Goal: Information Seeking & Learning: Find specific fact

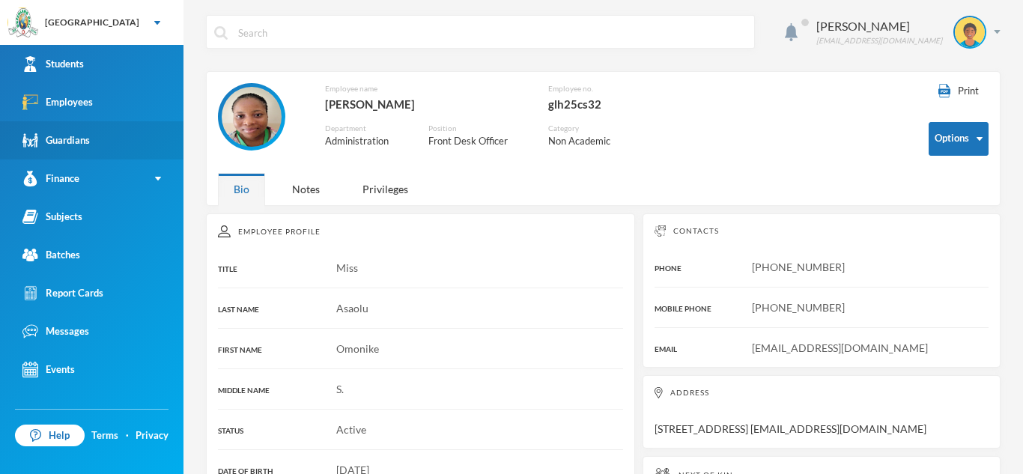
scroll to position [2, 0]
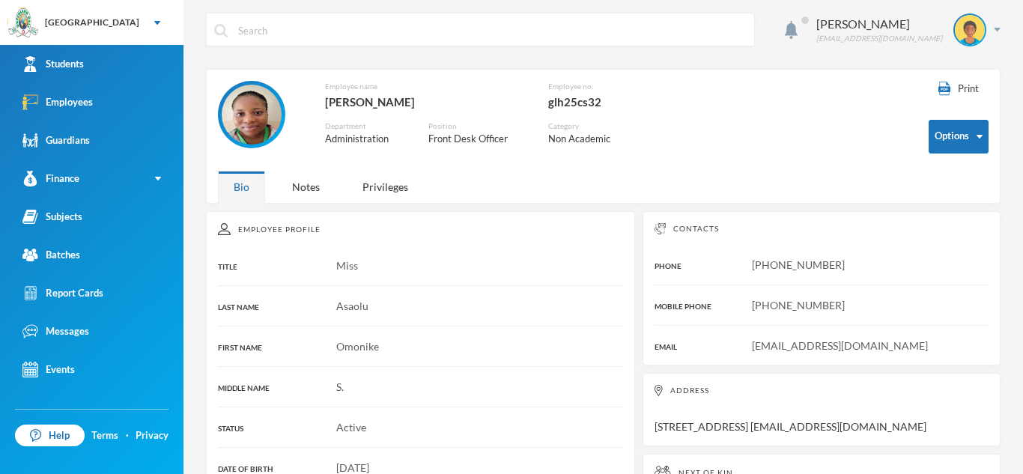
click at [333, 31] on input "text" at bounding box center [492, 30] width 510 height 34
type input "Akintoye"
click at [124, 88] on link "Employees" at bounding box center [91, 102] width 183 height 38
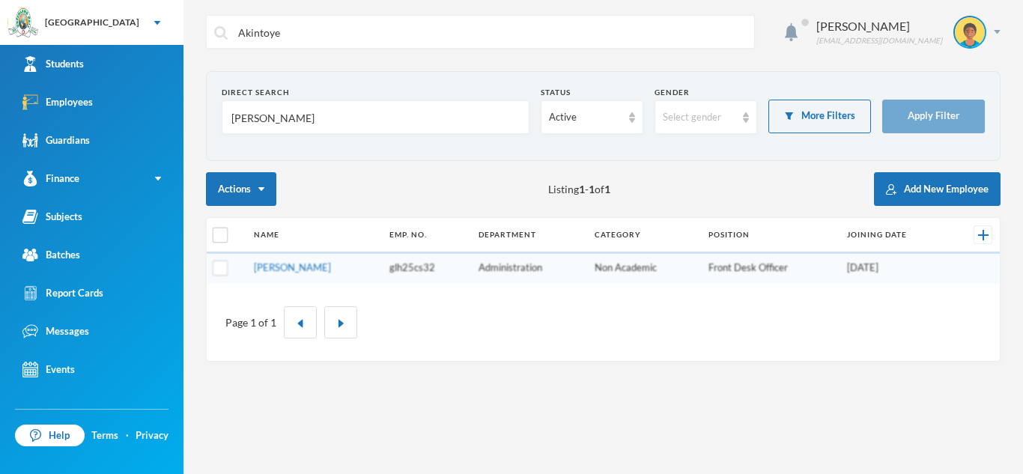
click at [383, 117] on input "[PERSON_NAME]" at bounding box center [375, 118] width 291 height 34
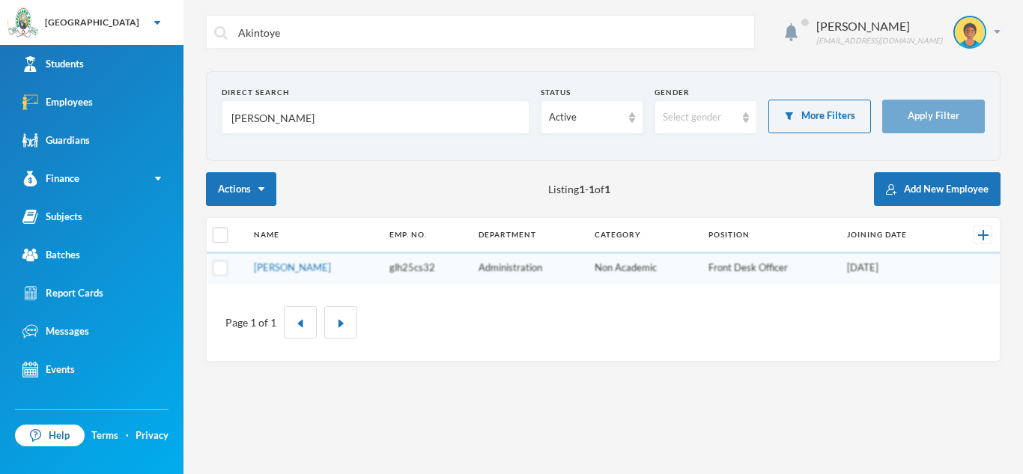
type input "Omonike"
click at [297, 114] on input "Omonike" at bounding box center [375, 118] width 291 height 34
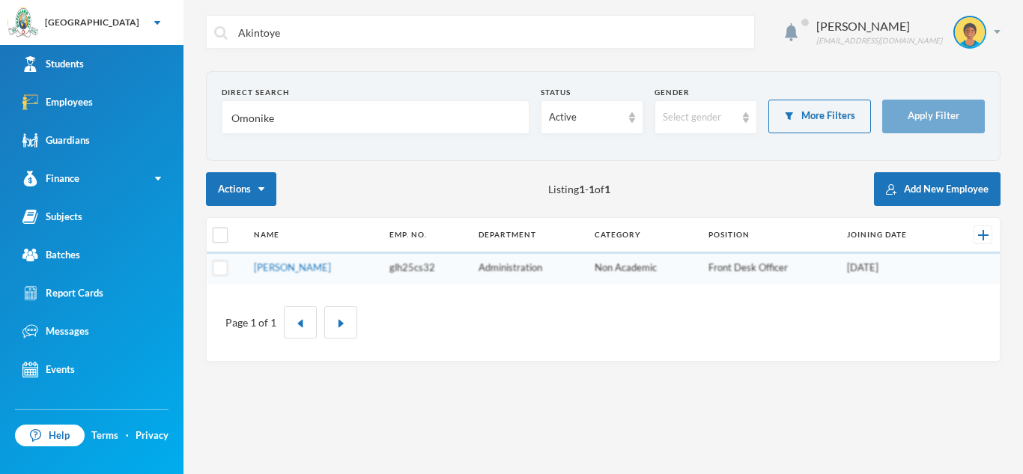
click at [297, 114] on input "Omonike" at bounding box center [375, 118] width 291 height 34
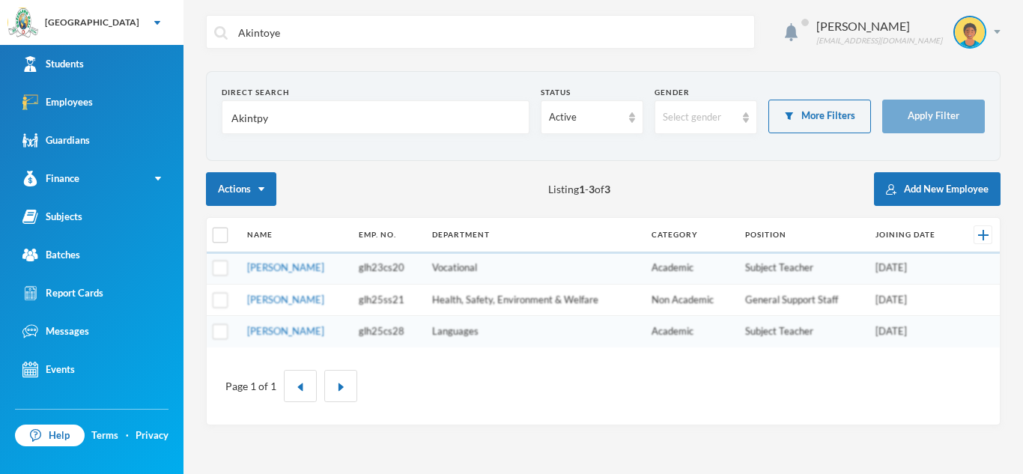
type input "Akintpye"
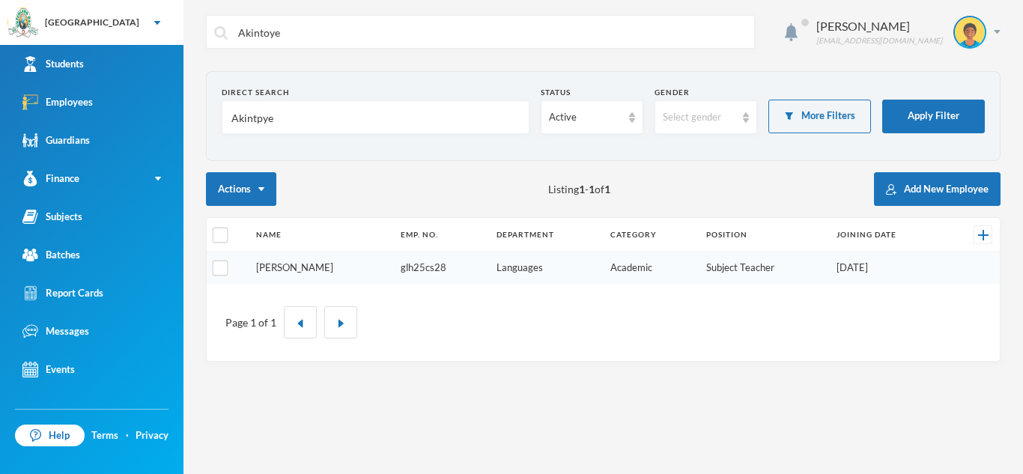
click at [285, 271] on link "[PERSON_NAME]" at bounding box center [294, 267] width 77 height 12
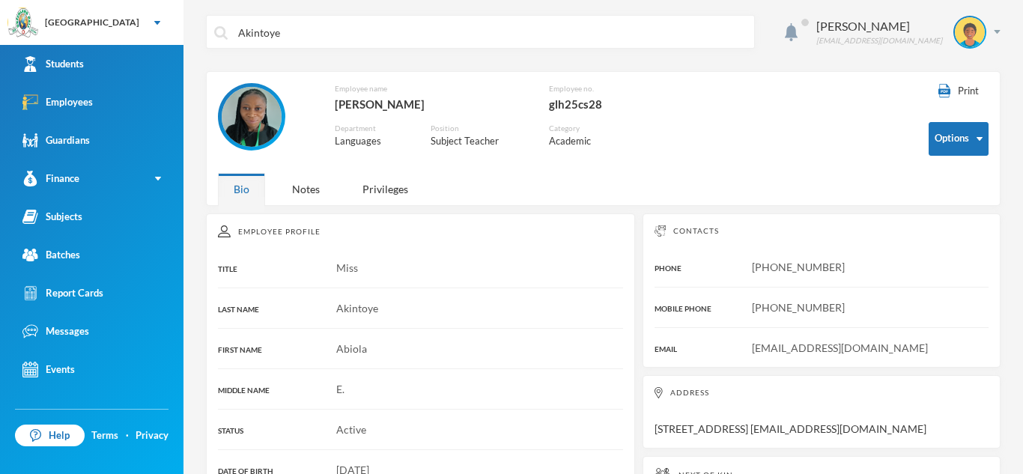
click at [251, 127] on img at bounding box center [252, 117] width 60 height 60
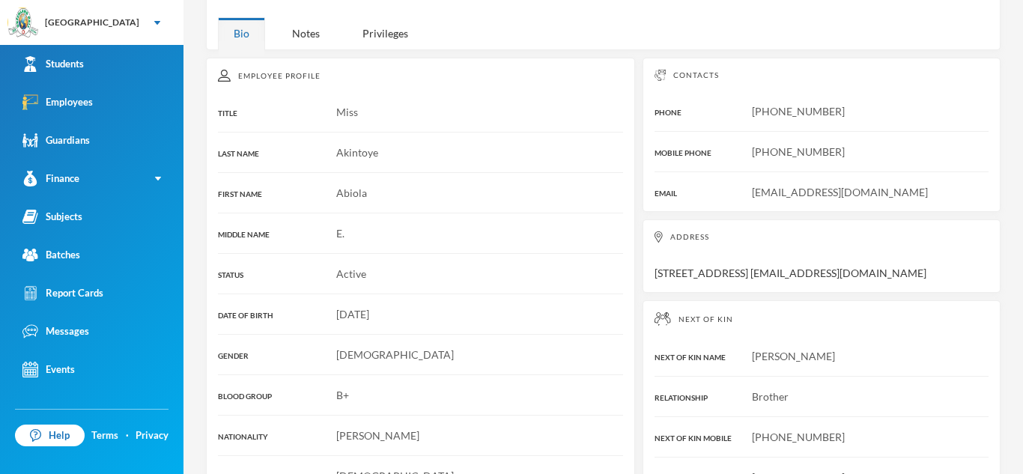
scroll to position [159, 0]
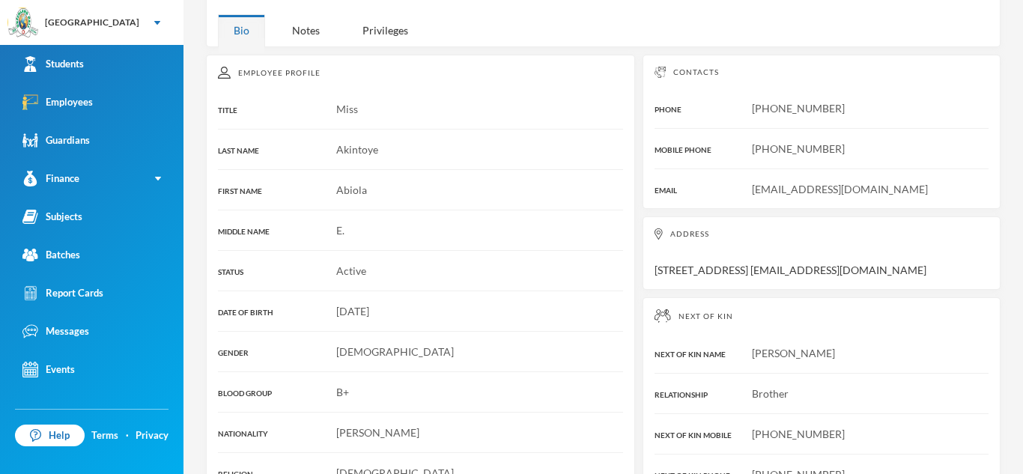
click at [744, 108] on div "[PHONE_NUMBER]" at bounding box center [822, 108] width 334 height 16
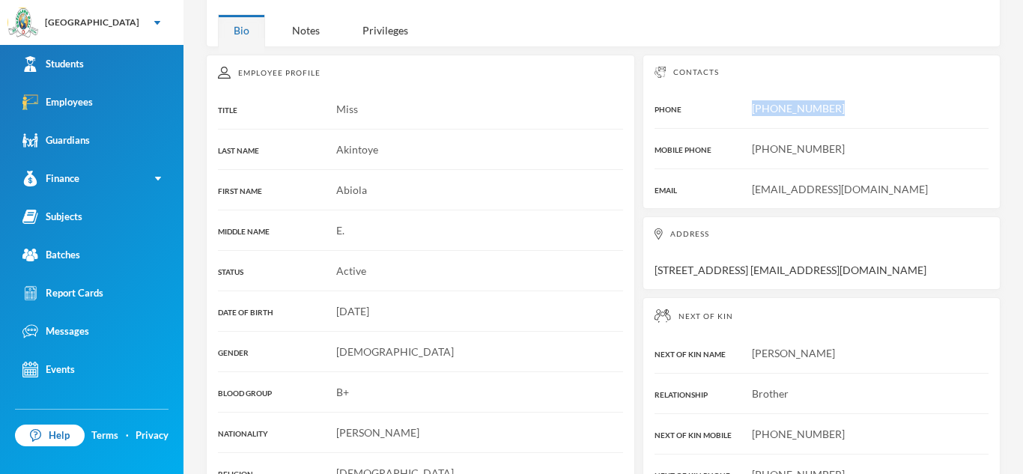
click at [744, 108] on div "[PHONE_NUMBER]" at bounding box center [822, 108] width 334 height 16
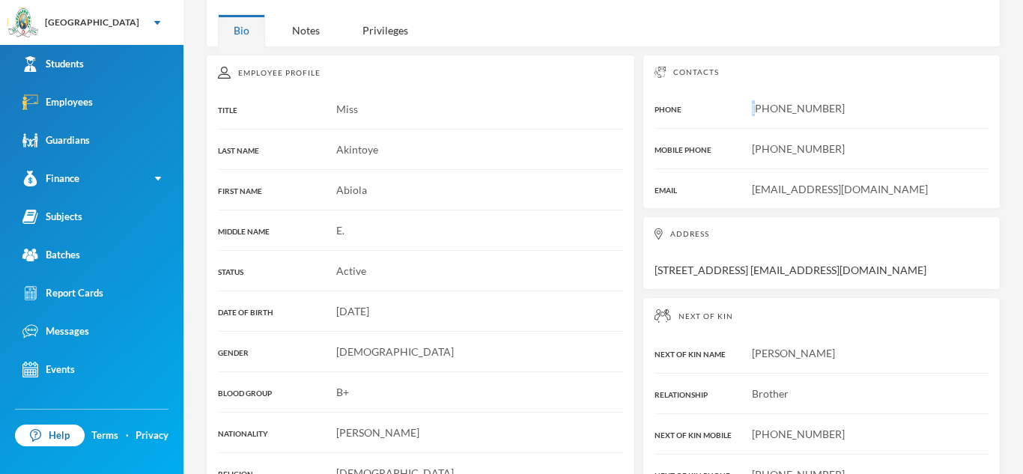
click at [744, 108] on div "[PHONE_NUMBER]" at bounding box center [822, 108] width 334 height 16
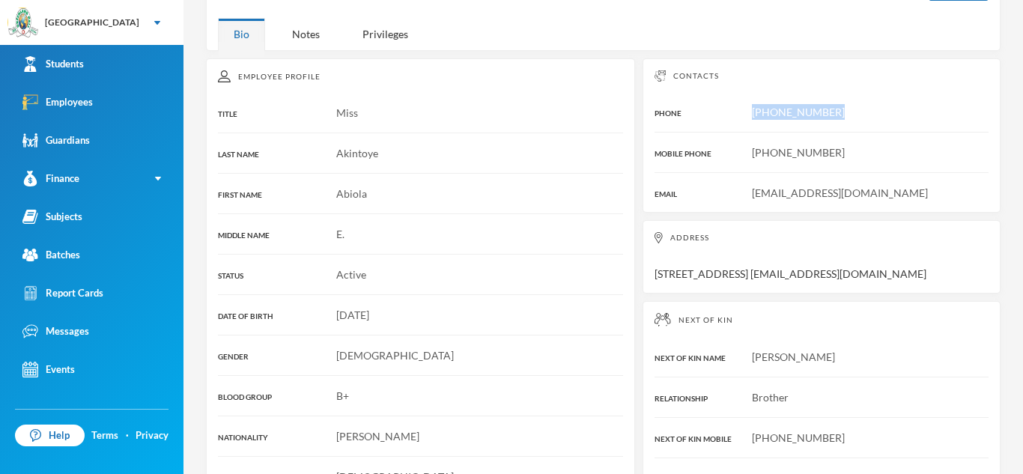
scroll to position [154, 0]
click at [750, 192] on div "[EMAIL_ADDRESS][DOMAIN_NAME]" at bounding box center [822, 194] width 334 height 16
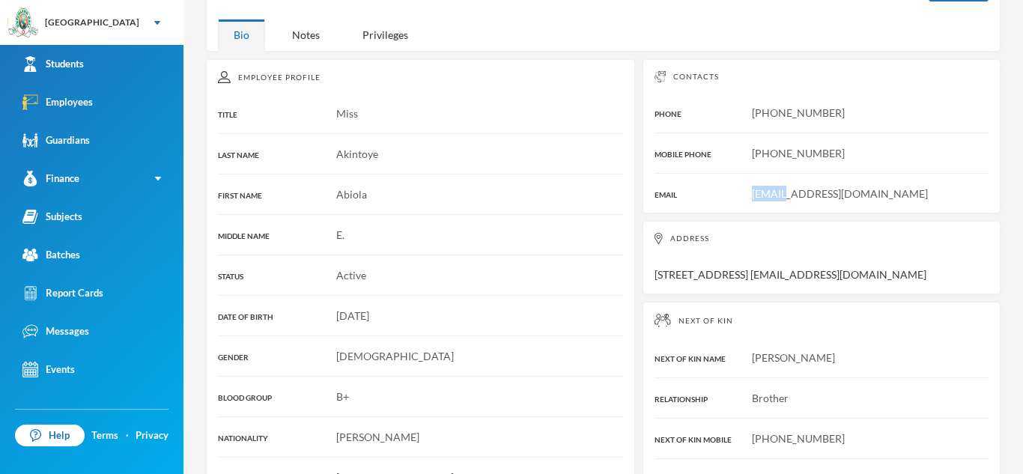
click at [750, 192] on div "[EMAIL_ADDRESS][DOMAIN_NAME]" at bounding box center [822, 194] width 334 height 16
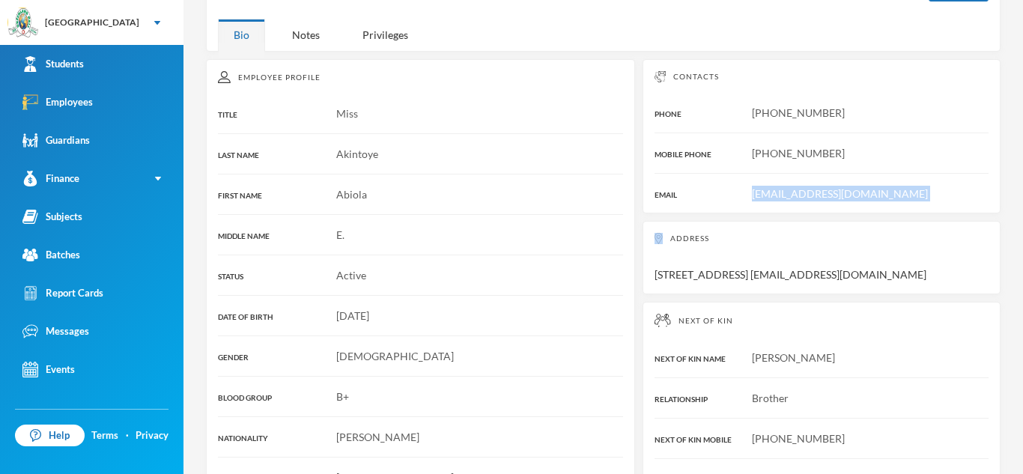
click at [734, 193] on div "[EMAIL_ADDRESS][DOMAIN_NAME]" at bounding box center [822, 194] width 334 height 16
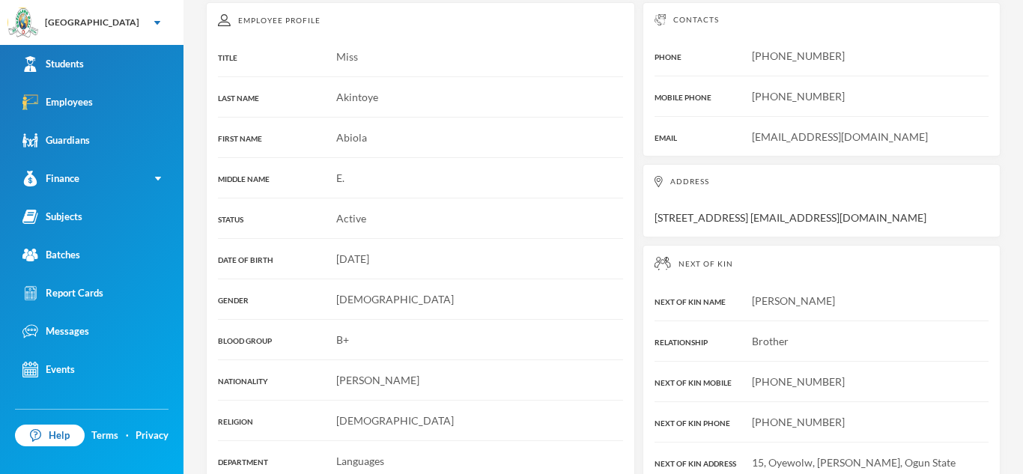
scroll to position [206, 0]
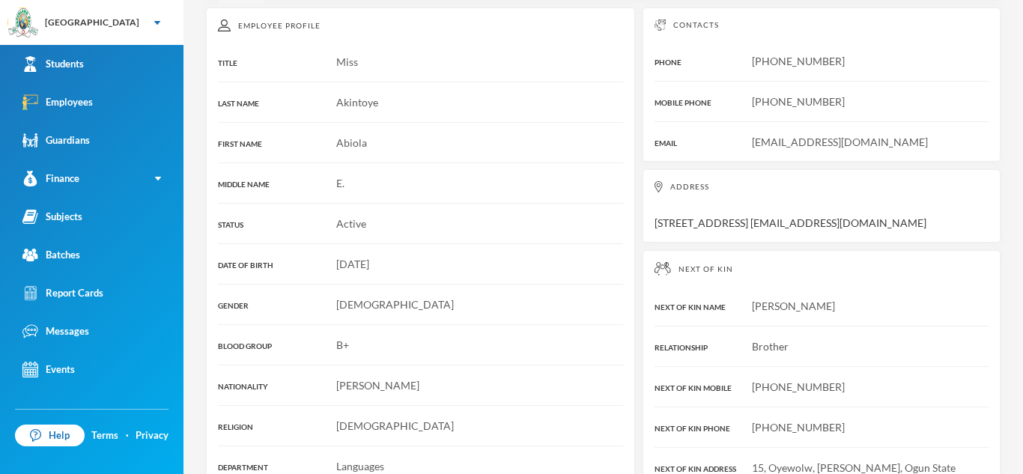
click at [569, 263] on div "[DATE]" at bounding box center [420, 264] width 405 height 16
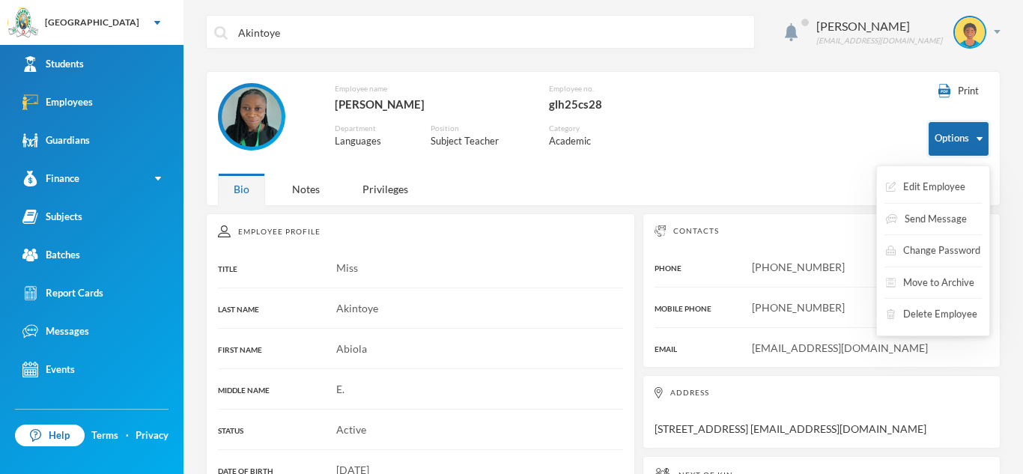
click at [978, 138] on img "button" at bounding box center [980, 139] width 6 height 4
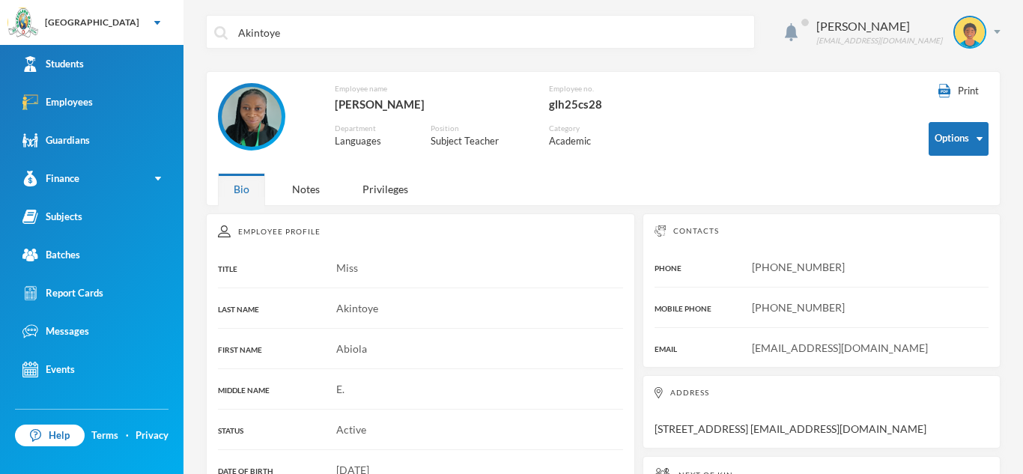
click at [755, 345] on span "[EMAIL_ADDRESS][DOMAIN_NAME]" at bounding box center [840, 348] width 176 height 13
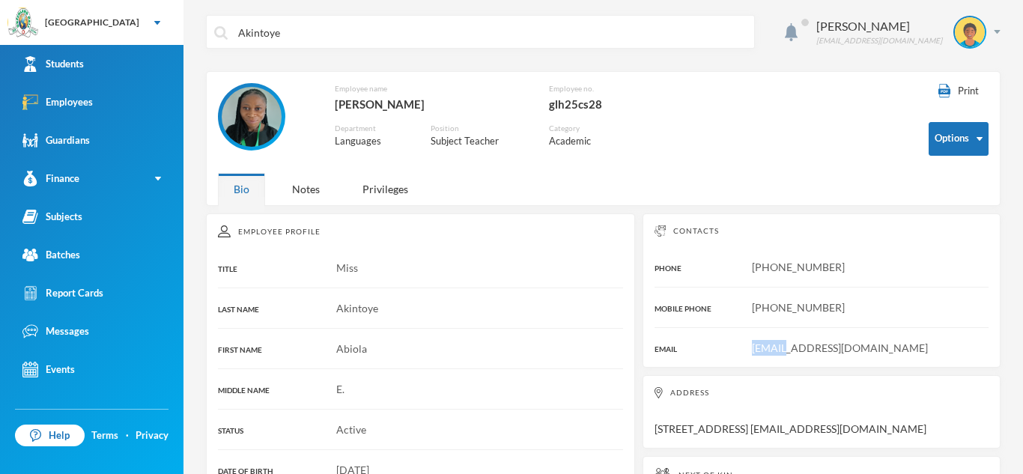
click at [755, 345] on span "[EMAIL_ADDRESS][DOMAIN_NAME]" at bounding box center [840, 348] width 176 height 13
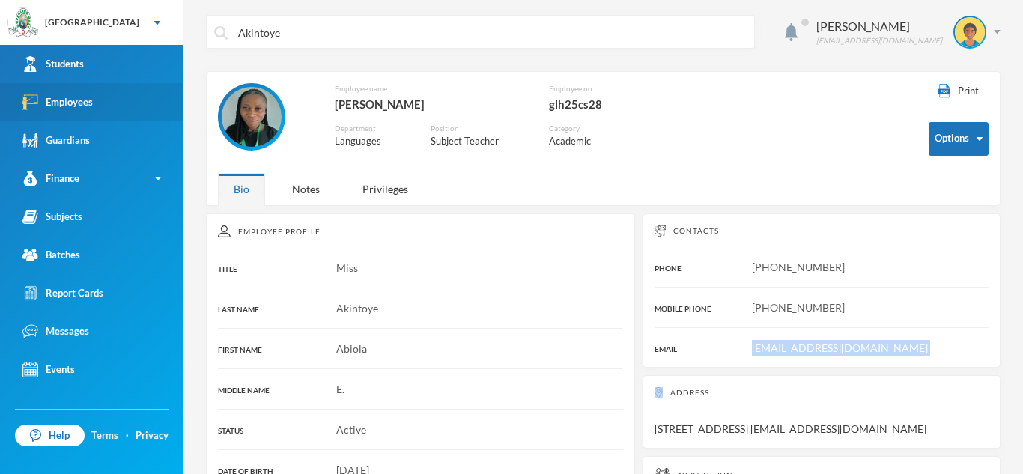
click at [142, 97] on link "Employees" at bounding box center [91, 102] width 183 height 38
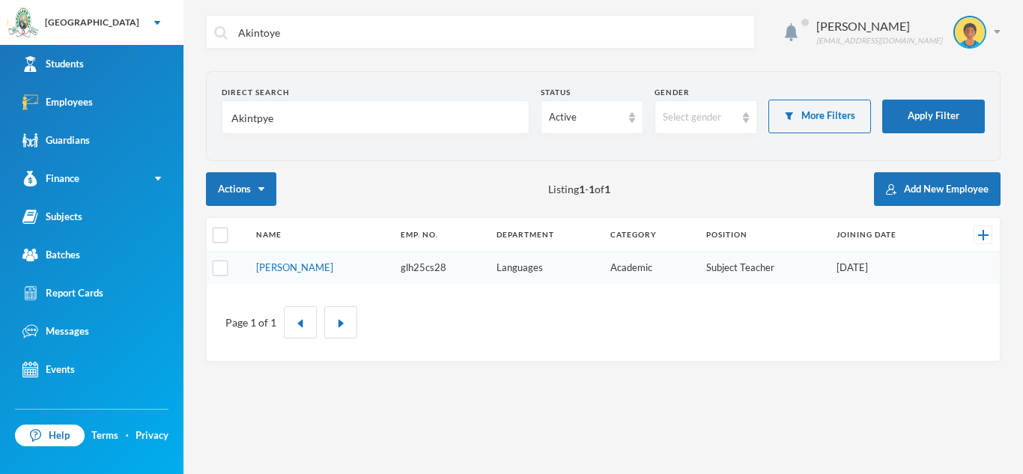
click at [343, 118] on input "Akintpye" at bounding box center [375, 118] width 291 height 34
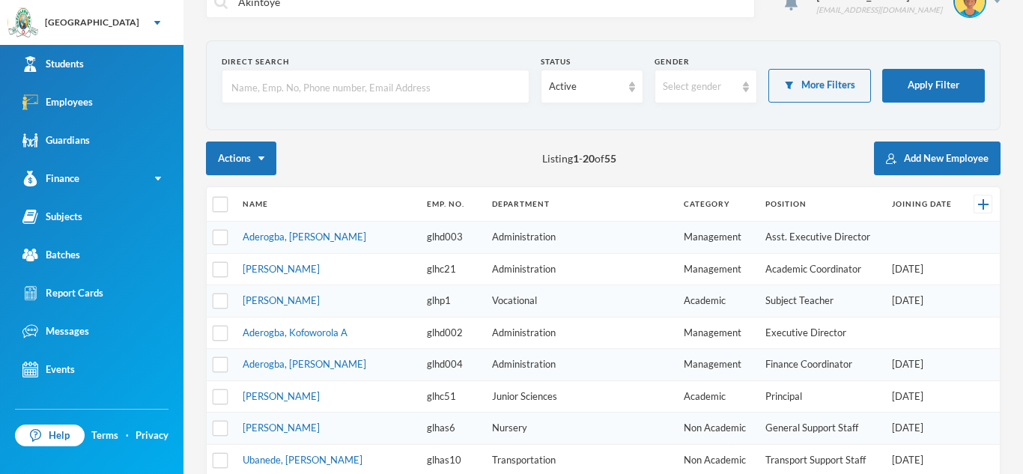
scroll to position [25, 0]
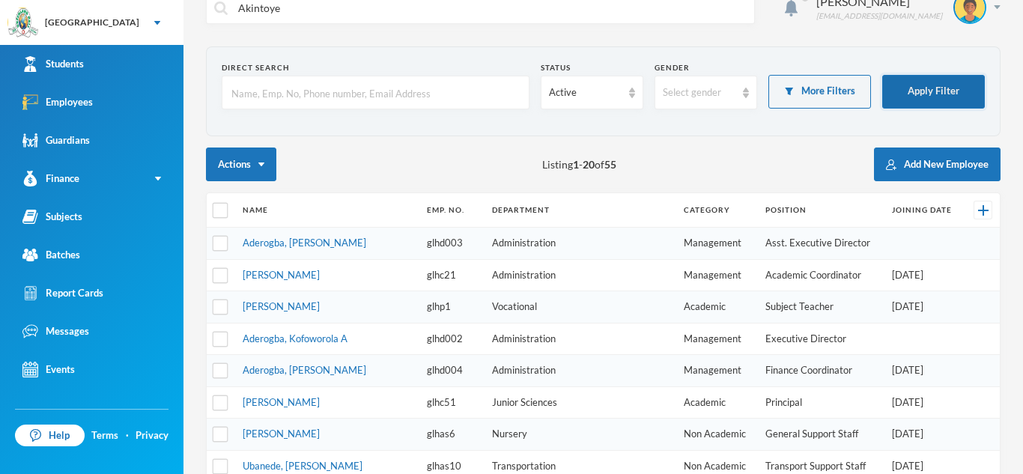
click at [911, 89] on button "Apply Filter" at bounding box center [933, 92] width 103 height 34
click at [355, 101] on input "text" at bounding box center [375, 93] width 291 height 34
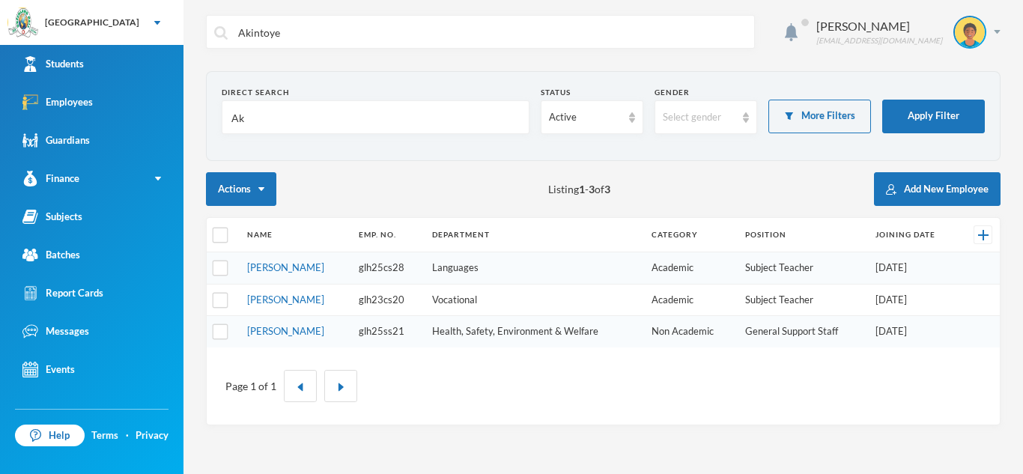
scroll to position [0, 0]
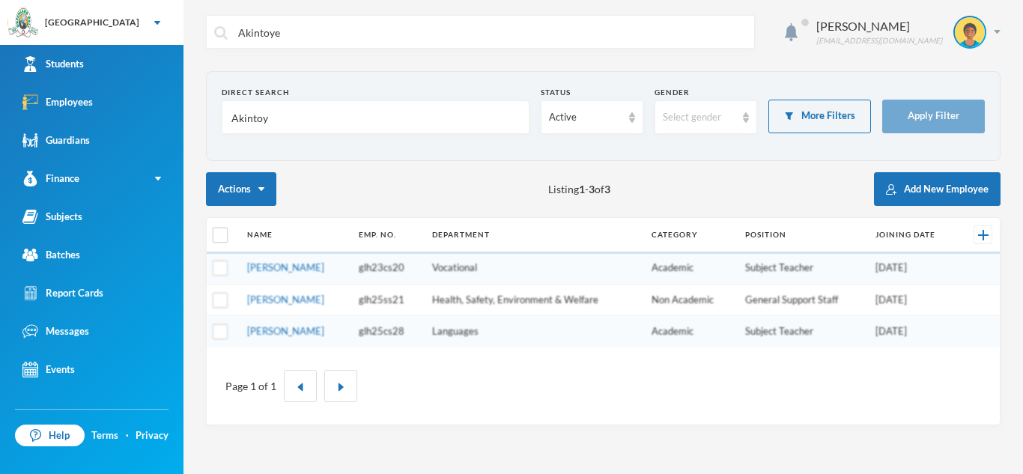
type input "Akintoye"
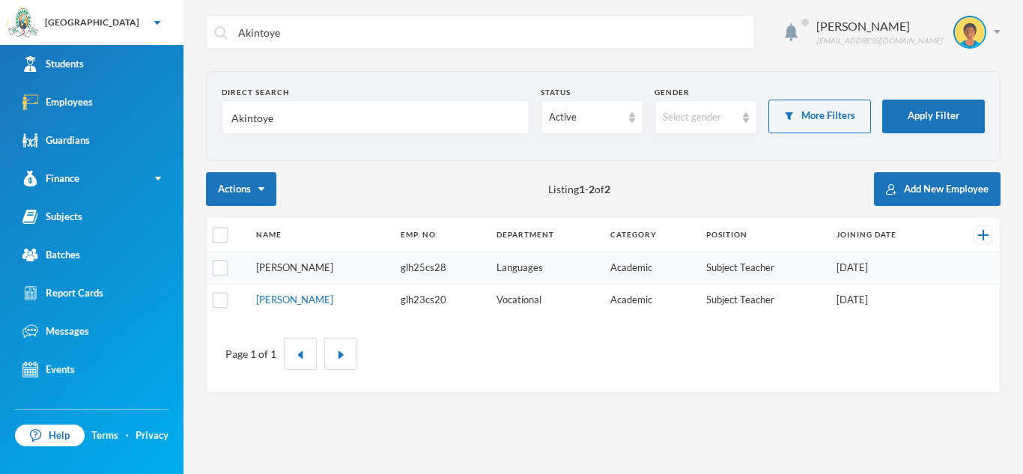
click at [306, 264] on link "[PERSON_NAME]" at bounding box center [294, 267] width 77 height 12
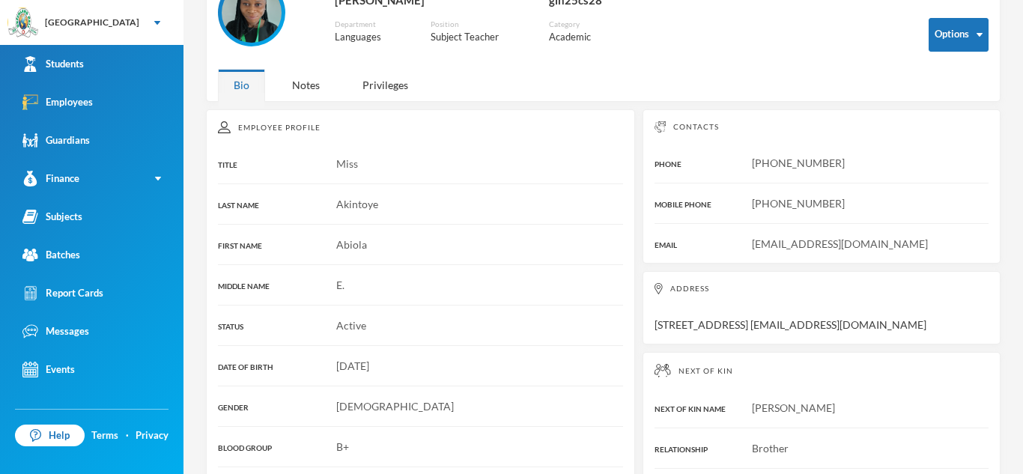
scroll to position [109, 0]
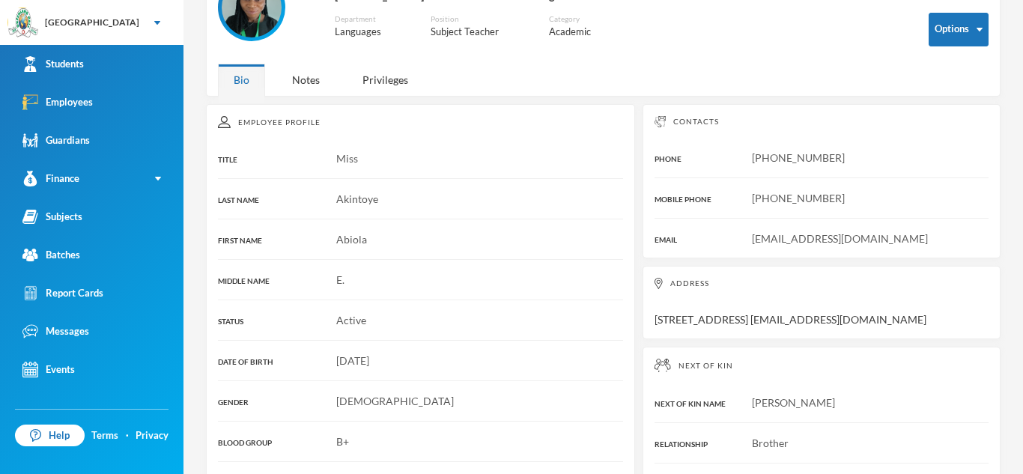
click at [752, 238] on span "[EMAIL_ADDRESS][DOMAIN_NAME]" at bounding box center [840, 238] width 176 height 13
copy span "[EMAIL_ADDRESS][DOMAIN_NAME]"
click at [746, 192] on div "[PHONE_NUMBER]" at bounding box center [822, 198] width 334 height 16
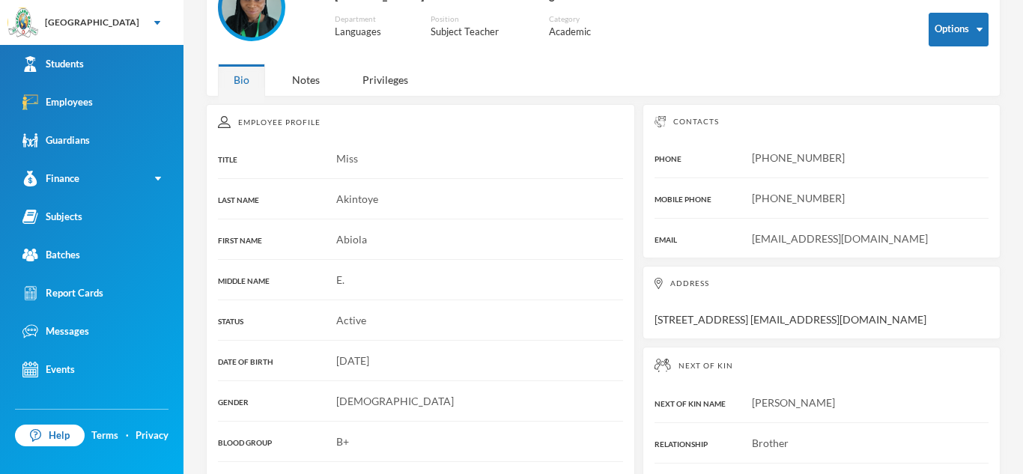
click at [746, 192] on div "[PHONE_NUMBER]" at bounding box center [822, 198] width 334 height 16
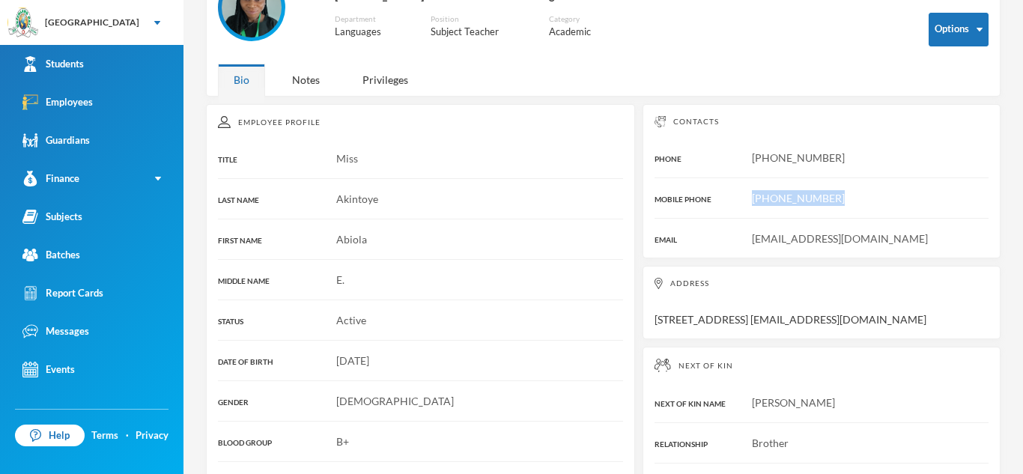
click at [746, 192] on div "[PHONE_NUMBER]" at bounding box center [822, 198] width 334 height 16
click at [747, 237] on div "[EMAIL_ADDRESS][DOMAIN_NAME]" at bounding box center [822, 239] width 334 height 16
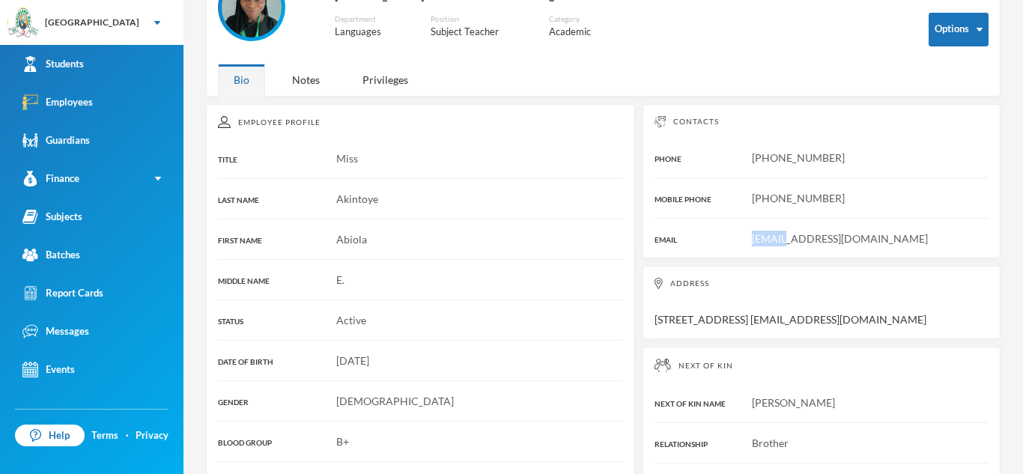
click at [747, 237] on div "[EMAIL_ADDRESS][DOMAIN_NAME]" at bounding box center [822, 239] width 334 height 16
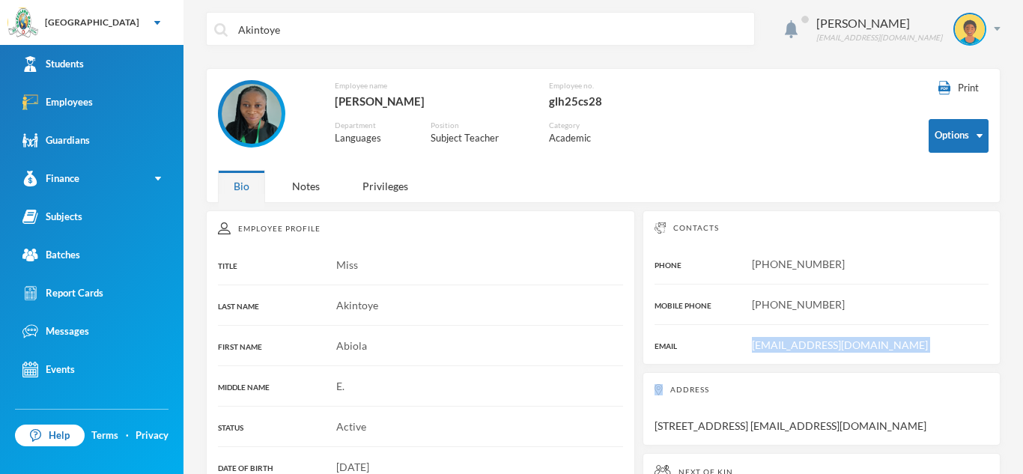
scroll to position [0, 0]
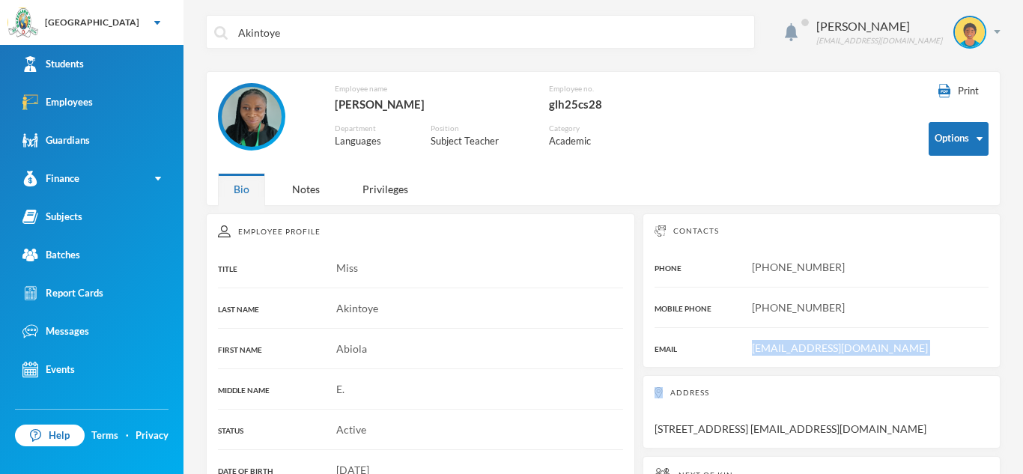
click at [971, 257] on div "Contacts PHONE [PHONE_NUMBER] MOBILE PHONE [PHONE_NUMBER] EMAIL [PERSON_NAME][E…" at bounding box center [822, 290] width 358 height 154
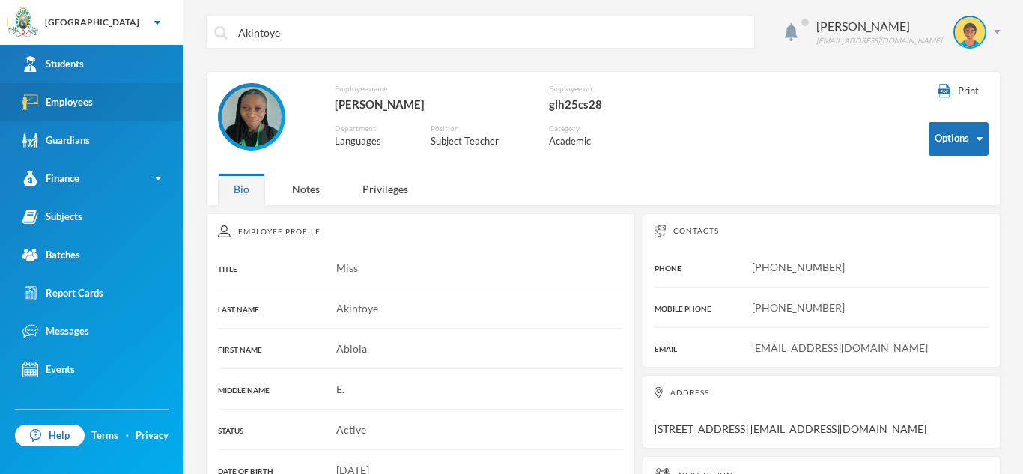
click at [150, 95] on link "Employees" at bounding box center [91, 102] width 183 height 38
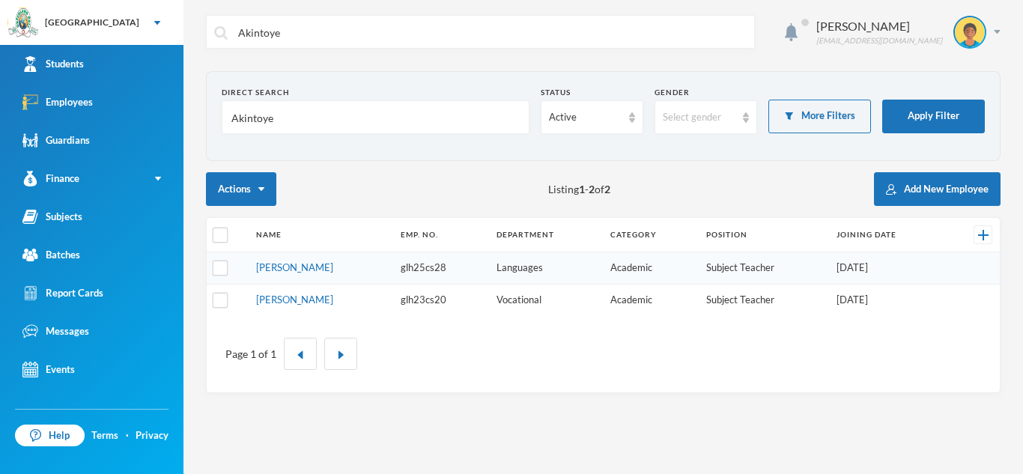
click at [294, 121] on input "Akintoye" at bounding box center [375, 118] width 291 height 34
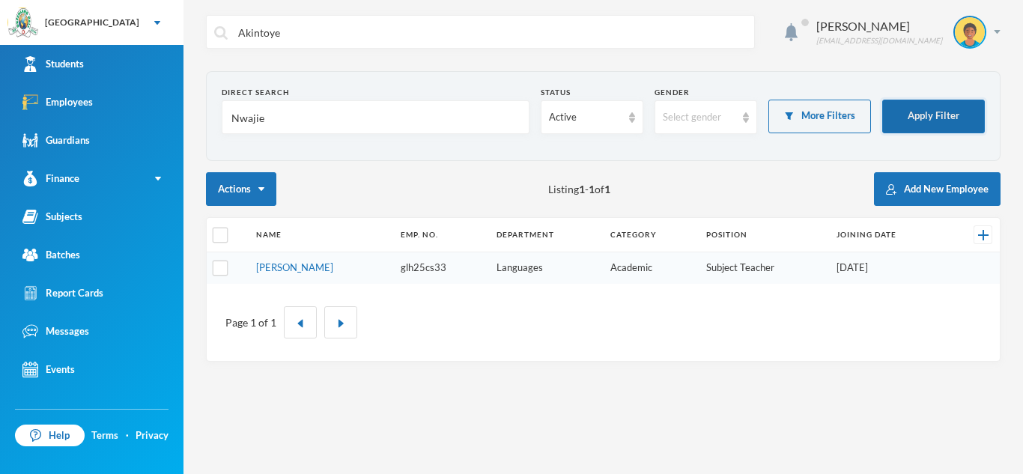
type input "Nwajie"
click at [945, 115] on button "Apply Filter" at bounding box center [933, 117] width 103 height 34
click at [279, 276] on td "[PERSON_NAME]" at bounding box center [321, 267] width 145 height 31
click at [282, 264] on link "[PERSON_NAME]" at bounding box center [294, 267] width 77 height 12
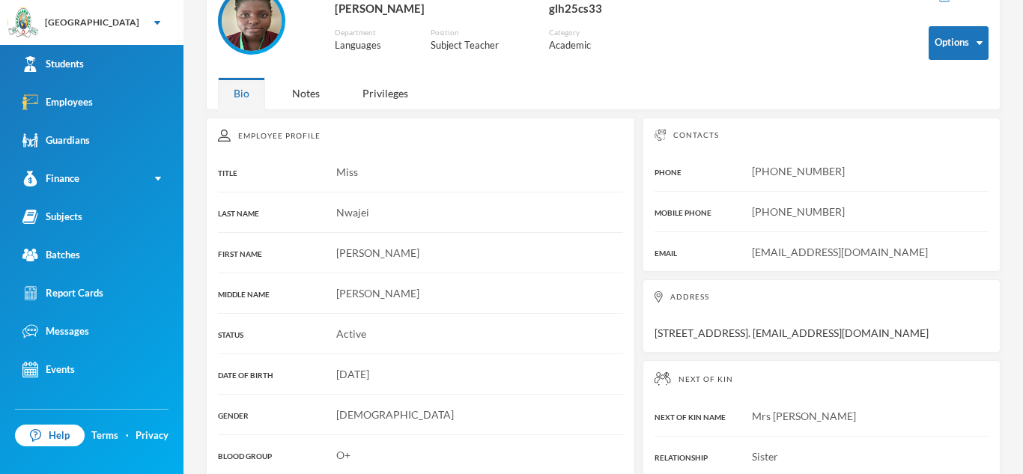
scroll to position [97, 0]
click at [755, 252] on span "[EMAIL_ADDRESS][DOMAIN_NAME]" at bounding box center [840, 250] width 176 height 13
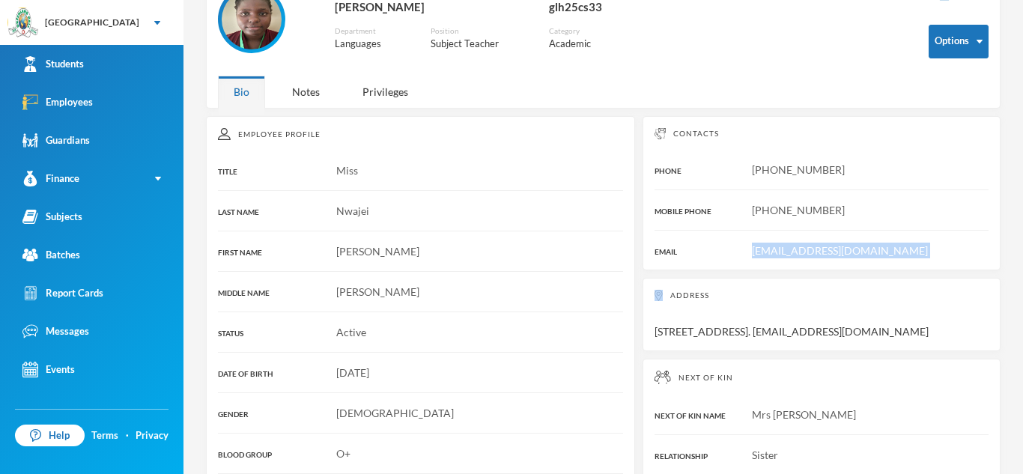
click at [755, 252] on span "[EMAIL_ADDRESS][DOMAIN_NAME]" at bounding box center [840, 250] width 176 height 13
click at [745, 166] on div "[PHONE_NUMBER]" at bounding box center [822, 170] width 334 height 16
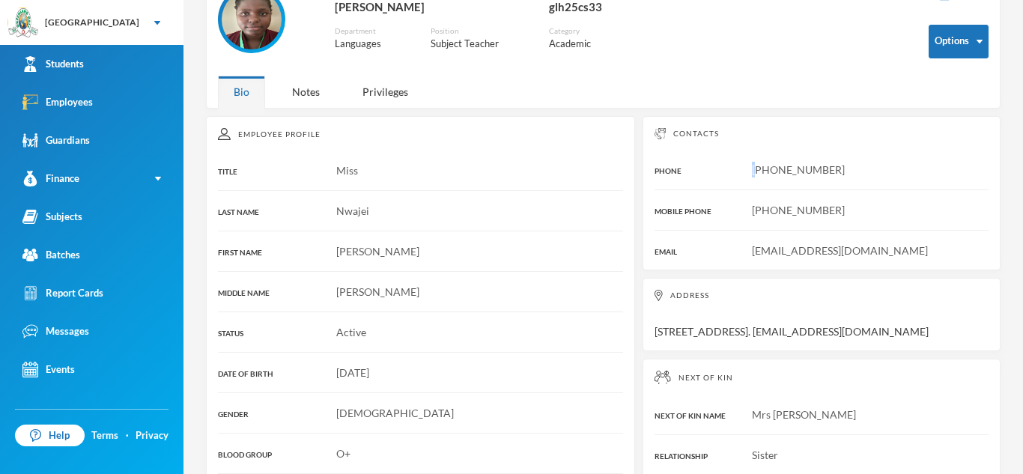
click at [745, 166] on div "[PHONE_NUMBER]" at bounding box center [822, 170] width 334 height 16
click at [241, 29] on img at bounding box center [252, 20] width 60 height 60
click at [240, 30] on img at bounding box center [252, 20] width 60 height 60
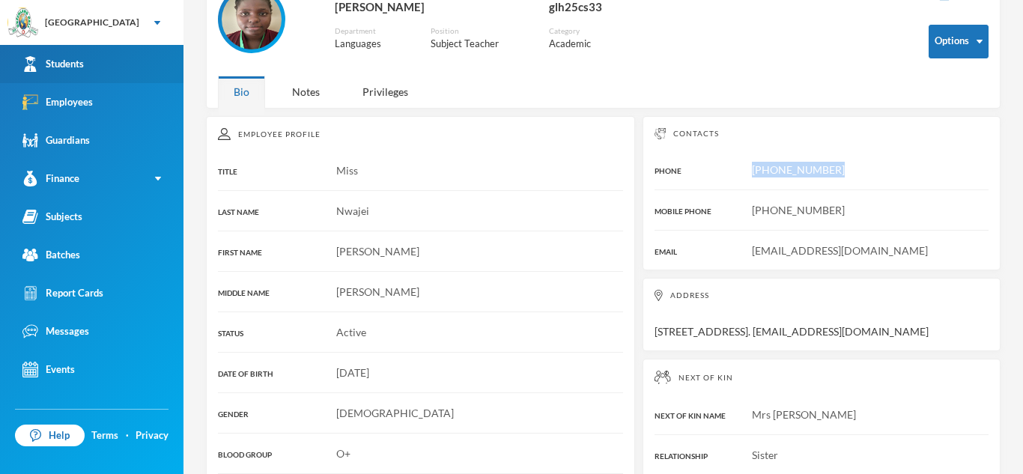
click at [58, 81] on link "Students" at bounding box center [91, 64] width 183 height 38
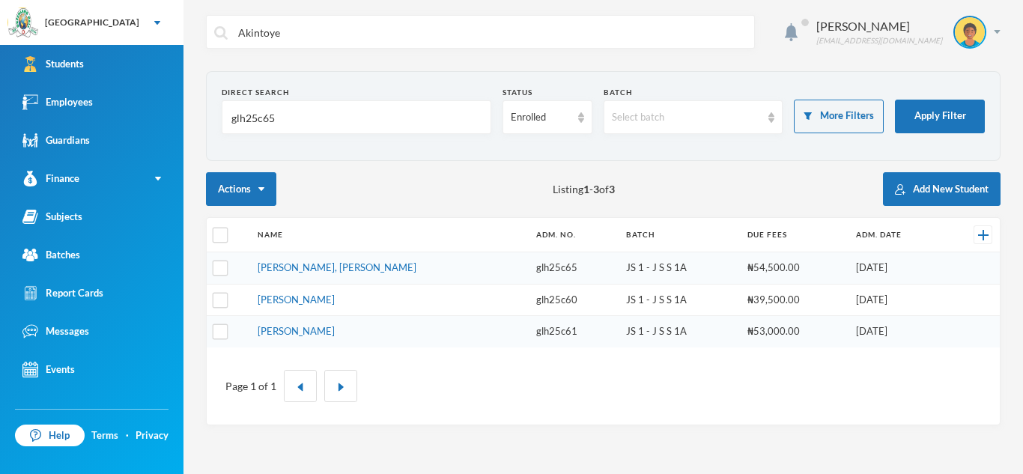
click at [300, 113] on input "glh25c65" at bounding box center [356, 118] width 253 height 34
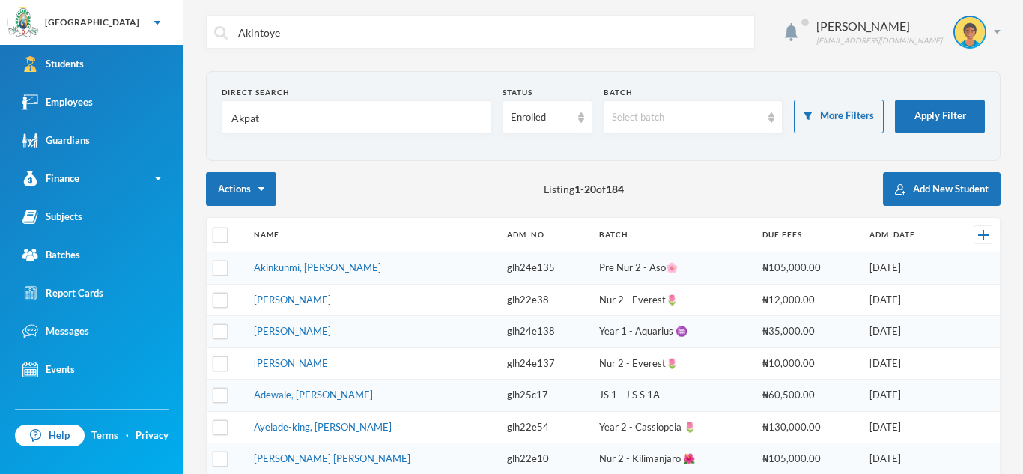
type input "Akpata"
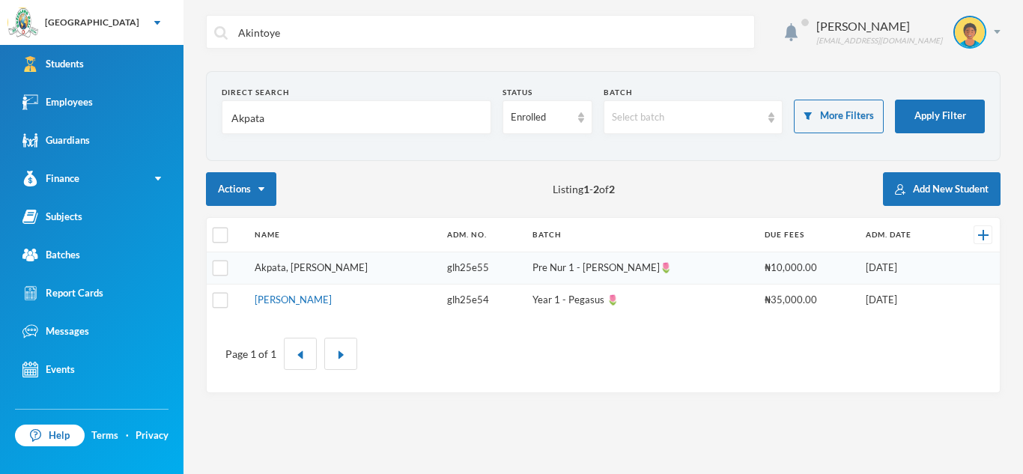
click at [307, 264] on link "Akpata, [PERSON_NAME]" at bounding box center [311, 267] width 113 height 12
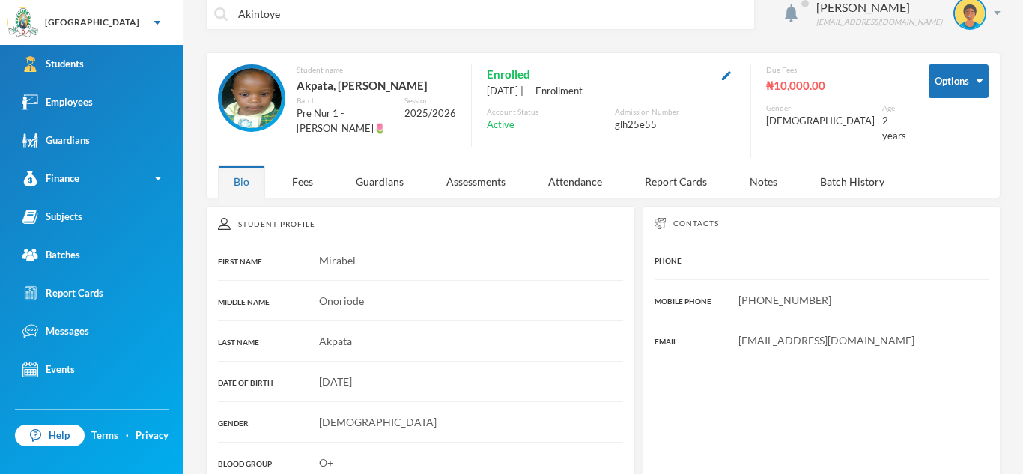
scroll to position [18, 0]
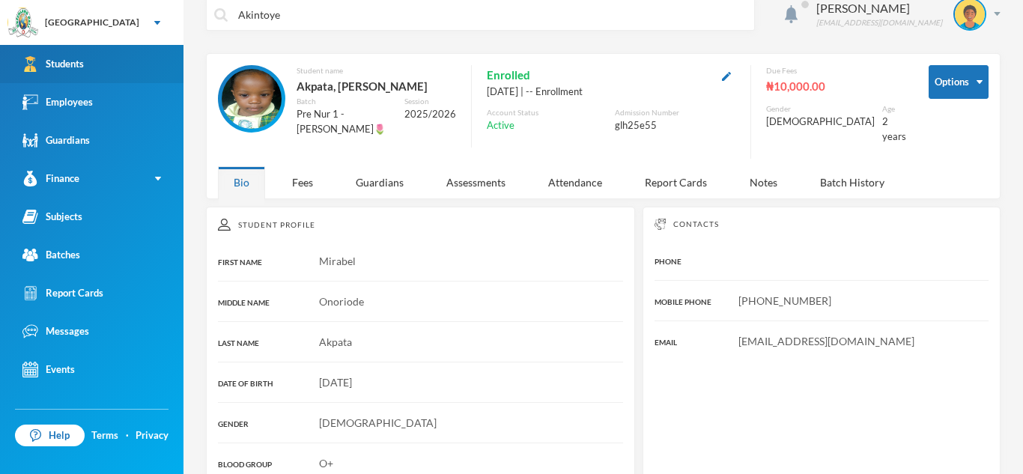
click at [151, 67] on link "Students" at bounding box center [91, 64] width 183 height 38
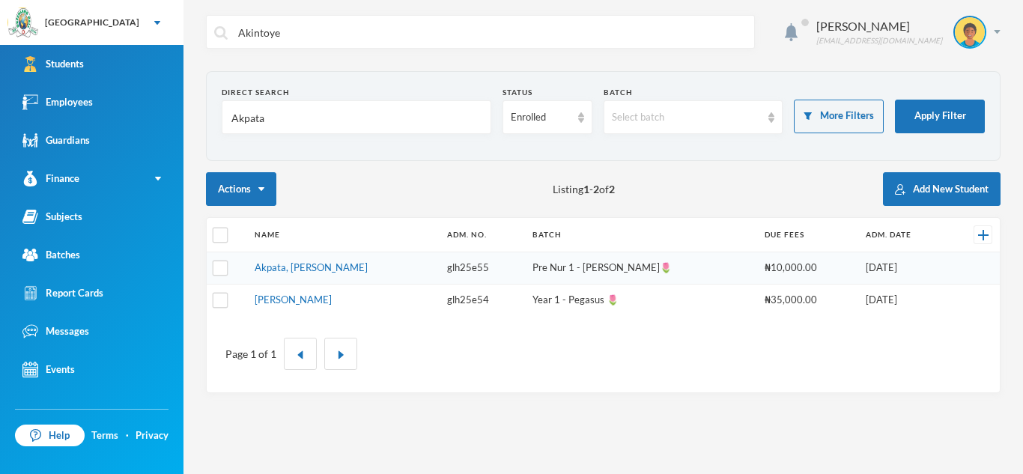
click at [294, 33] on input "Akintoye" at bounding box center [492, 33] width 510 height 34
click at [279, 115] on input "Akpata" at bounding box center [356, 118] width 253 height 34
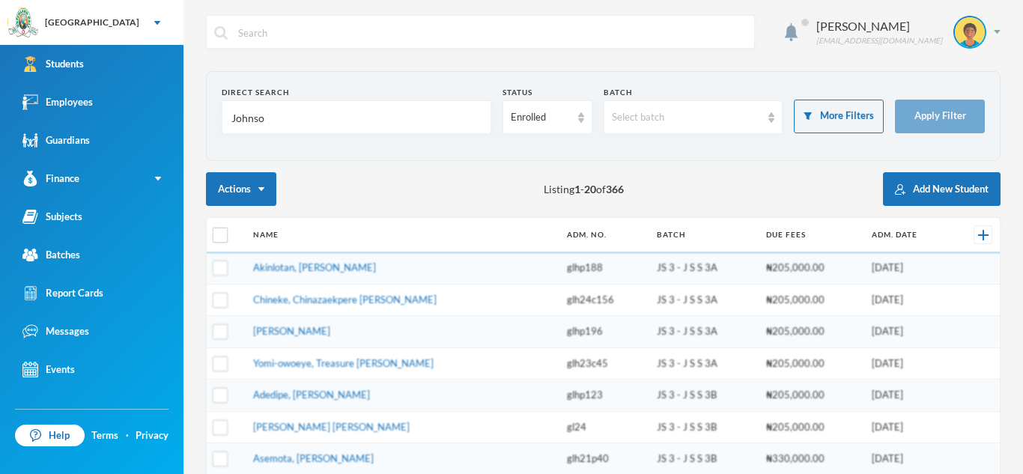
type input "[PERSON_NAME]"
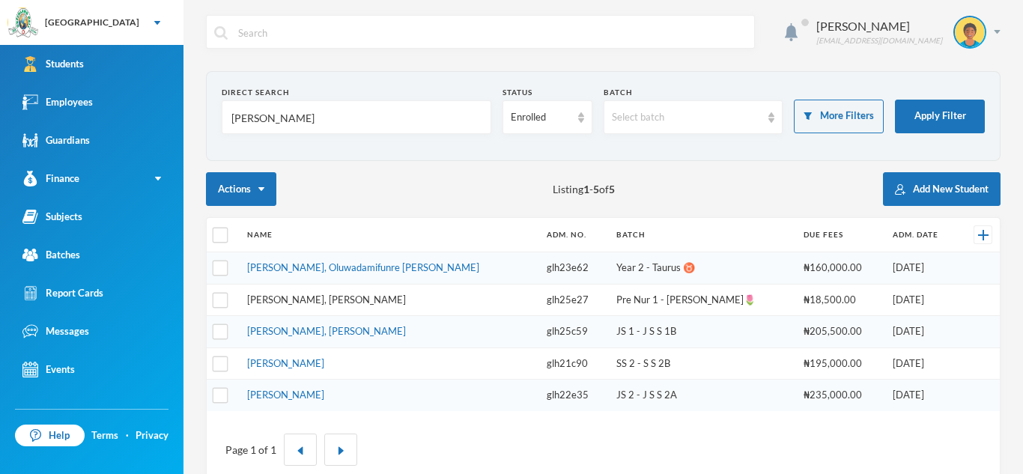
click at [386, 294] on link "[PERSON_NAME], [PERSON_NAME]" at bounding box center [326, 300] width 159 height 12
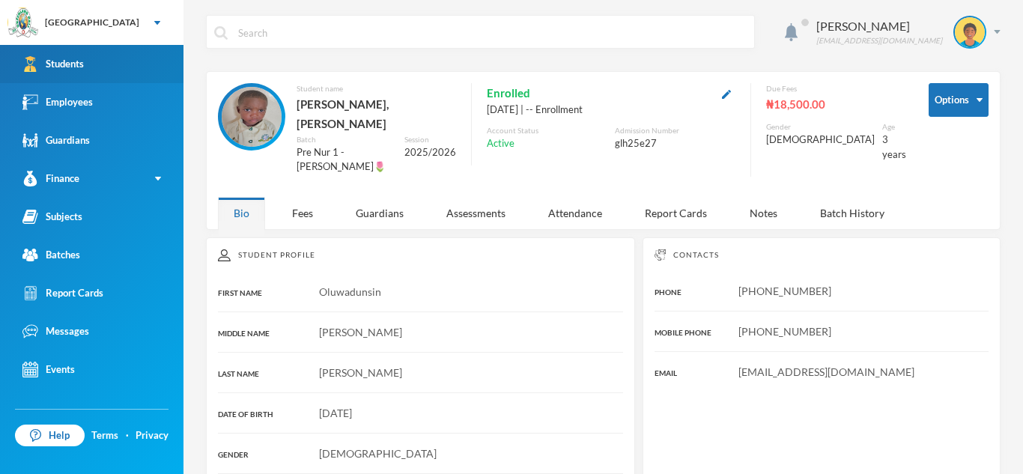
click at [151, 73] on link "Students" at bounding box center [91, 64] width 183 height 38
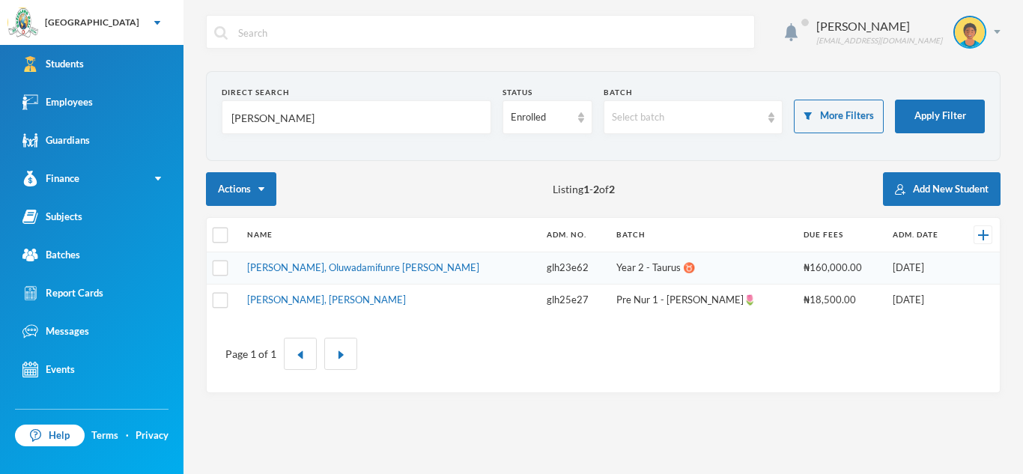
click at [267, 114] on input "[PERSON_NAME]" at bounding box center [356, 118] width 253 height 34
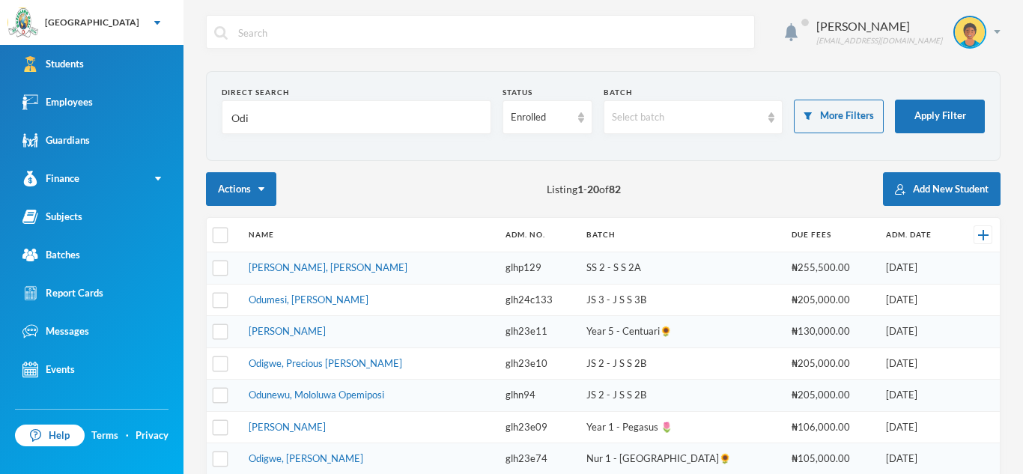
type input "Odi"
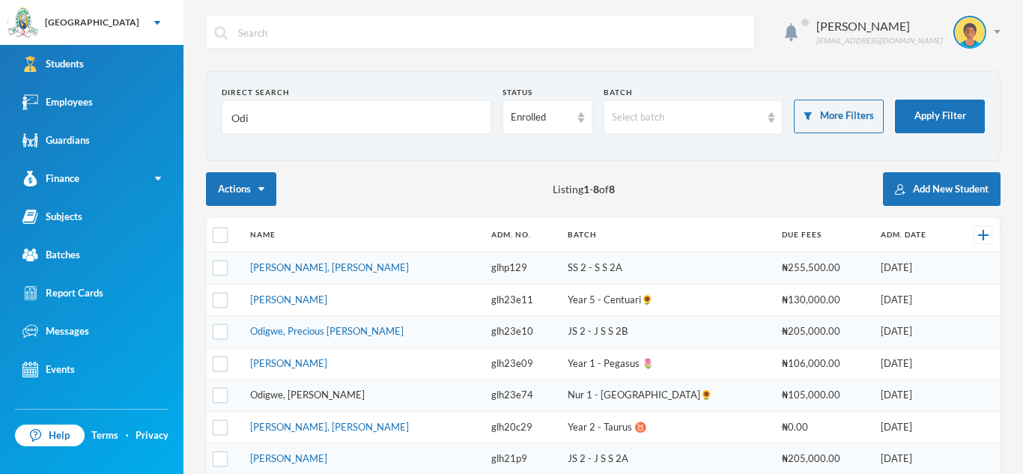
click at [355, 392] on link "Odigwe, [PERSON_NAME]" at bounding box center [307, 395] width 115 height 12
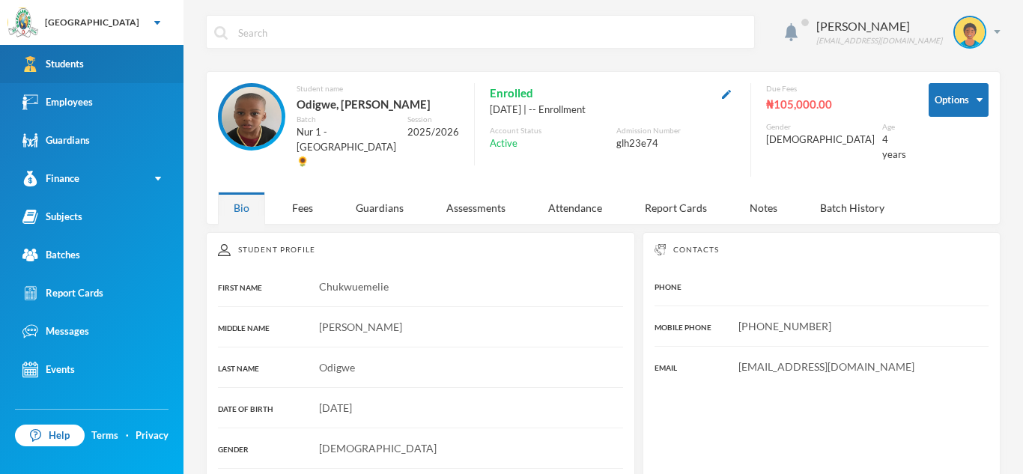
click at [117, 57] on link "Students" at bounding box center [91, 64] width 183 height 38
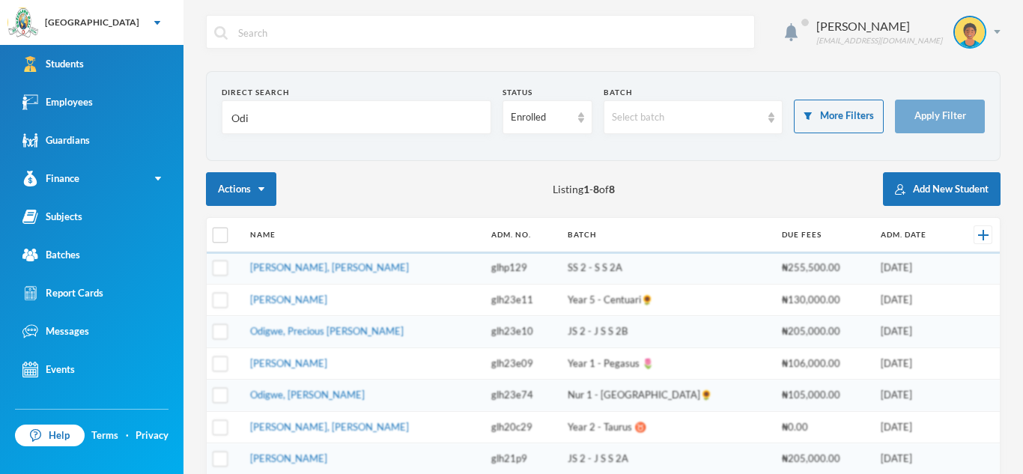
click at [254, 117] on input "Odi" at bounding box center [356, 118] width 253 height 34
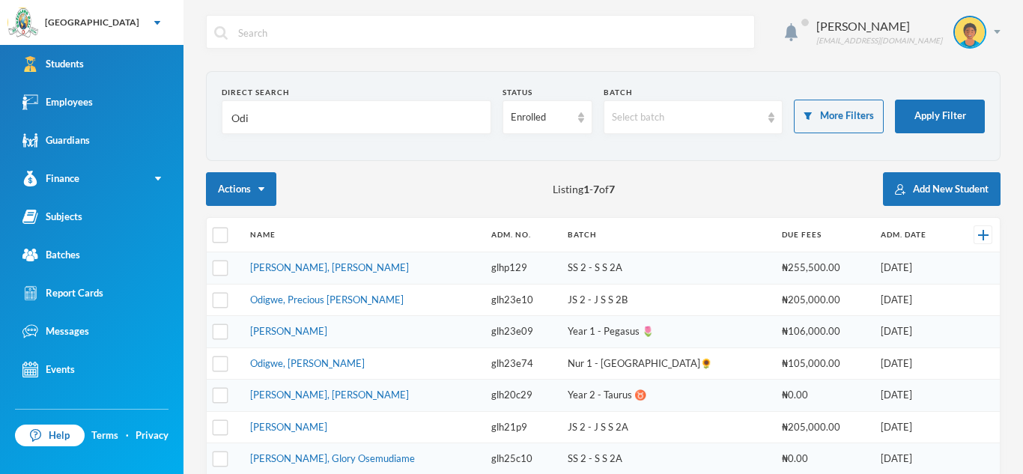
click at [254, 117] on input "Odi" at bounding box center [356, 118] width 253 height 34
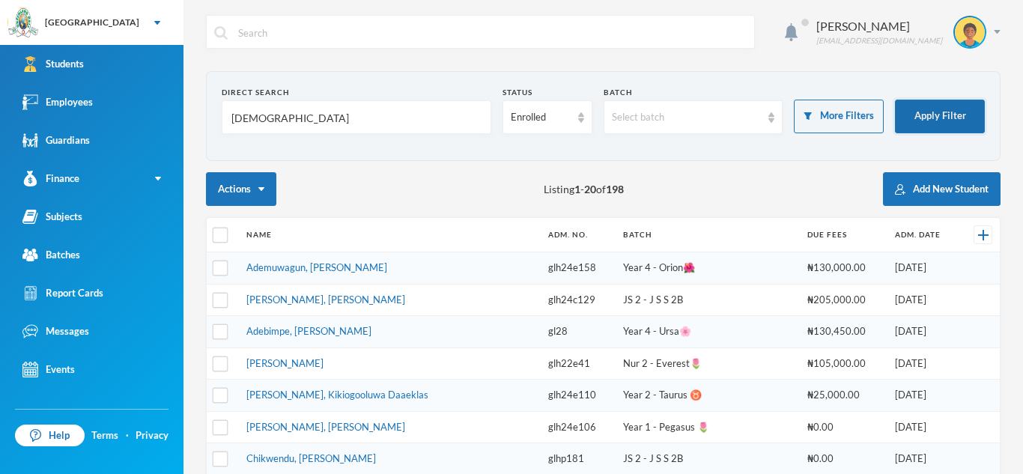
type input "[DEMOGRAPHIC_DATA]"
click at [944, 106] on button "Apply Filter" at bounding box center [940, 117] width 90 height 34
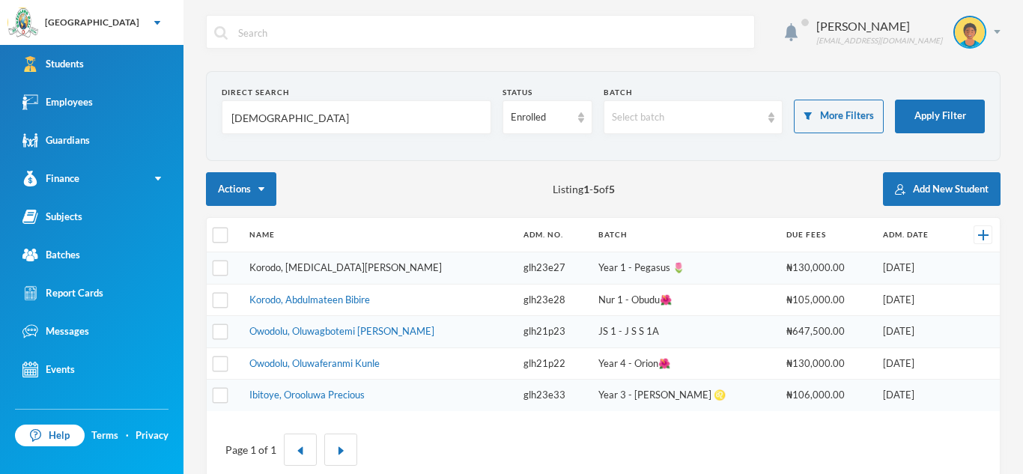
click at [340, 271] on link "Korodo, [MEDICAL_DATA][PERSON_NAME]" at bounding box center [345, 267] width 192 height 12
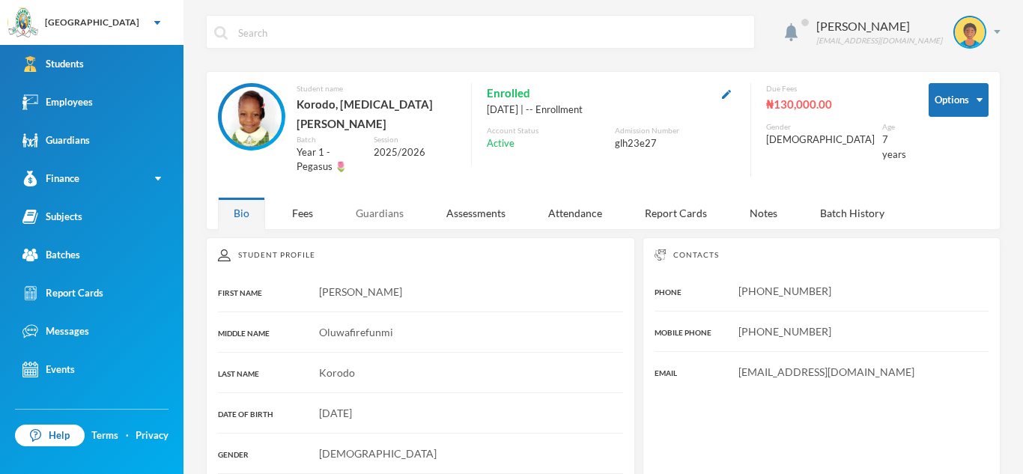
click at [370, 197] on div "Guardians" at bounding box center [379, 213] width 79 height 32
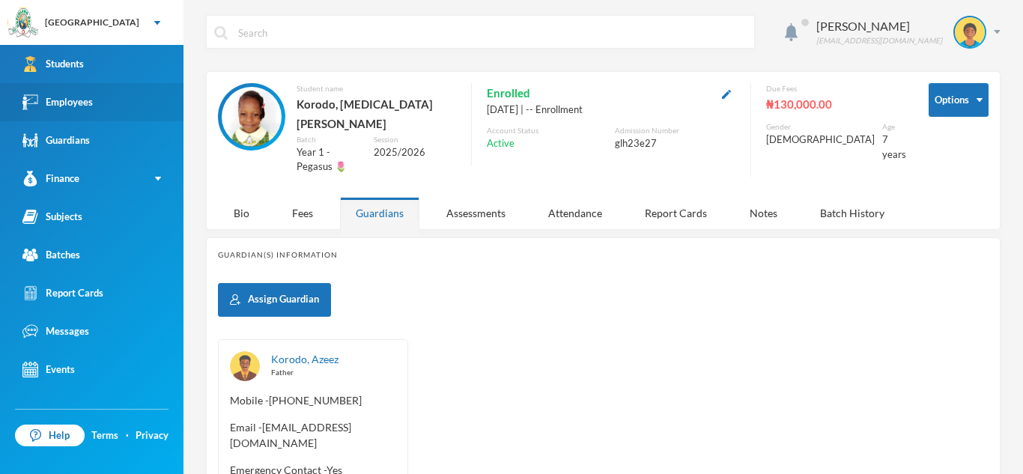
click at [156, 117] on link "Employees" at bounding box center [91, 102] width 183 height 38
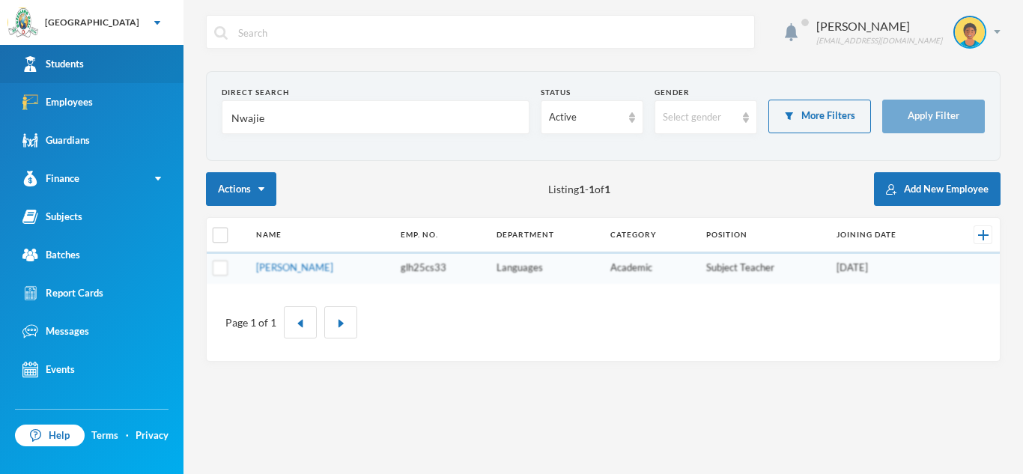
click at [142, 67] on link "Students" at bounding box center [91, 64] width 183 height 38
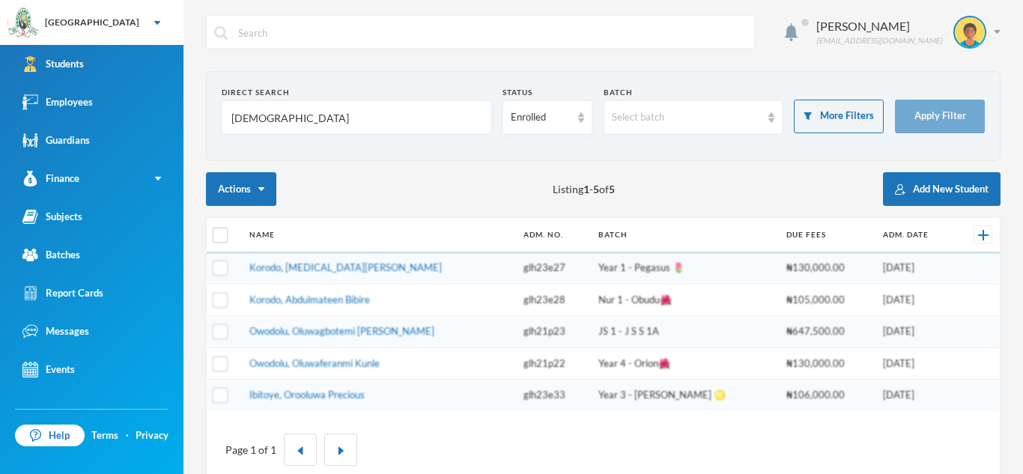
click at [314, 29] on input "text" at bounding box center [492, 33] width 510 height 34
type input "Akinwu"
click at [316, 109] on input "[DEMOGRAPHIC_DATA]" at bounding box center [356, 118] width 253 height 34
type input "k"
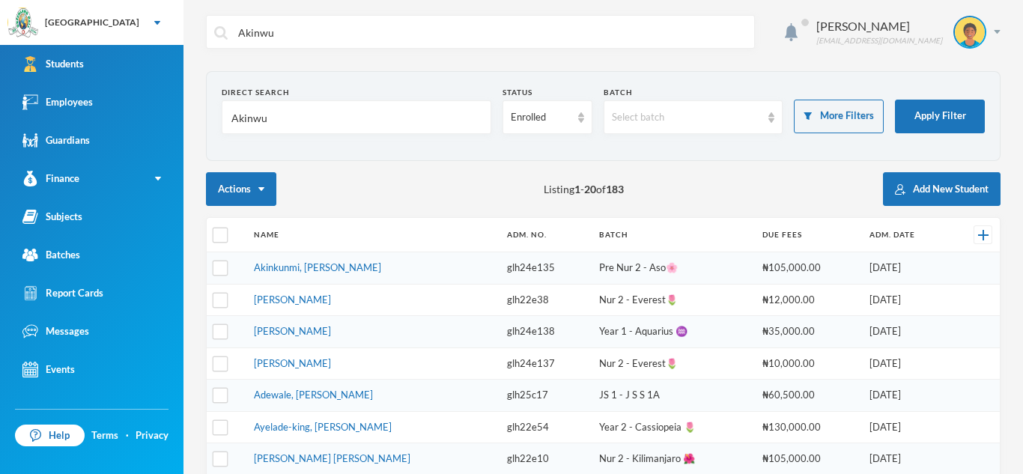
type input "Akinwum"
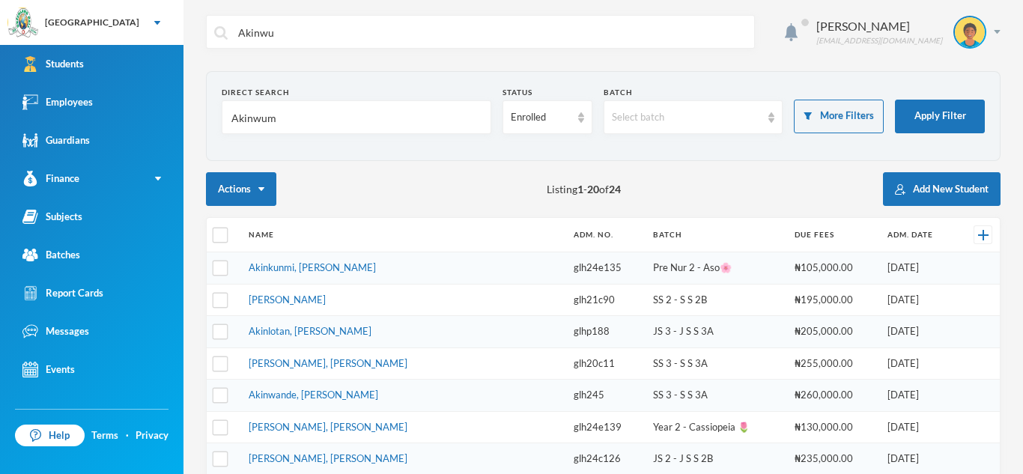
click at [314, 271] on link "Akinkunmi, [PERSON_NAME]" at bounding box center [312, 267] width 127 height 12
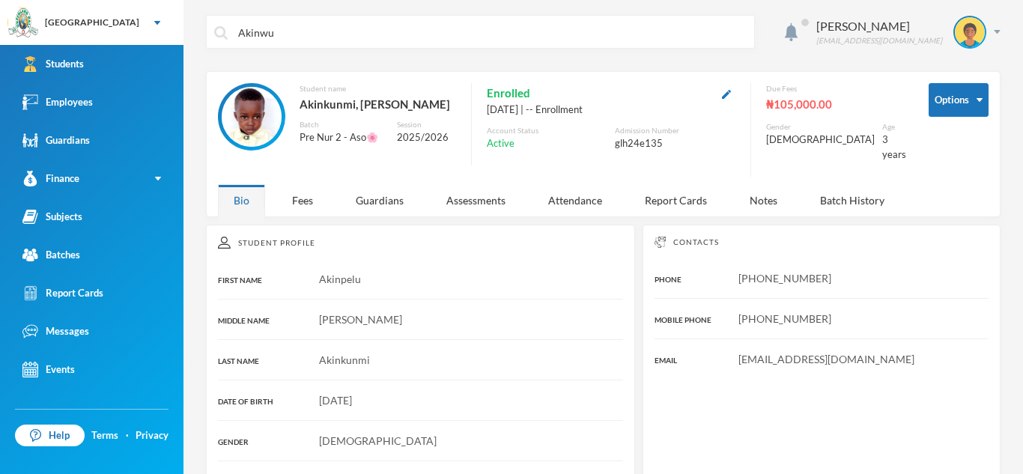
click at [314, 271] on div "Akinpelu" at bounding box center [420, 279] width 405 height 16
click at [53, 97] on div "Employees" at bounding box center [57, 102] width 70 height 16
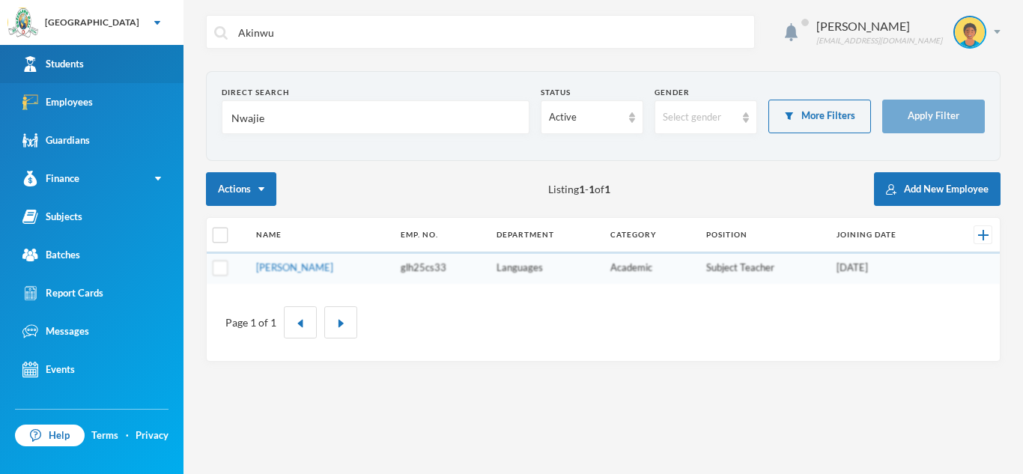
click at [111, 48] on link "Students" at bounding box center [91, 64] width 183 height 38
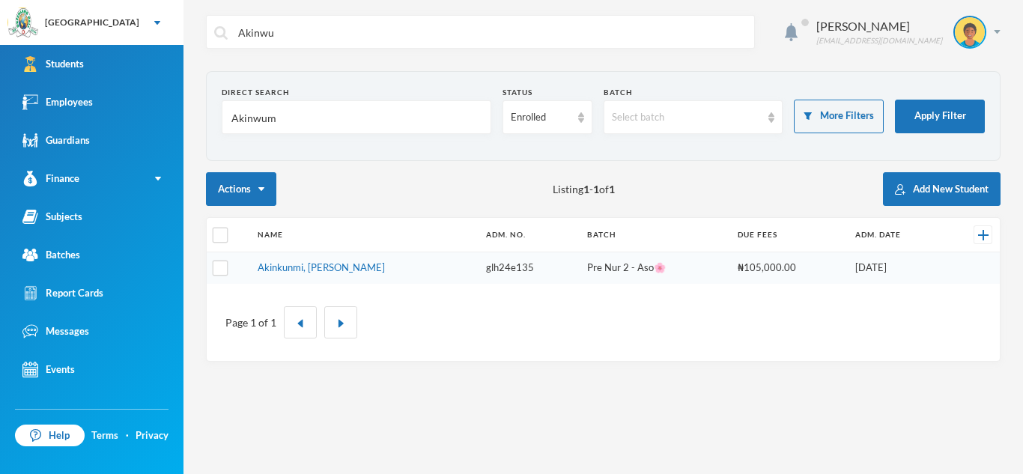
click at [285, 112] on input "Akinwum" at bounding box center [356, 118] width 253 height 34
type input "A"
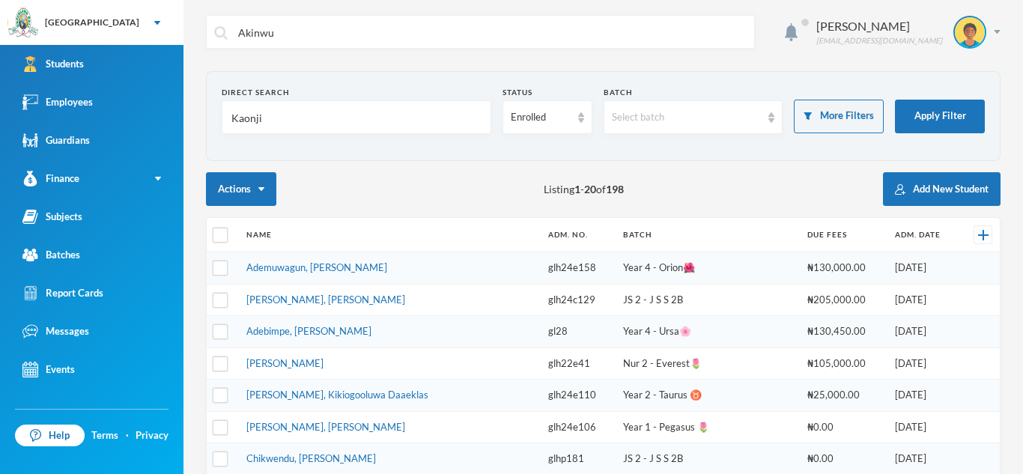
click at [354, 188] on div "Actions Listing 1 - 20 of 198 Add New Student" at bounding box center [603, 189] width 795 height 34
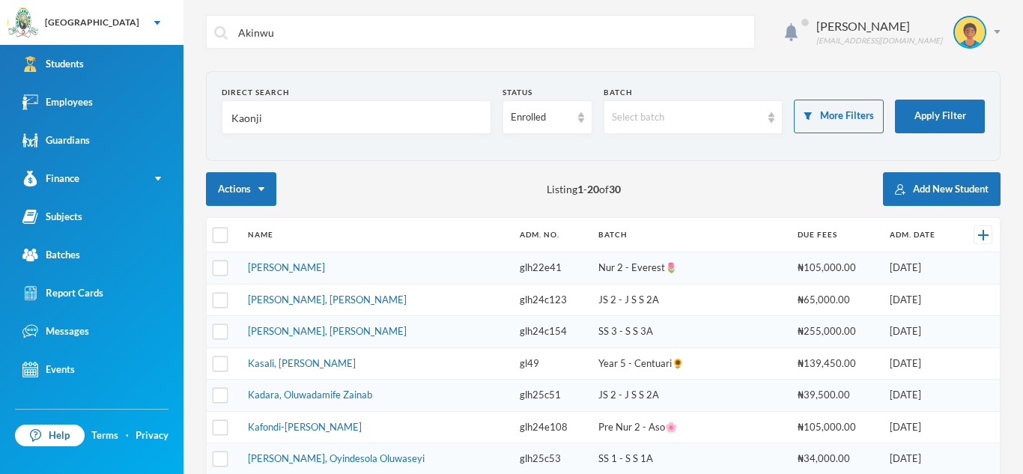
click at [337, 101] on input "Kaonji" at bounding box center [356, 118] width 253 height 34
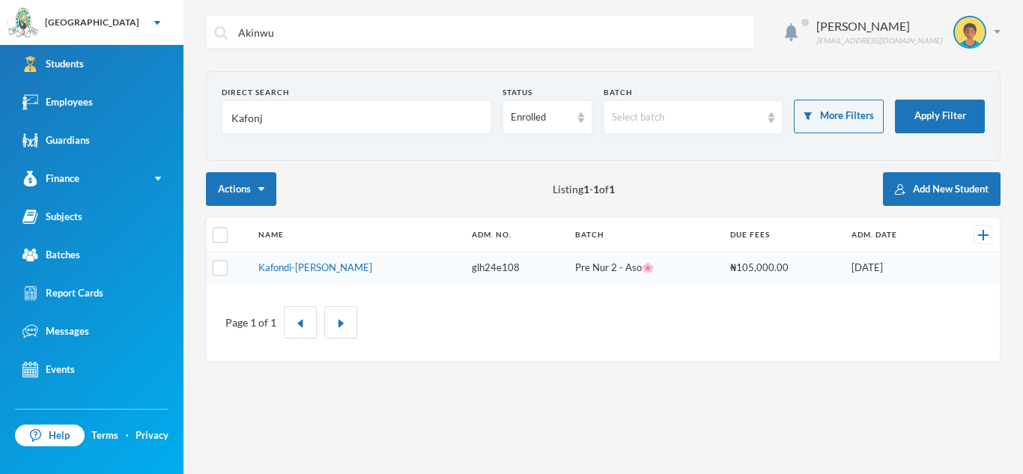
type input "Kafonji"
click at [336, 261] on link "Kafondi-[PERSON_NAME]" at bounding box center [315, 267] width 114 height 12
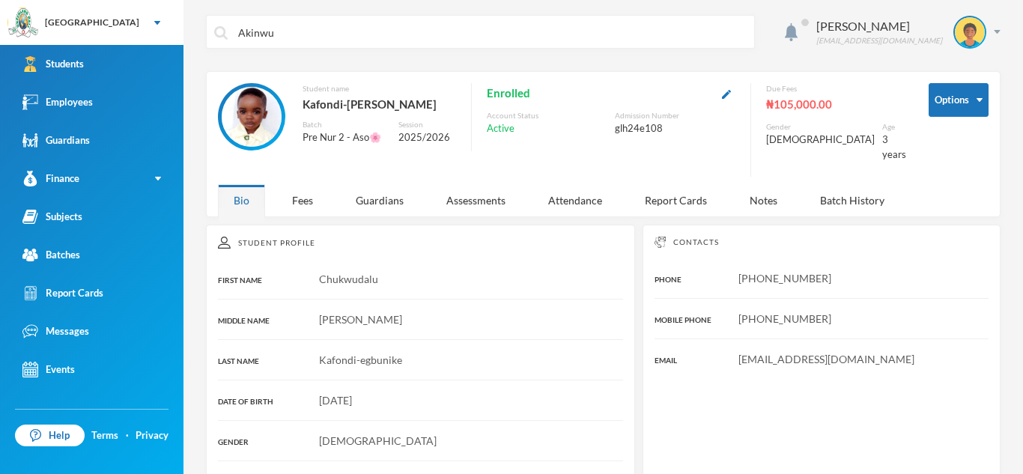
click at [438, 27] on input "Akinwu" at bounding box center [492, 33] width 510 height 34
type input "A"
click at [399, 36] on input "olade" at bounding box center [492, 33] width 510 height 34
type input "o"
click at [100, 89] on link "Employees" at bounding box center [91, 102] width 183 height 38
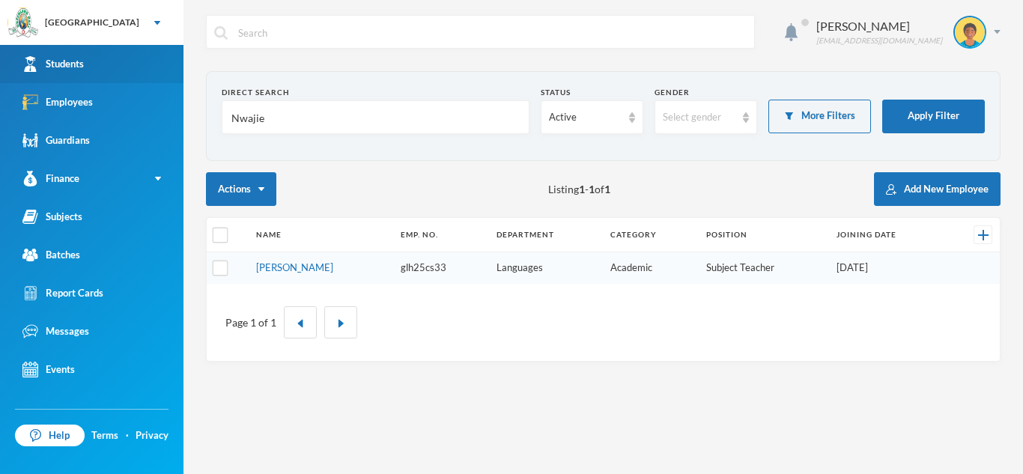
click at [97, 61] on link "Students" at bounding box center [91, 64] width 183 height 38
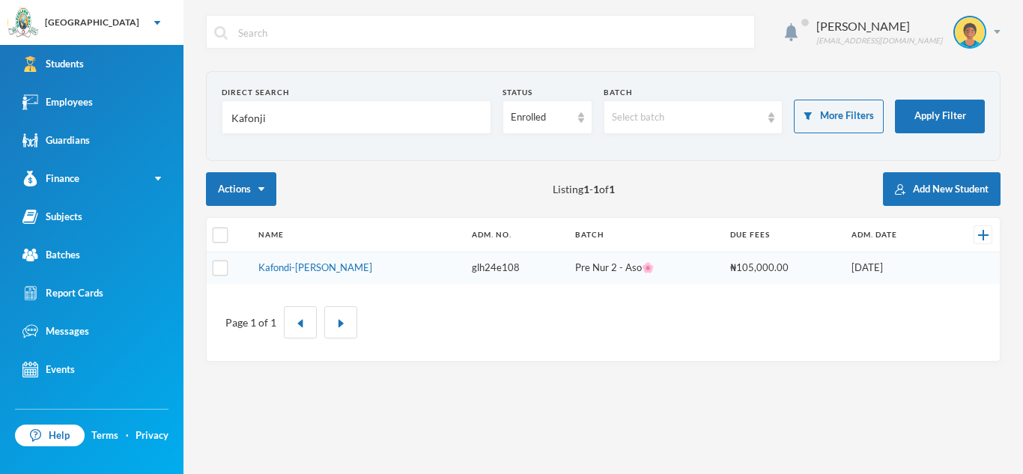
click at [300, 120] on input "Kafonji" at bounding box center [356, 118] width 253 height 34
type input "K"
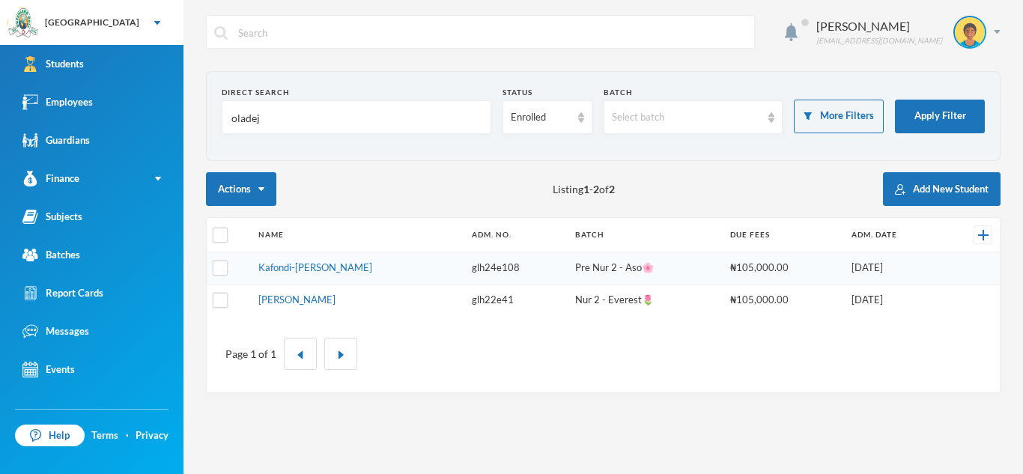
type input "oladejo"
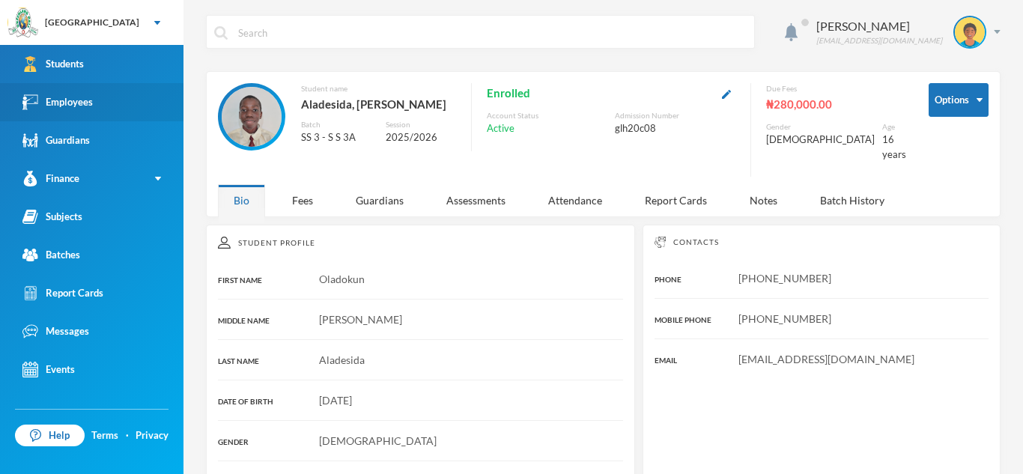
click at [94, 85] on link "Employees" at bounding box center [91, 102] width 183 height 38
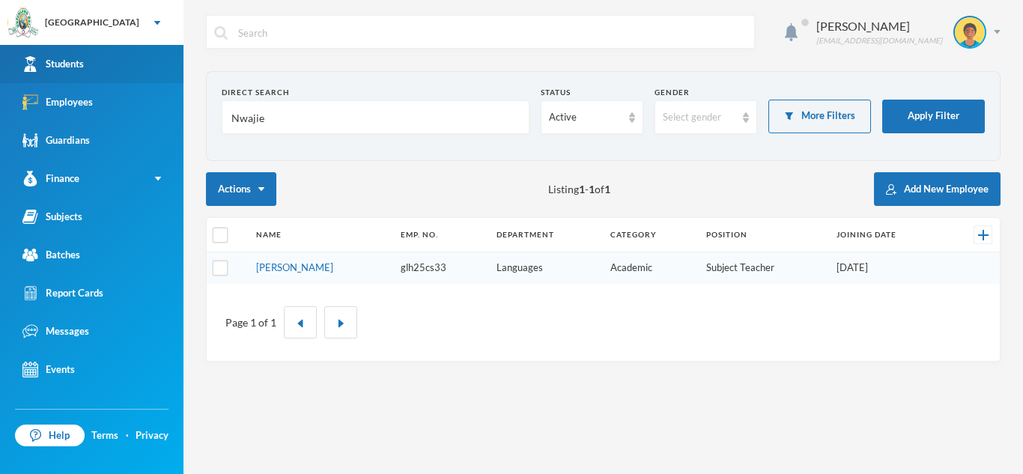
click at [106, 68] on link "Students" at bounding box center [91, 64] width 183 height 38
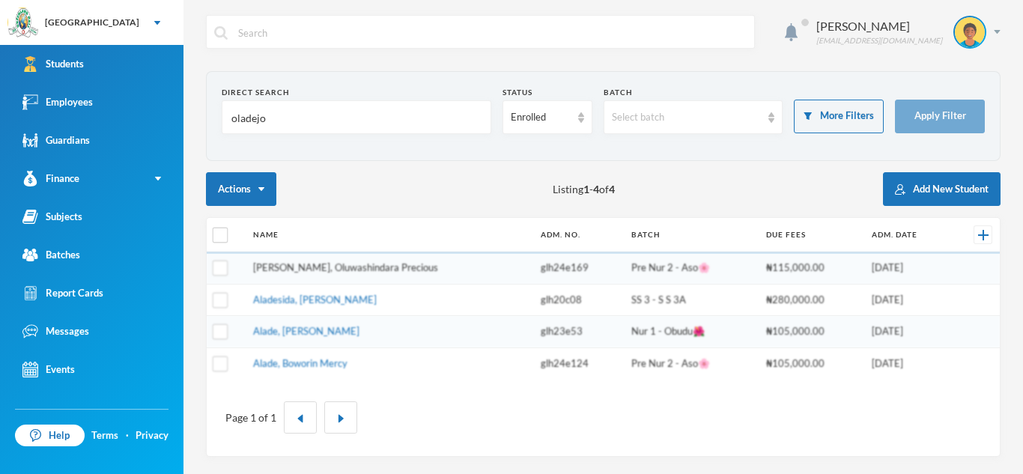
click at [322, 264] on link "[PERSON_NAME], Oluwashindara Precious" at bounding box center [345, 267] width 185 height 12
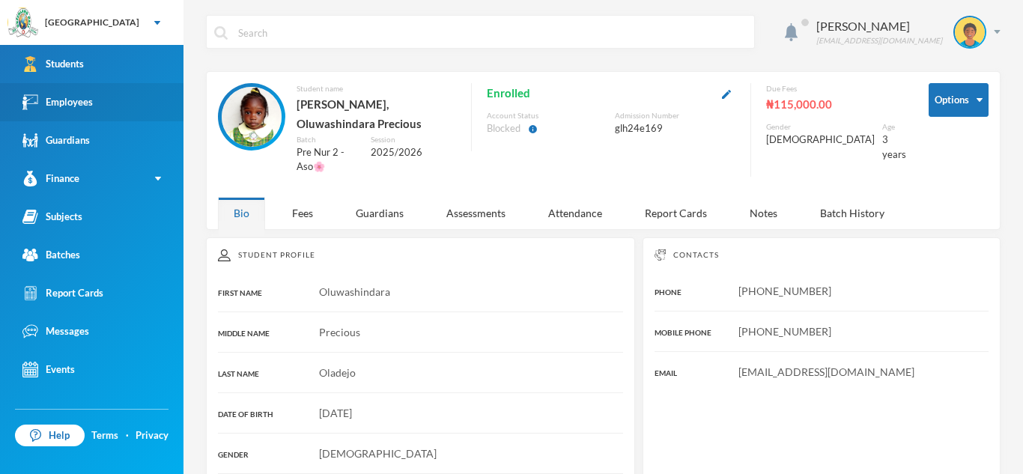
click at [112, 94] on link "Employees" at bounding box center [91, 102] width 183 height 38
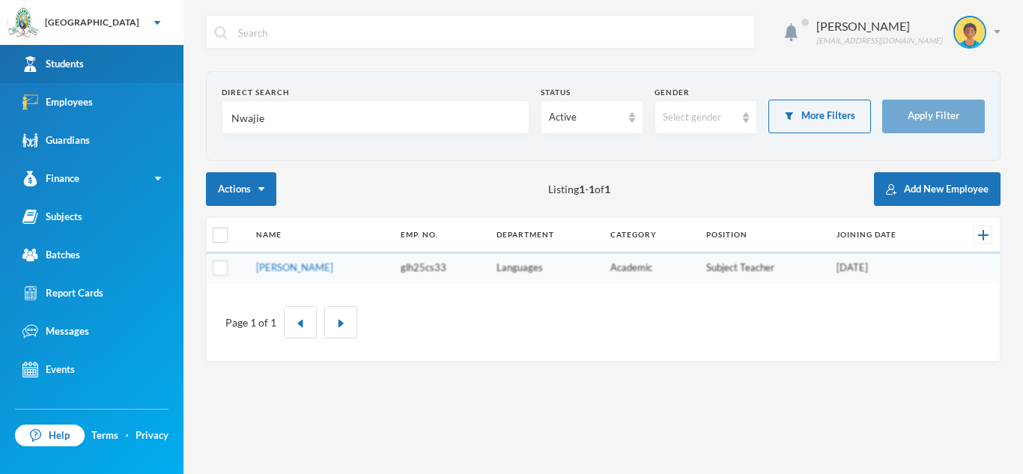
click at [120, 66] on link "Students" at bounding box center [91, 64] width 183 height 38
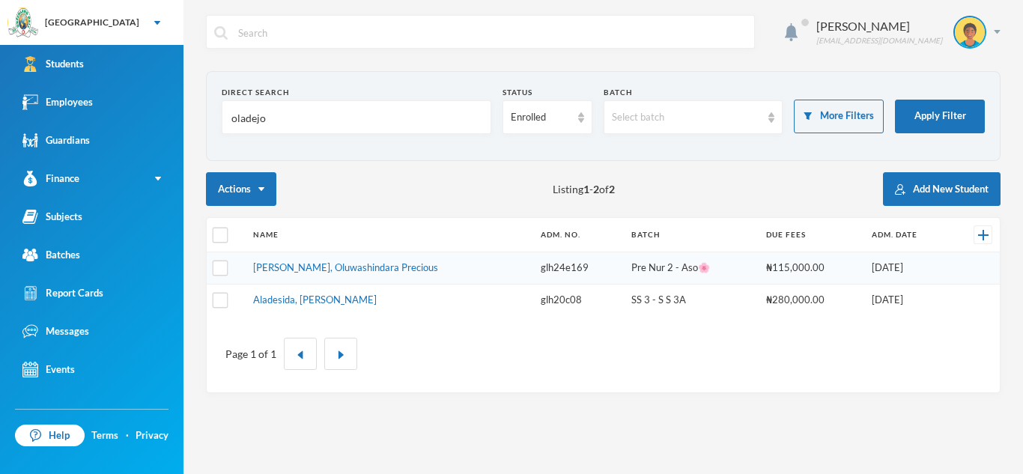
click at [273, 119] on input "oladejo" at bounding box center [356, 118] width 253 height 34
type input "o"
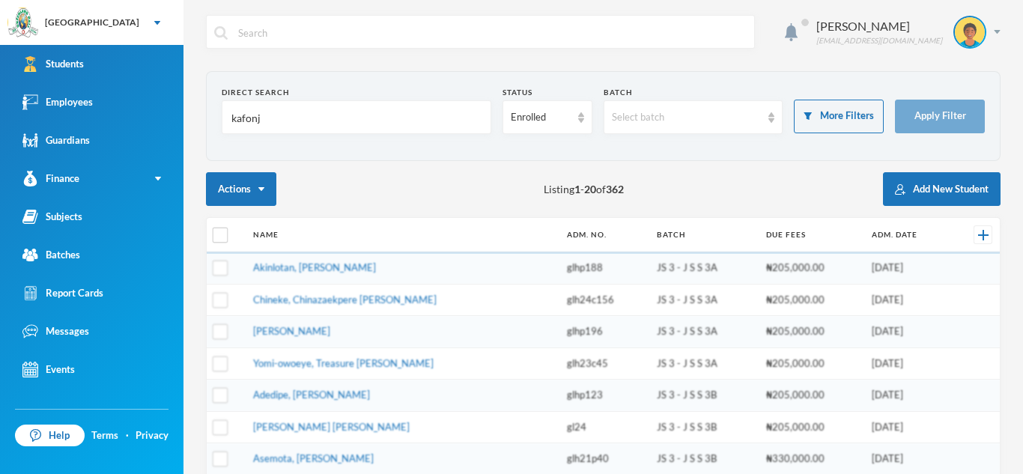
type input "kafonji"
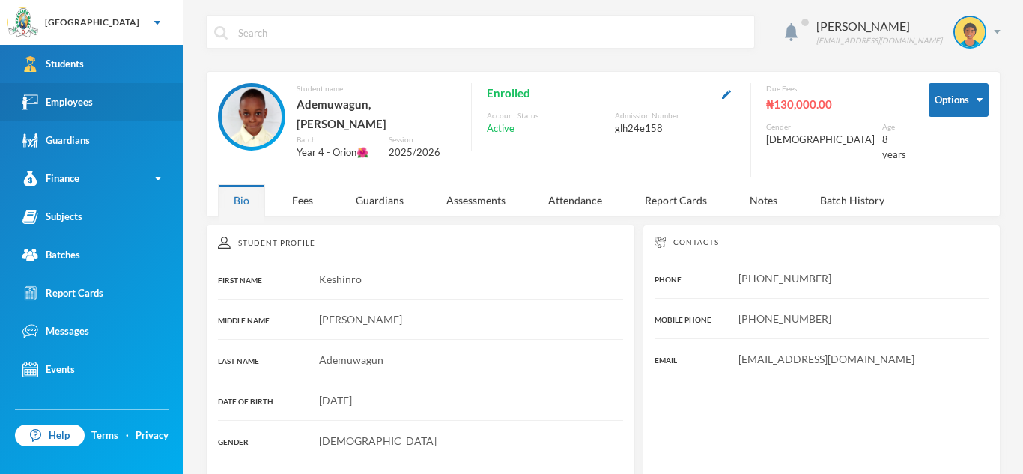
click at [135, 101] on link "Employees" at bounding box center [91, 102] width 183 height 38
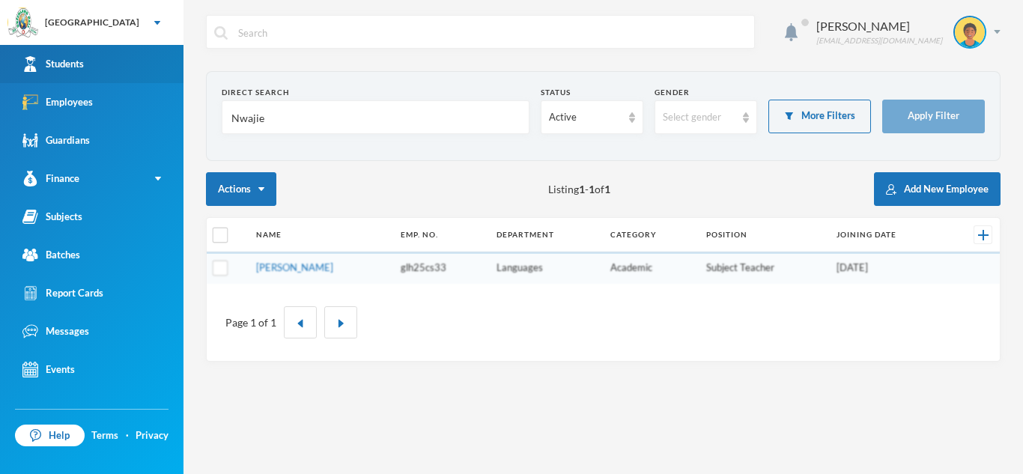
click at [138, 51] on link "Students" at bounding box center [91, 64] width 183 height 38
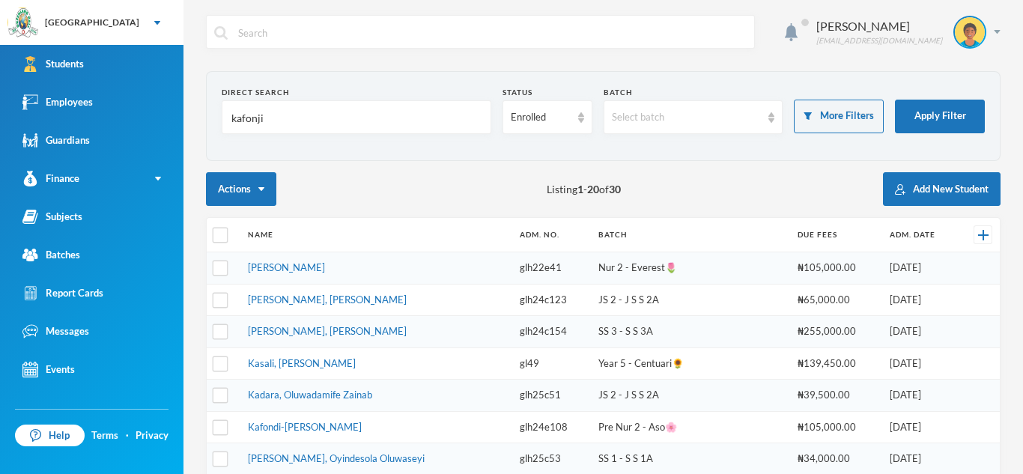
click at [417, 126] on input "kafonji" at bounding box center [356, 118] width 253 height 34
type input "kafon"
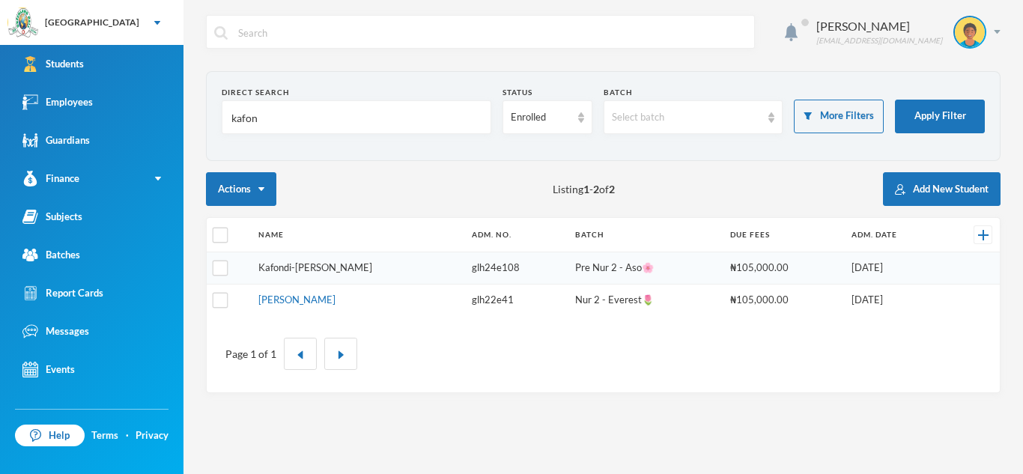
click at [372, 272] on link "Kafondi-[PERSON_NAME]" at bounding box center [315, 267] width 114 height 12
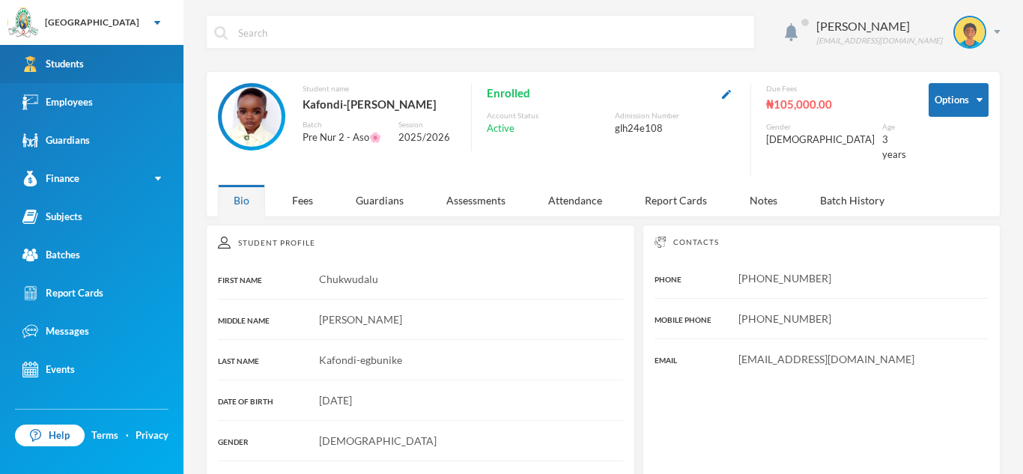
click at [142, 58] on link "Students" at bounding box center [91, 64] width 183 height 38
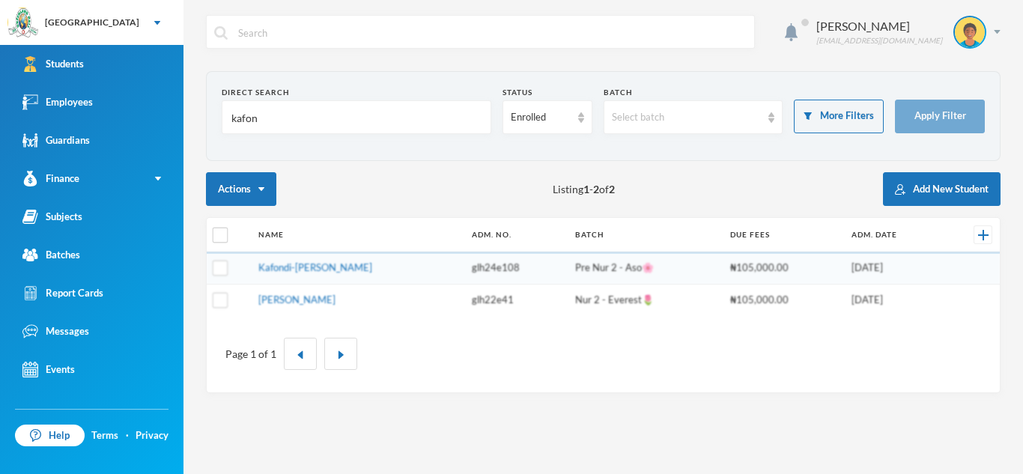
click at [261, 103] on input "kafon" at bounding box center [356, 118] width 253 height 34
click at [261, 109] on input "kafon" at bounding box center [356, 118] width 253 height 34
type input "Kodoro"
click at [920, 111] on button "Apply Filter" at bounding box center [940, 117] width 90 height 34
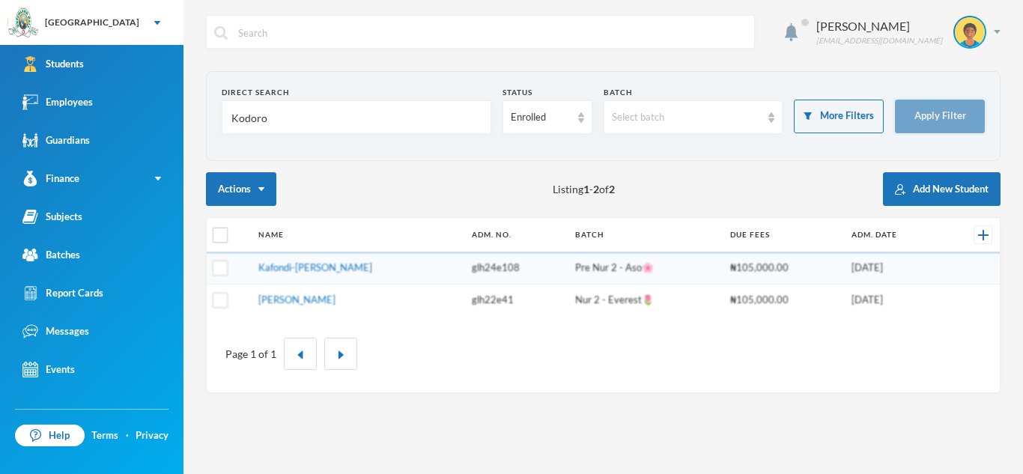
click at [920, 111] on button "Apply Filter" at bounding box center [940, 117] width 90 height 34
click at [957, 119] on button "Apply Filter" at bounding box center [940, 117] width 90 height 34
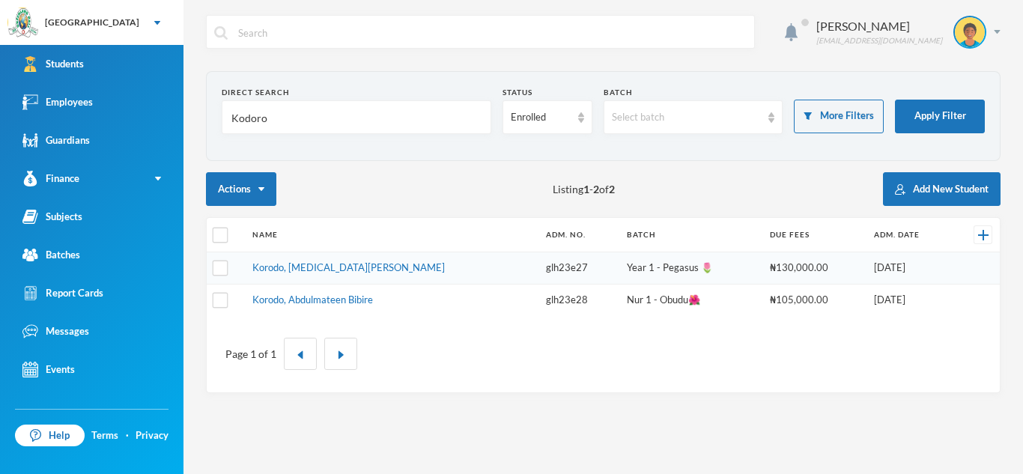
click at [286, 118] on input "Kodoro" at bounding box center [356, 118] width 253 height 34
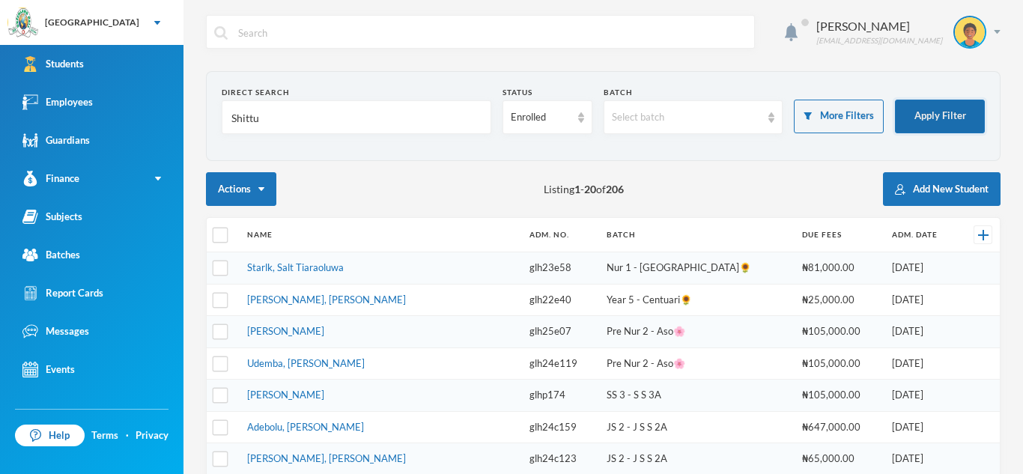
type input "Shittu"
click at [922, 110] on button "Apply Filter" at bounding box center [940, 117] width 90 height 34
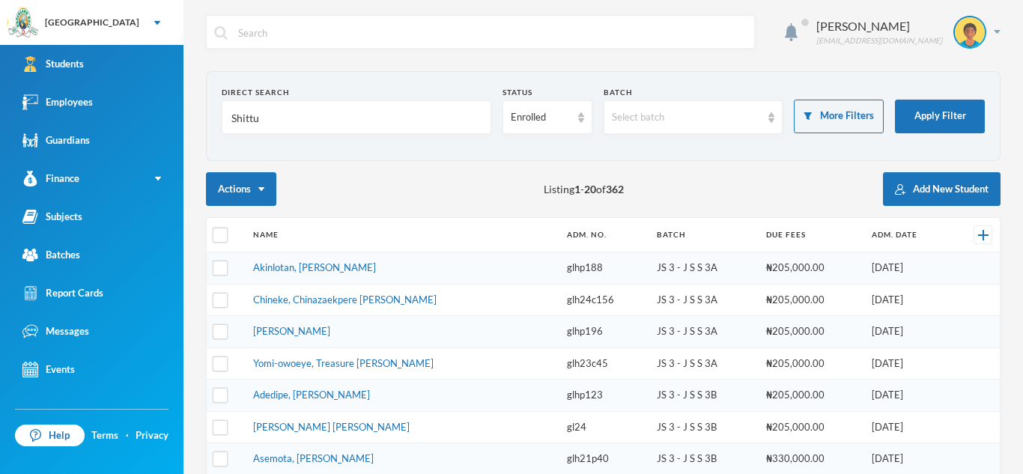
click at [292, 272] on link "Akinlotan, [PERSON_NAME]" at bounding box center [314, 267] width 123 height 12
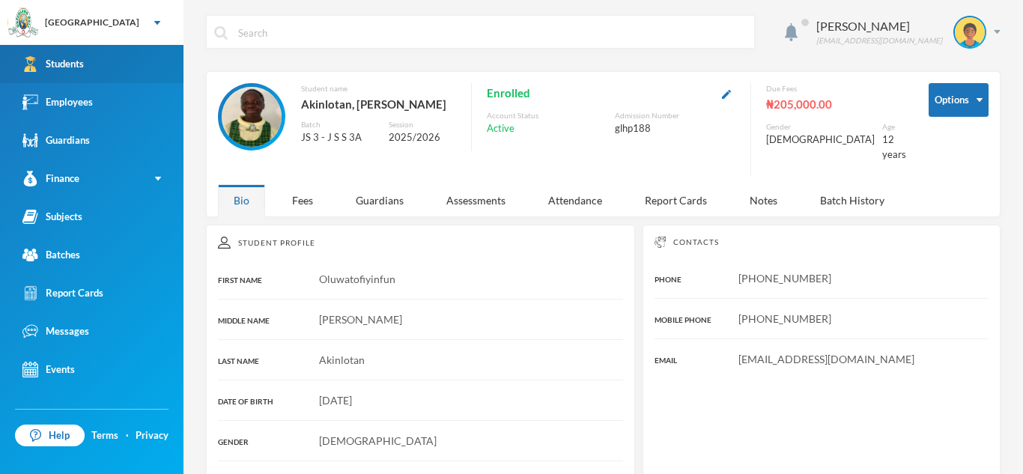
click at [73, 61] on div "Students" at bounding box center [52, 64] width 61 height 16
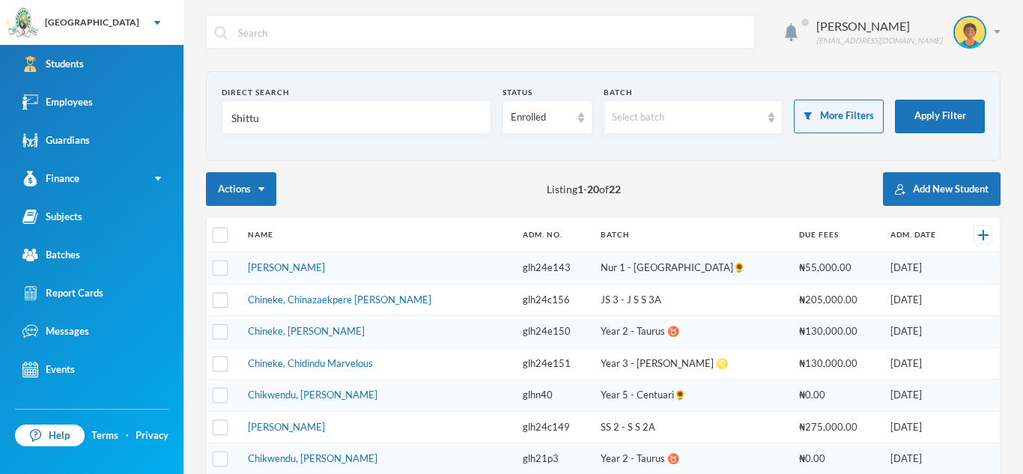
click at [0, 45] on link "Students" at bounding box center [91, 64] width 183 height 38
click at [906, 106] on button "Apply Filter" at bounding box center [940, 117] width 90 height 34
click at [292, 264] on link "[PERSON_NAME]" at bounding box center [286, 267] width 77 height 12
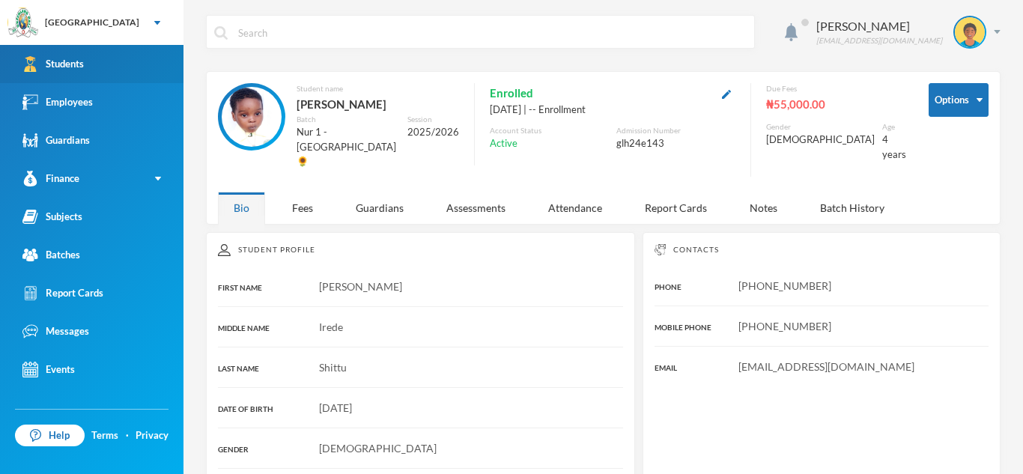
click at [124, 82] on link "Students" at bounding box center [91, 64] width 183 height 38
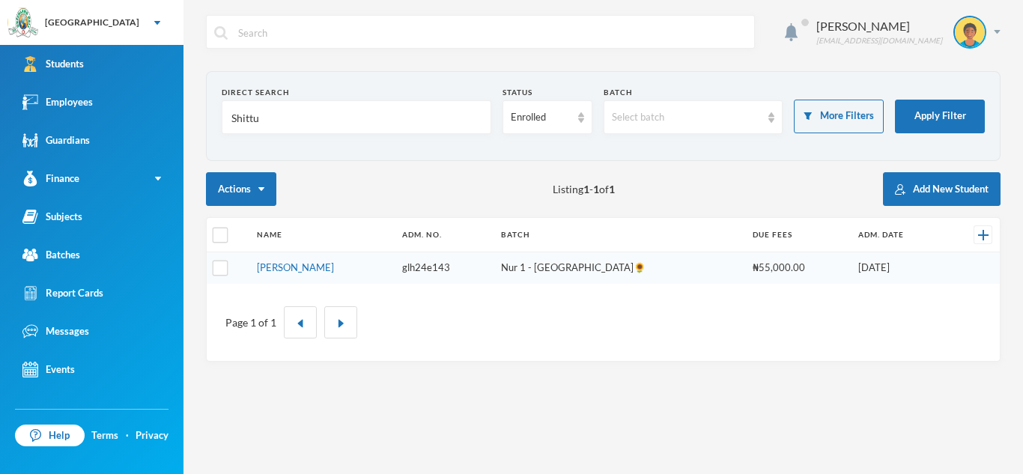
click at [258, 130] on input "Shittu" at bounding box center [356, 118] width 253 height 34
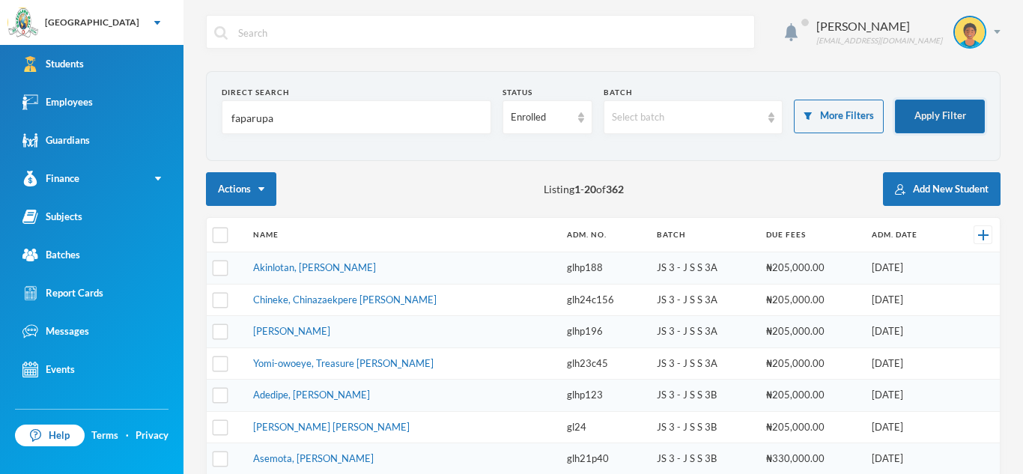
type input "faparupa"
click at [940, 103] on button "Apply Filter" at bounding box center [940, 117] width 90 height 34
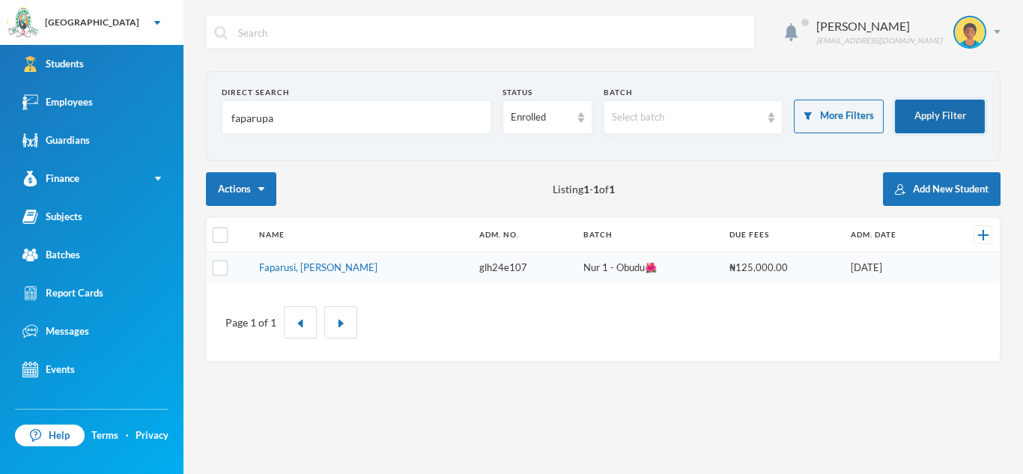
click at [940, 103] on button "Apply Filter" at bounding box center [940, 117] width 90 height 34
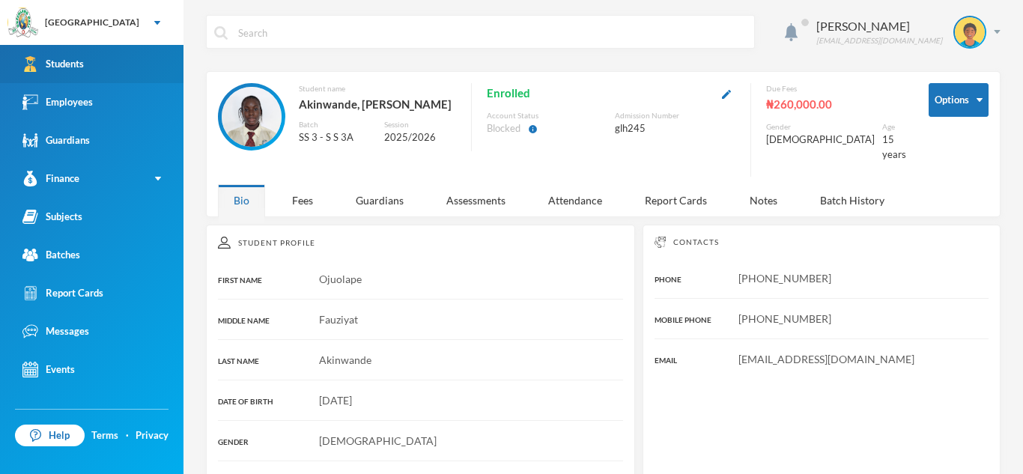
click at [143, 52] on link "Students" at bounding box center [91, 64] width 183 height 38
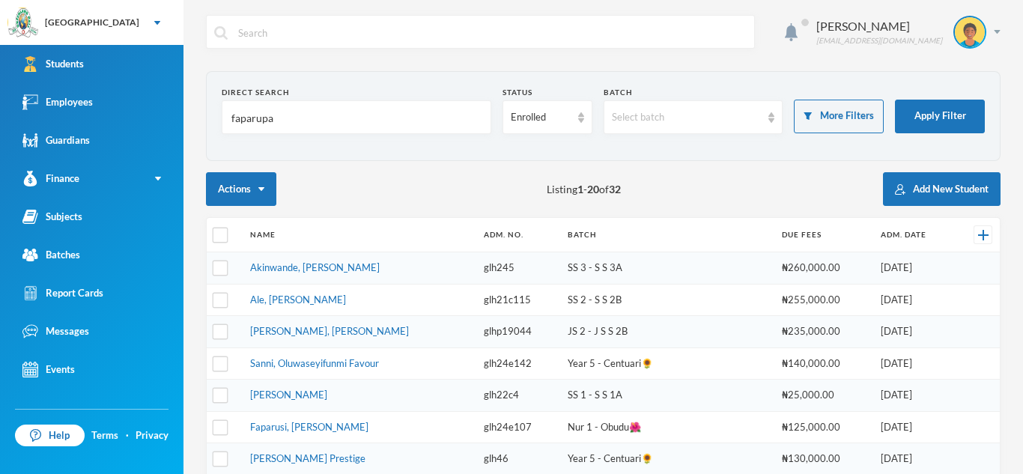
click at [298, 116] on input "faparupa" at bounding box center [356, 118] width 253 height 34
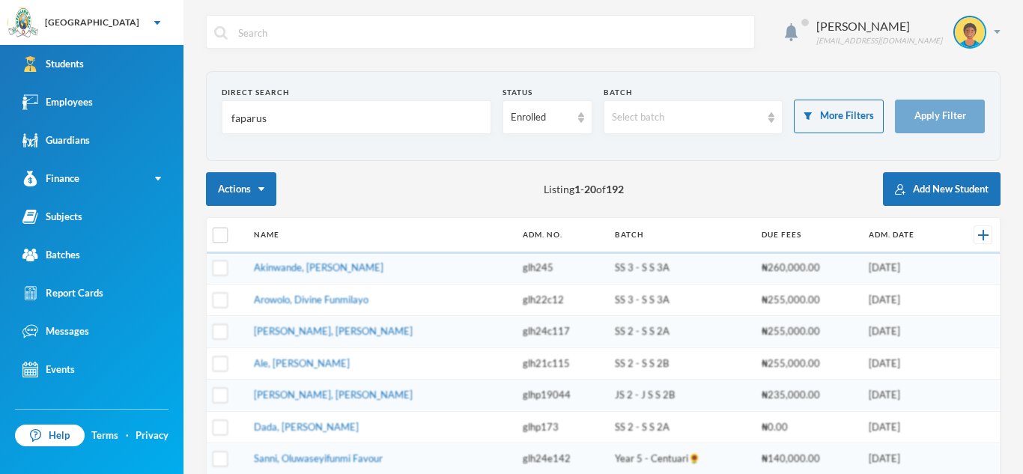
type input "faparusi"
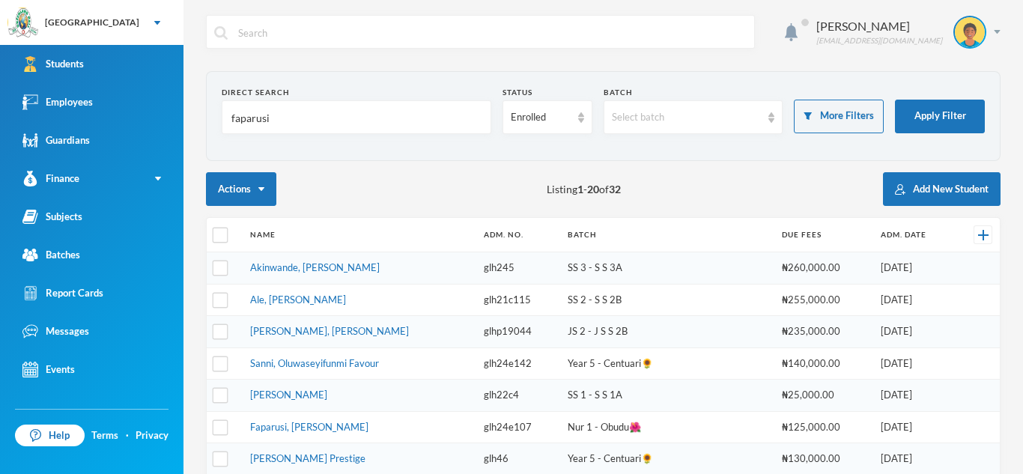
click at [369, 272] on link "Akinwande, [PERSON_NAME]" at bounding box center [315, 267] width 130 height 12
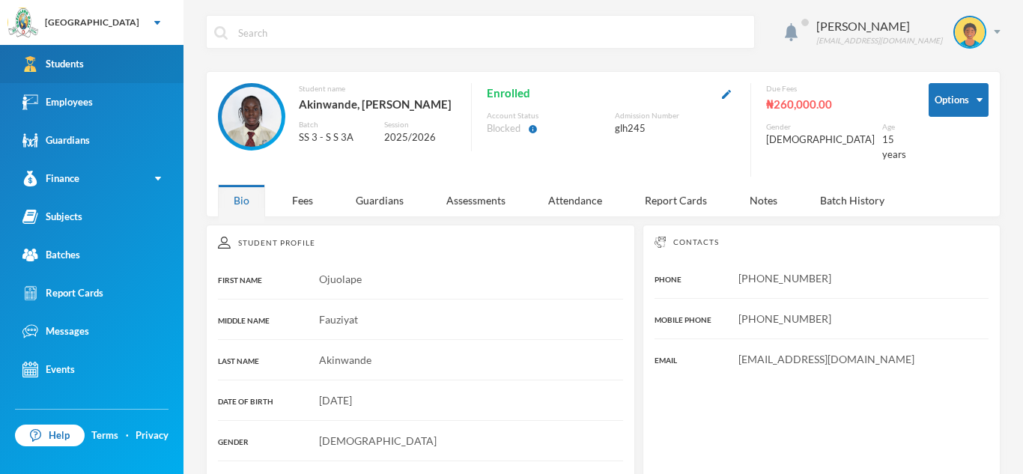
click at [160, 73] on link "Students" at bounding box center [91, 64] width 183 height 38
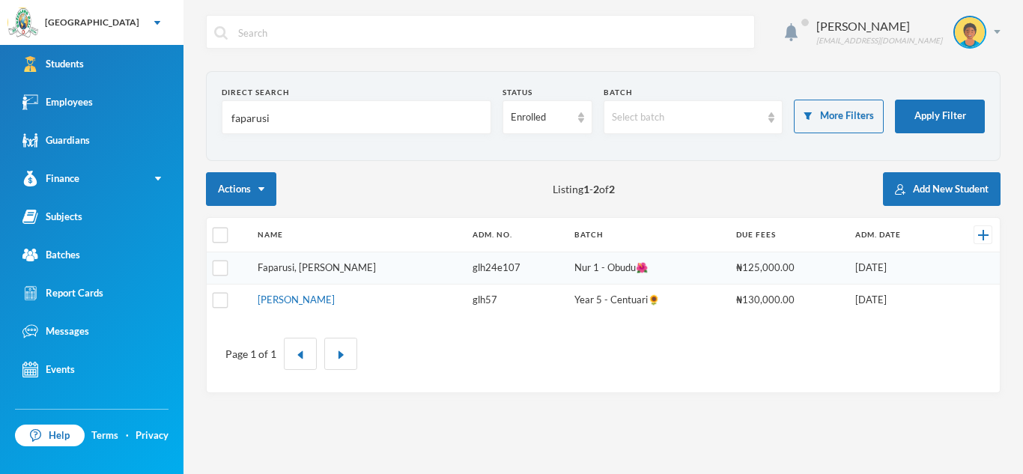
click at [334, 267] on link "Faparusi, [PERSON_NAME]" at bounding box center [317, 267] width 118 height 12
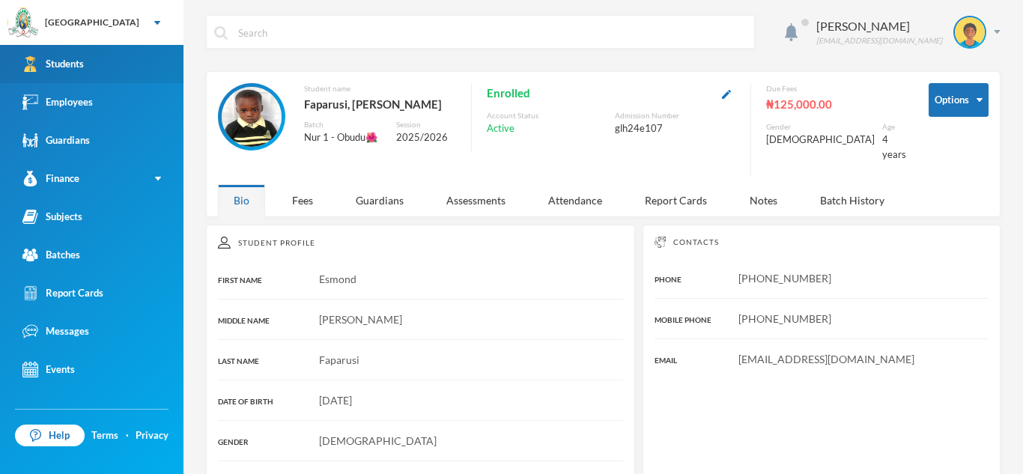
click at [142, 55] on link "Students" at bounding box center [91, 64] width 183 height 38
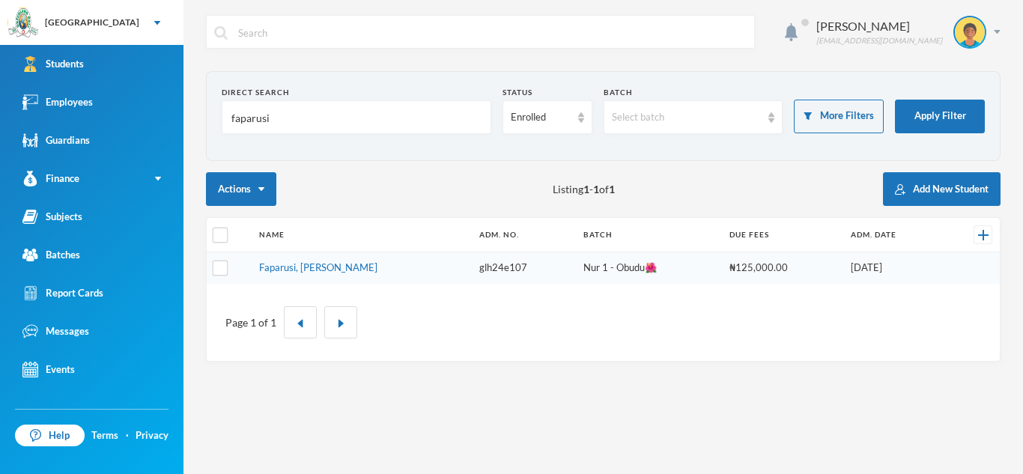
click at [282, 117] on input "faparusi" at bounding box center [356, 118] width 253 height 34
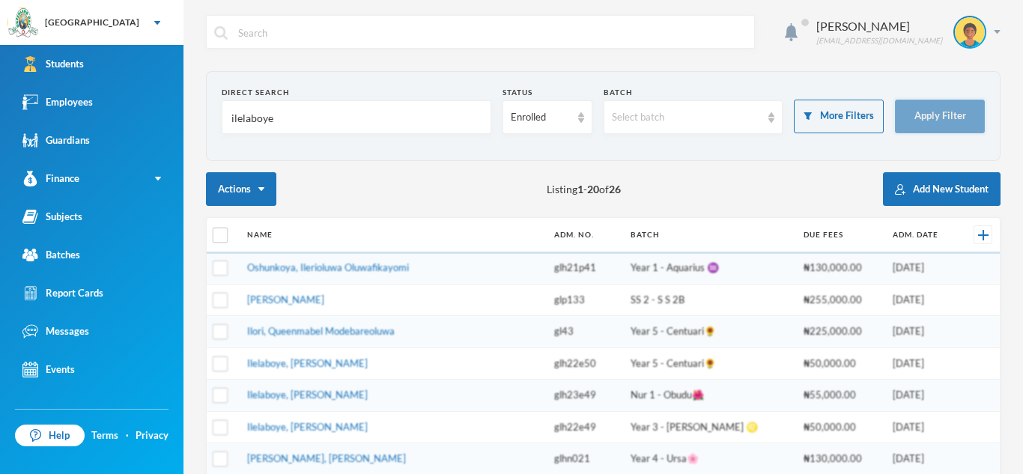
type input "ilelaboye"
click at [933, 119] on button "Apply Filter" at bounding box center [940, 117] width 90 height 34
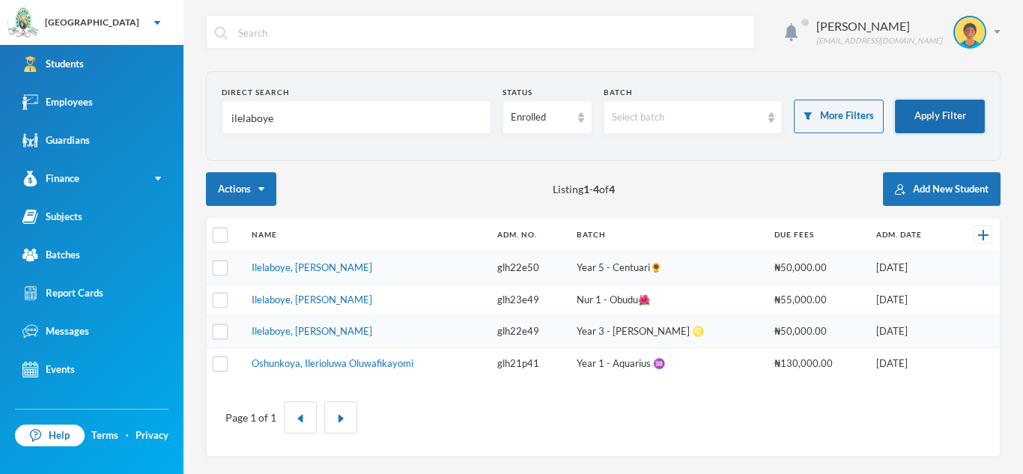
click at [934, 118] on button "Apply Filter" at bounding box center [940, 117] width 90 height 34
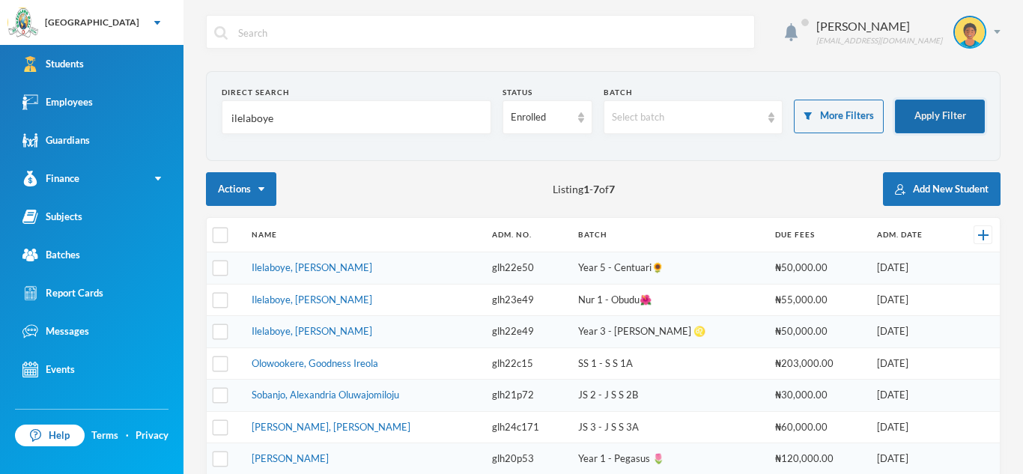
click at [895, 100] on button "Apply Filter" at bounding box center [940, 117] width 90 height 34
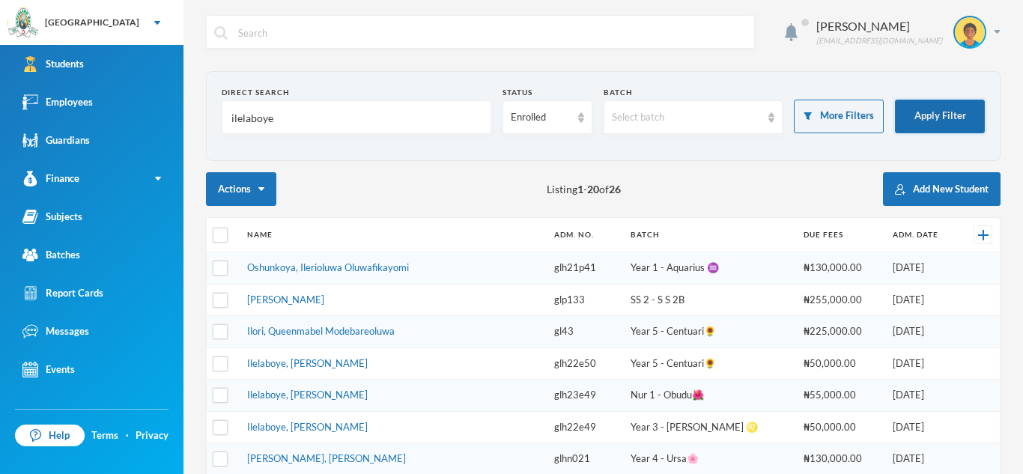
click at [948, 123] on button "Apply Filter" at bounding box center [940, 117] width 90 height 34
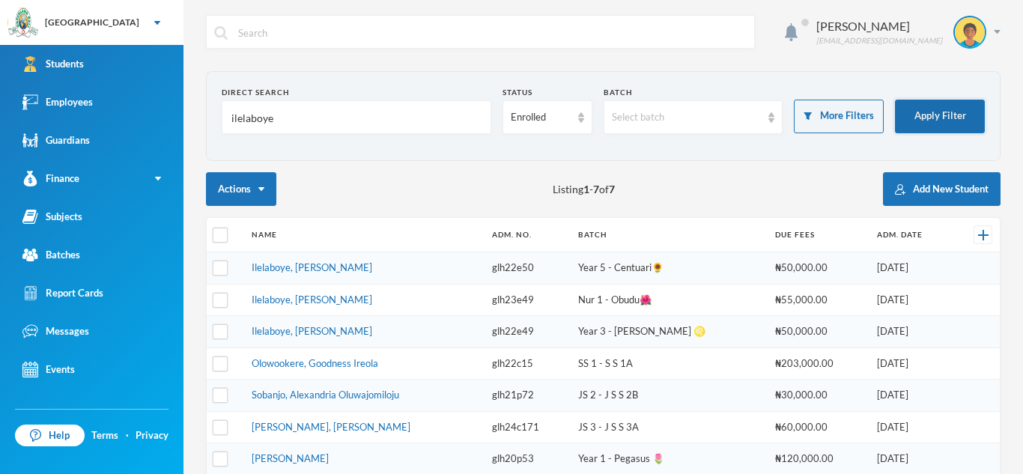
click at [948, 123] on button "Apply Filter" at bounding box center [940, 117] width 90 height 34
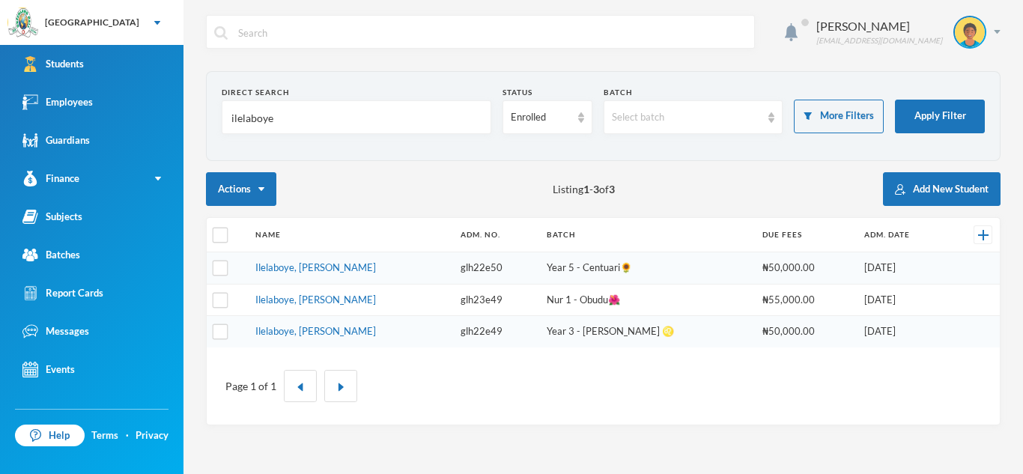
click at [380, 306] on td "Ilelaboye, [PERSON_NAME]" at bounding box center [350, 300] width 205 height 32
click at [376, 297] on link "Ilelaboye, [PERSON_NAME]" at bounding box center [315, 300] width 121 height 12
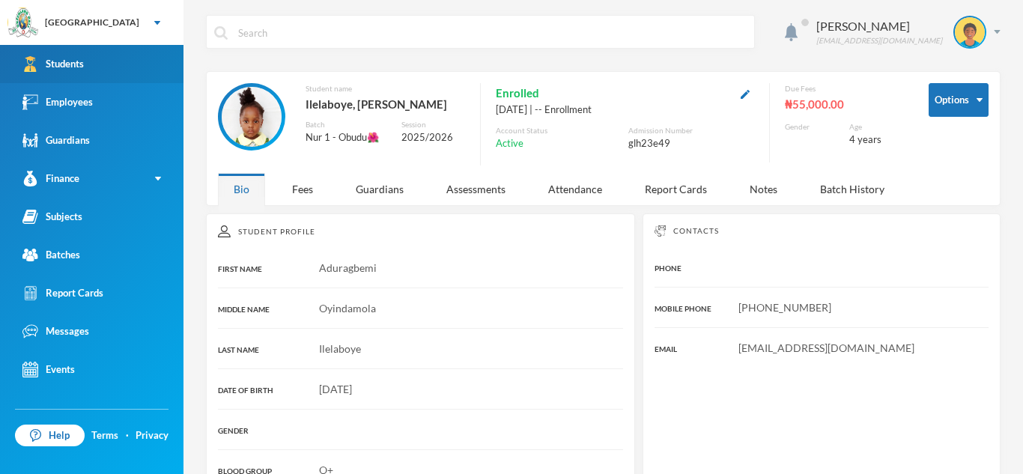
click at [131, 56] on link "Students" at bounding box center [91, 64] width 183 height 38
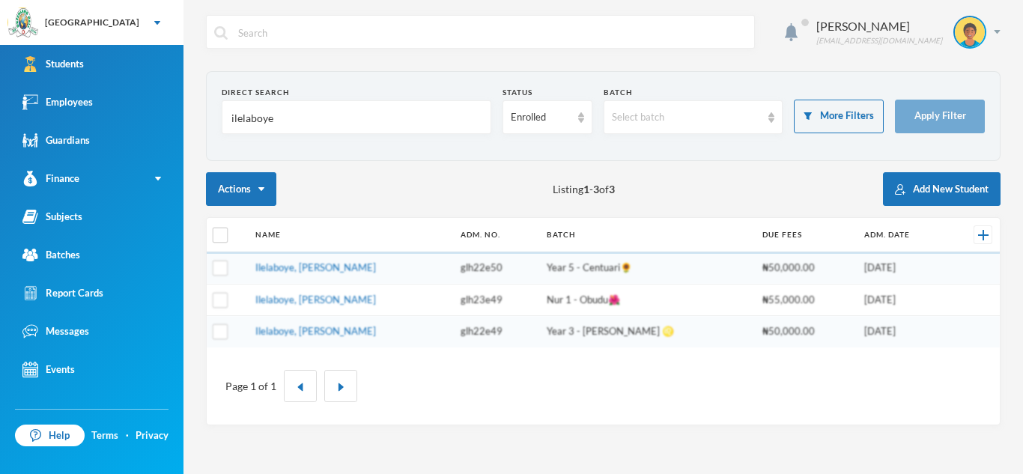
click at [276, 121] on input "ilelaboye" at bounding box center [356, 118] width 253 height 34
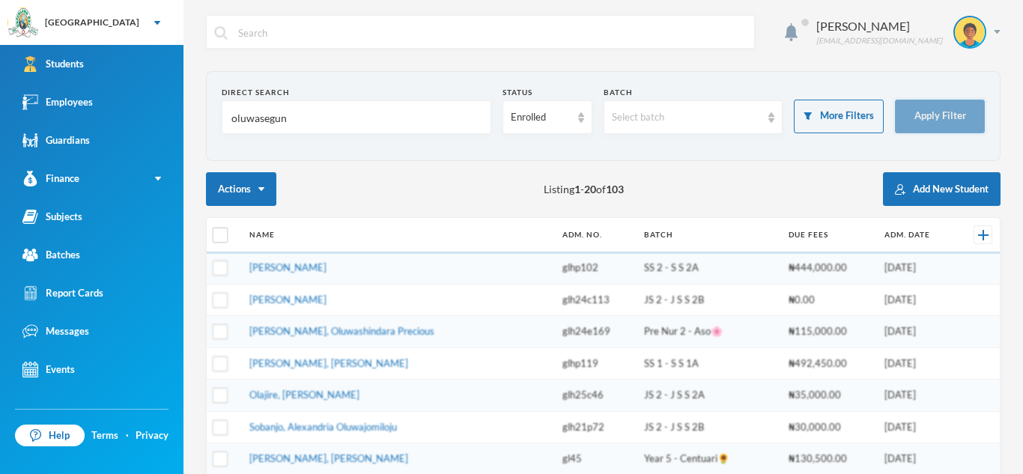
type input "oluwasegun"
click at [921, 122] on button "Apply Filter" at bounding box center [940, 117] width 90 height 34
click at [971, 124] on button "Apply Filter" at bounding box center [940, 117] width 90 height 34
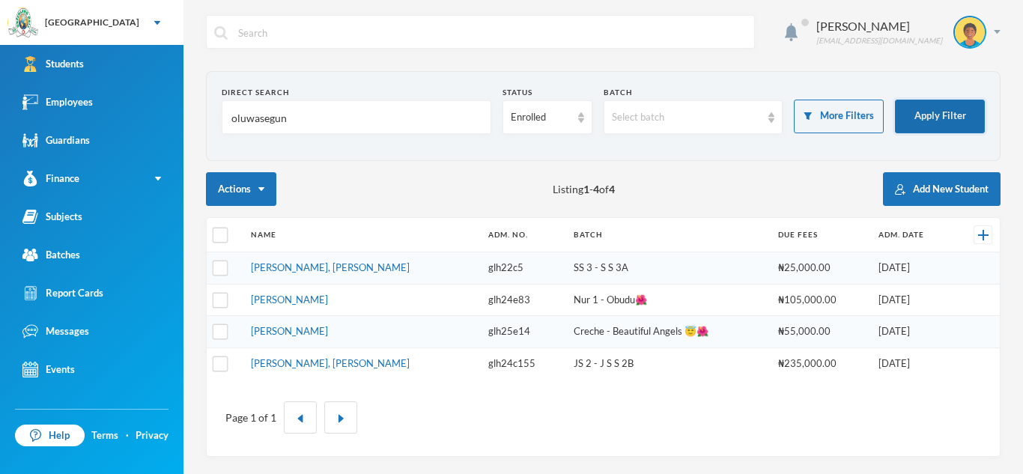
click at [971, 124] on button "Apply Filter" at bounding box center [940, 117] width 90 height 34
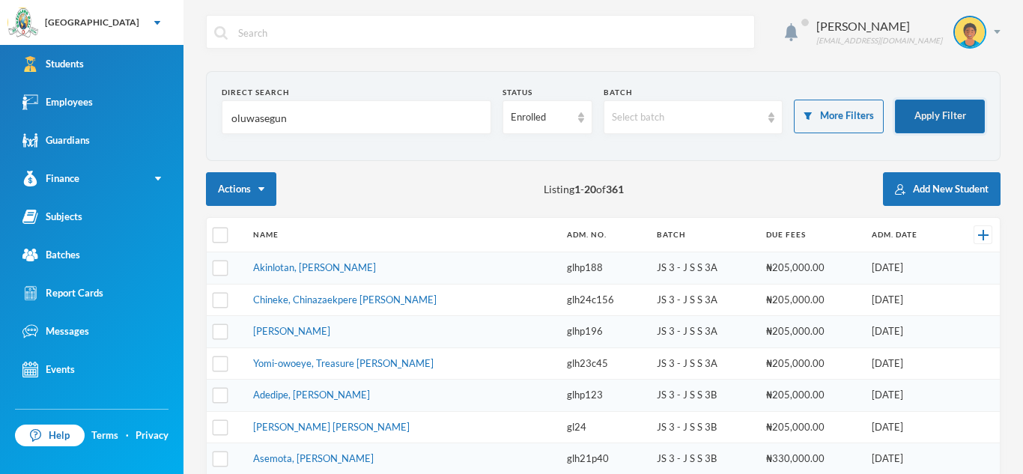
click at [929, 122] on button "Apply Filter" at bounding box center [940, 117] width 90 height 34
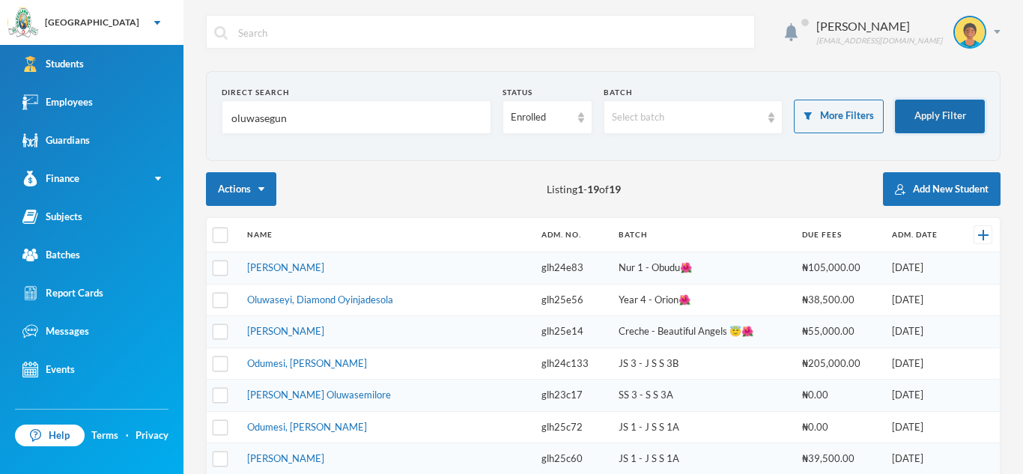
click at [929, 122] on button "Apply Filter" at bounding box center [940, 117] width 90 height 34
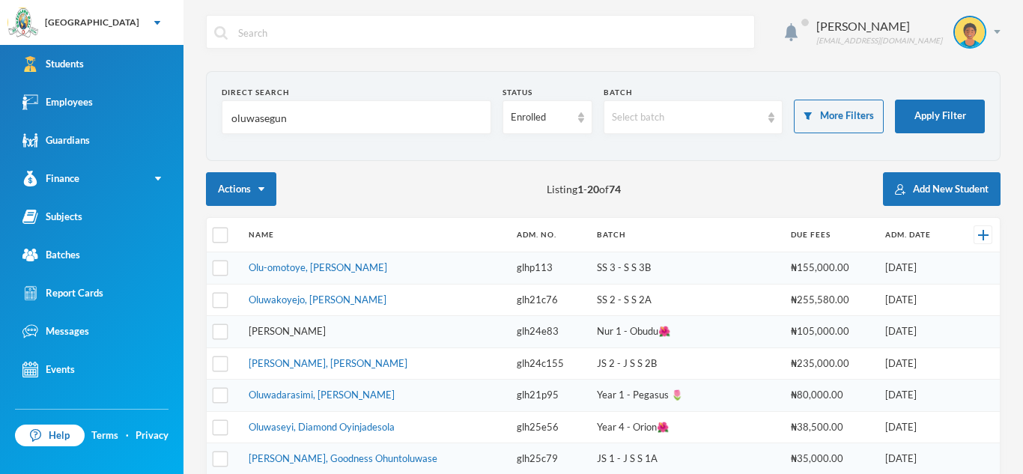
click at [326, 330] on link "[PERSON_NAME]" at bounding box center [287, 331] width 77 height 12
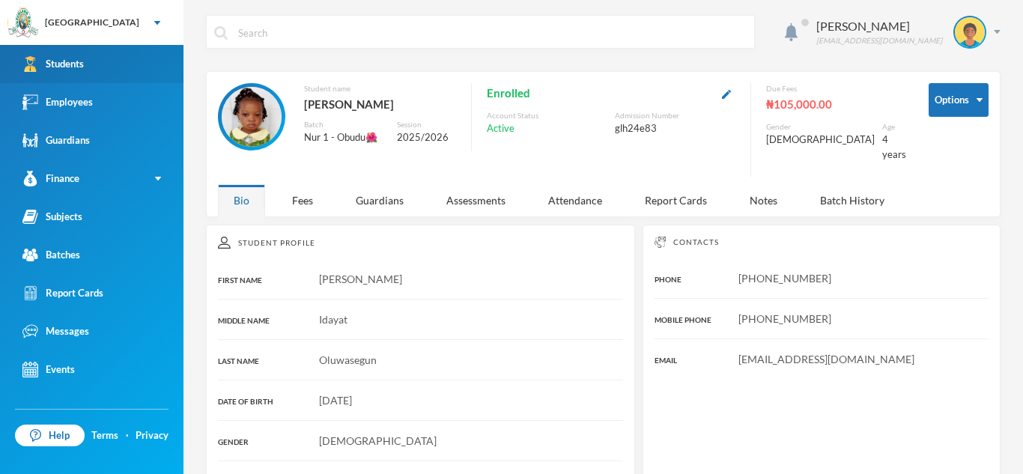
click at [171, 61] on link "Students" at bounding box center [91, 64] width 183 height 38
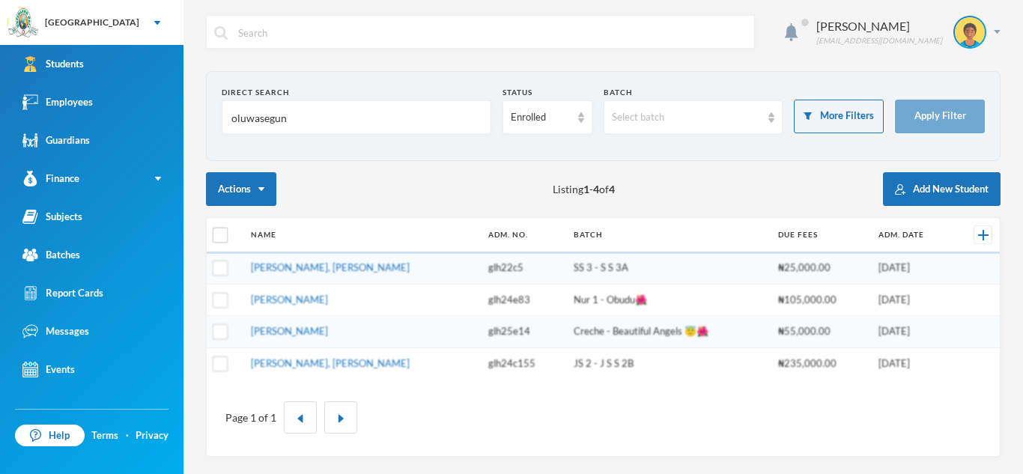
click at [282, 119] on input "oluwasegun" at bounding box center [356, 118] width 253 height 34
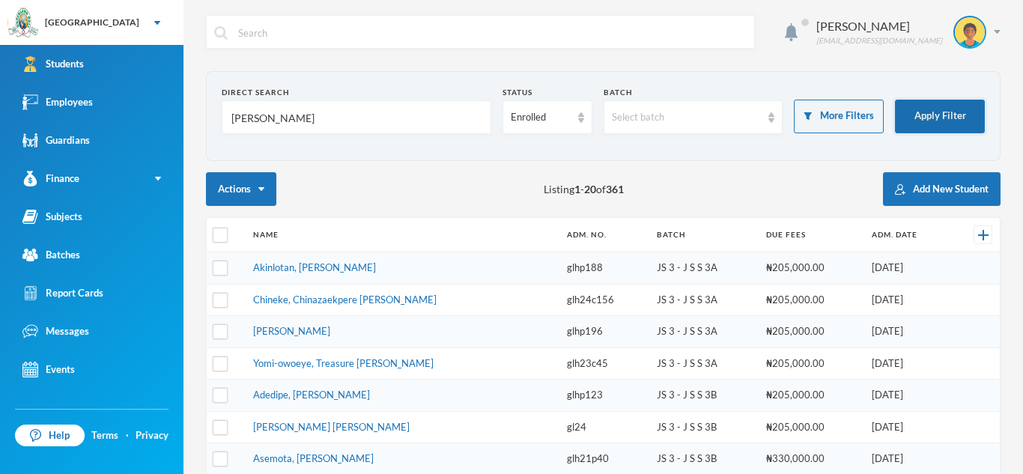
type input "[PERSON_NAME]"
click at [954, 127] on button "Apply Filter" at bounding box center [940, 117] width 90 height 34
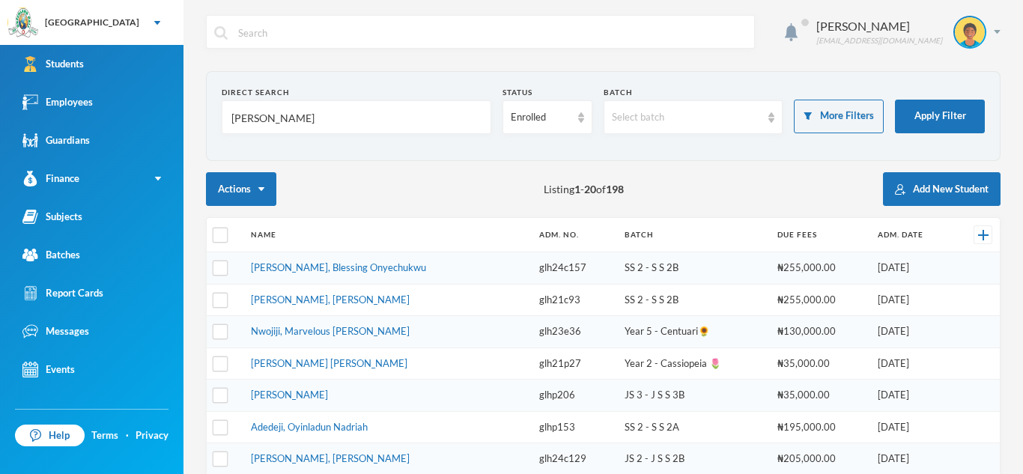
click at [307, 278] on td "[PERSON_NAME], Blessing Onyechukwu" at bounding box center [387, 268] width 288 height 32
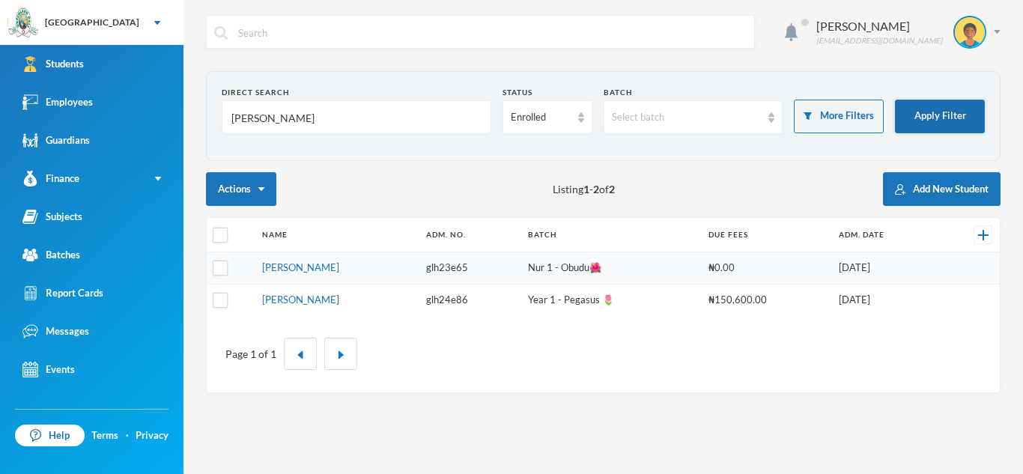
click at [968, 112] on button "Apply Filter" at bounding box center [940, 117] width 90 height 34
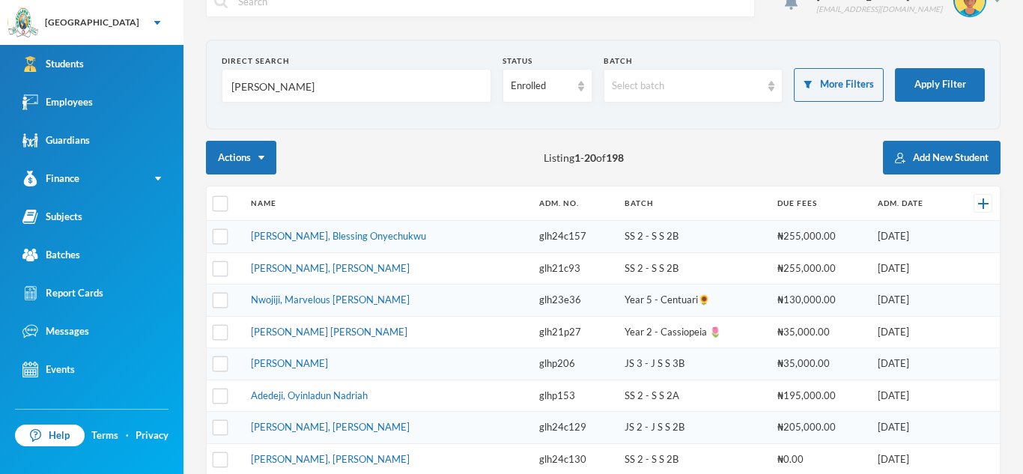
scroll to position [57, 0]
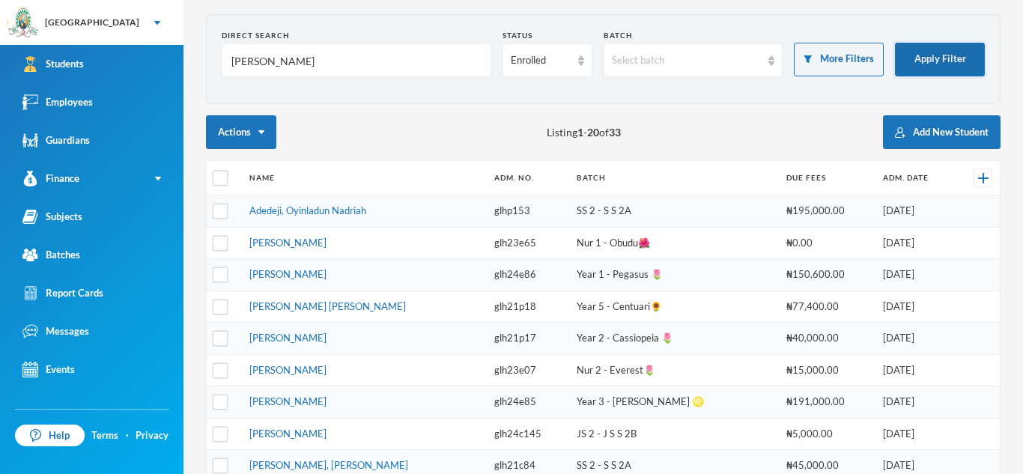
click at [932, 54] on button "Apply Filter" at bounding box center [940, 60] width 90 height 34
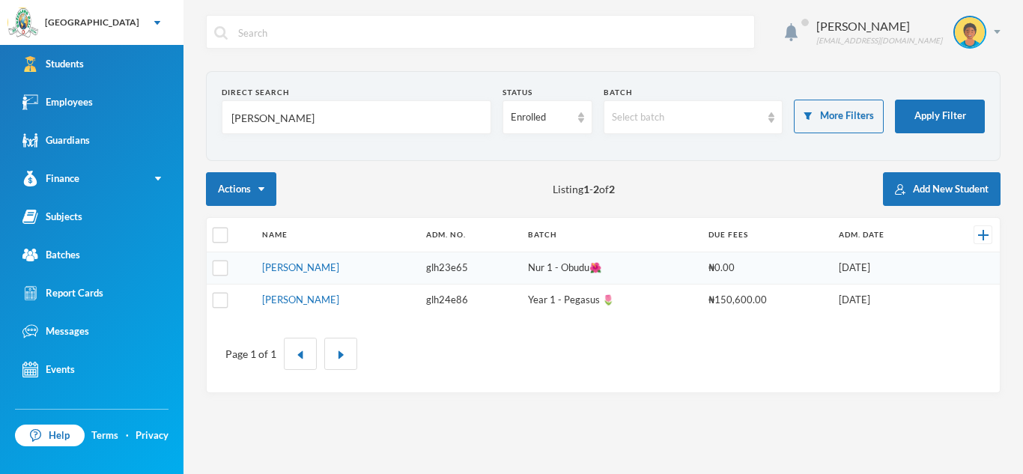
scroll to position [0, 0]
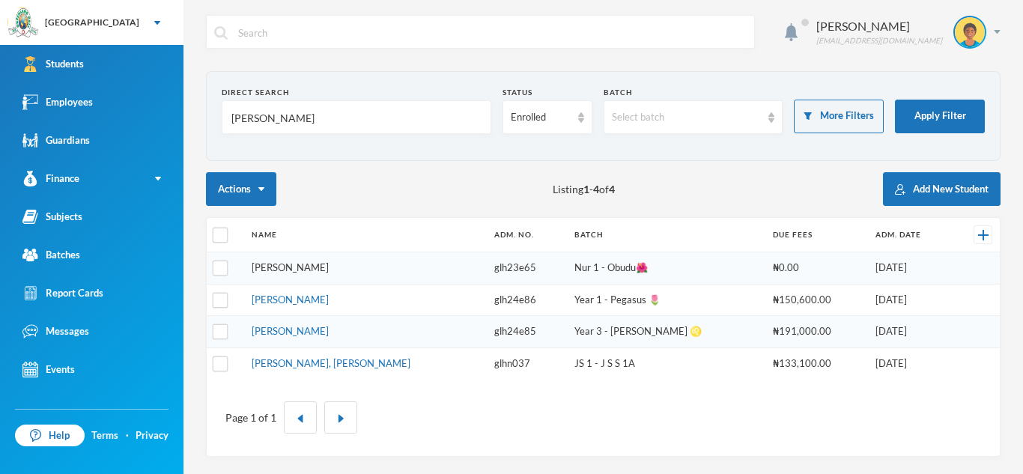
click at [317, 271] on link "[PERSON_NAME]" at bounding box center [290, 267] width 77 height 12
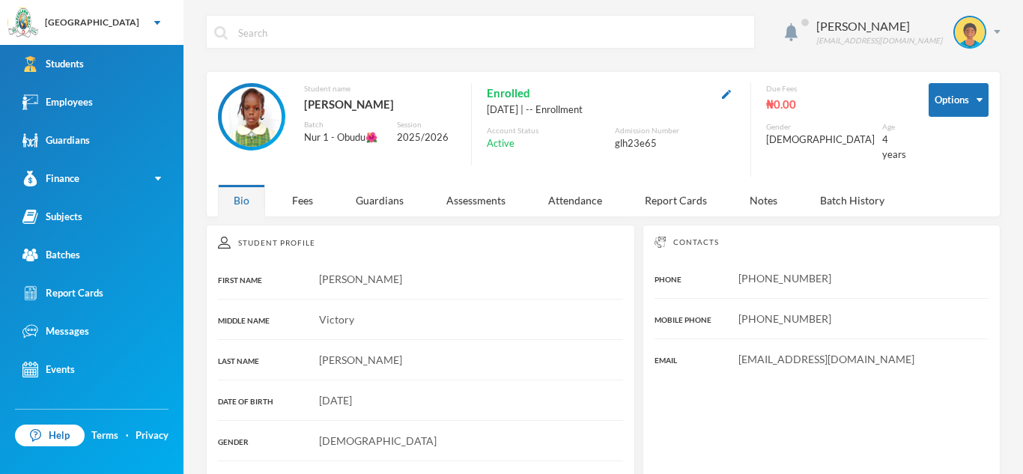
click at [277, 34] on input "text" at bounding box center [492, 33] width 510 height 34
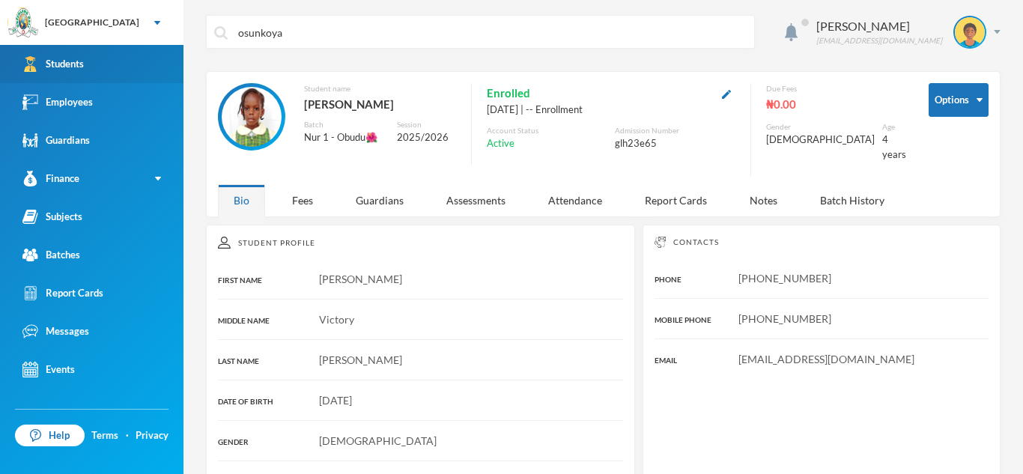
type input "osunkoya"
click at [103, 73] on link "Students" at bounding box center [91, 64] width 183 height 38
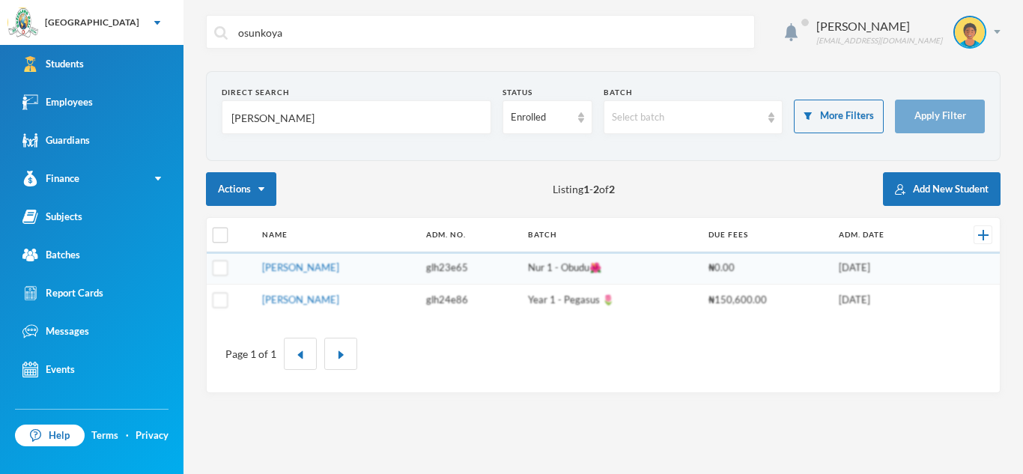
click at [291, 110] on input "[PERSON_NAME]" at bounding box center [356, 118] width 253 height 34
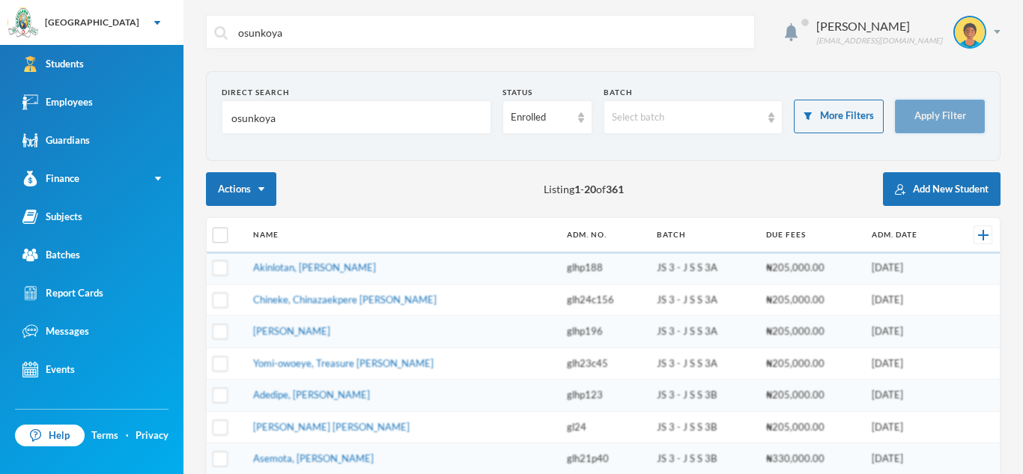
type input "osunkoya"
click at [938, 129] on button "Apply Filter" at bounding box center [940, 117] width 90 height 34
click at [938, 107] on button "Apply Filter" at bounding box center [940, 117] width 90 height 34
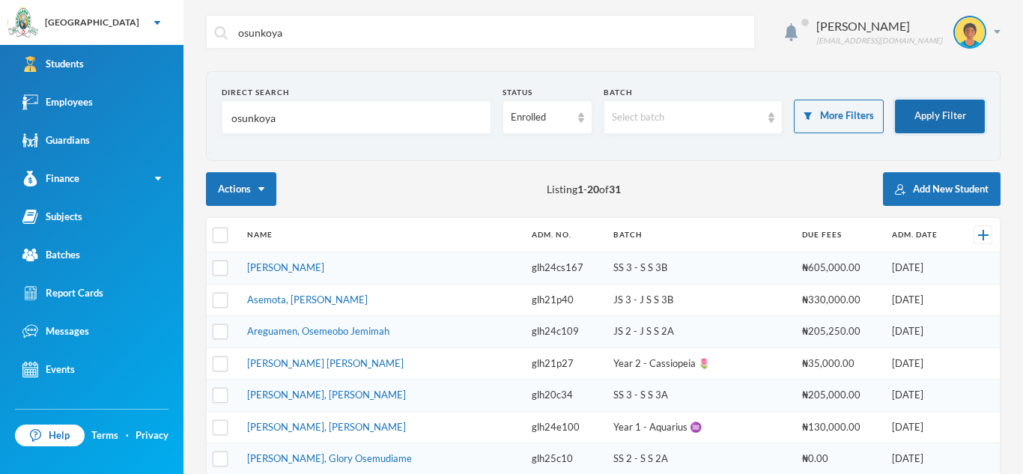
click at [938, 107] on button "Apply Filter" at bounding box center [940, 117] width 90 height 34
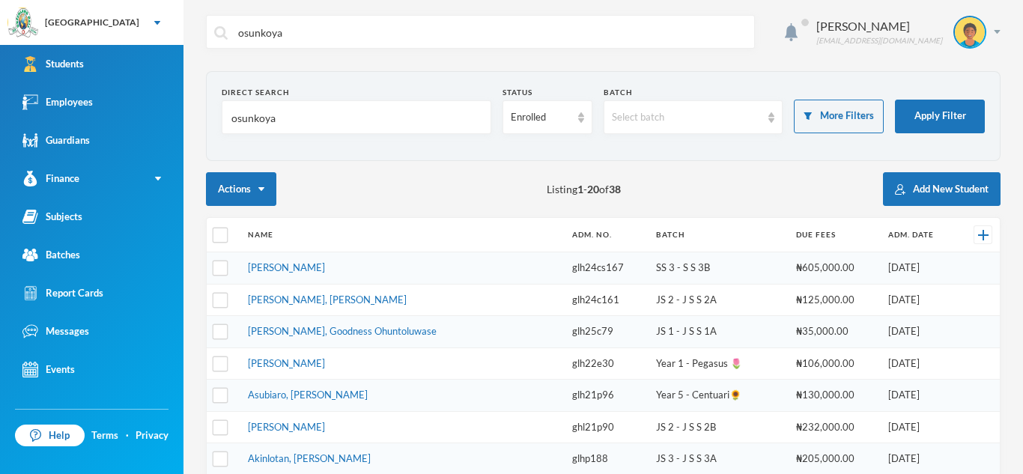
click at [418, 268] on td "[PERSON_NAME]" at bounding box center [402, 268] width 324 height 32
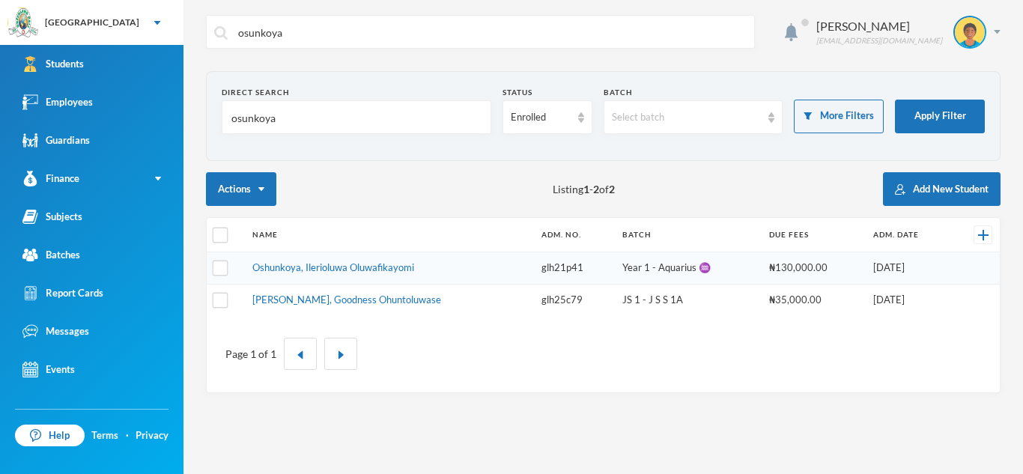
click at [418, 268] on td "Oshunkoya, Ilerioluwa Oluwafikayomi" at bounding box center [389, 268] width 289 height 32
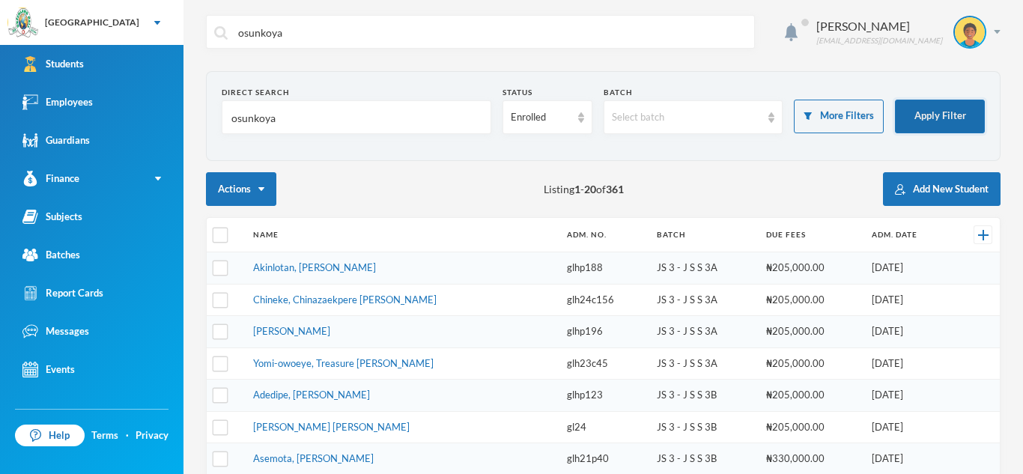
click at [951, 108] on button "Apply Filter" at bounding box center [940, 117] width 90 height 34
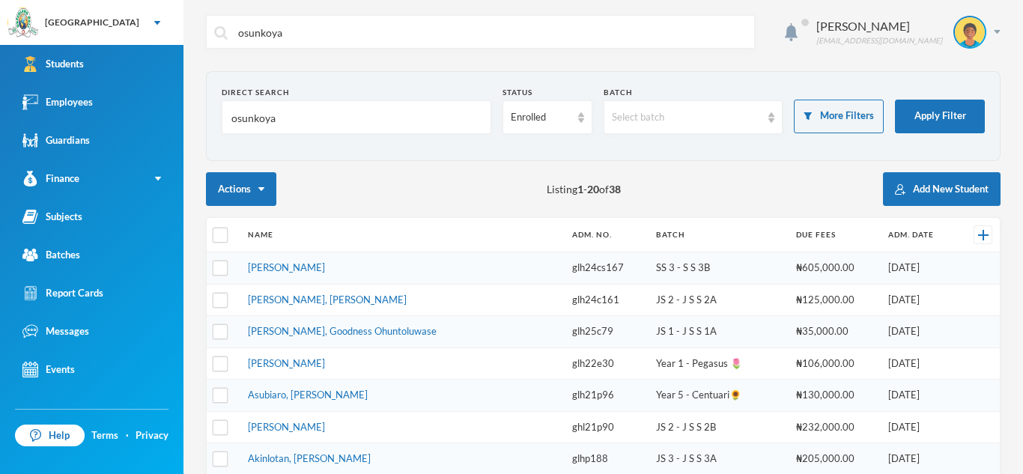
click at [963, 71] on section "Direct Search osunkoya Status Enrolled Batch Select batch More Filters Apply Fi…" at bounding box center [603, 116] width 795 height 90
click at [941, 124] on button "Apply Filter" at bounding box center [940, 117] width 90 height 34
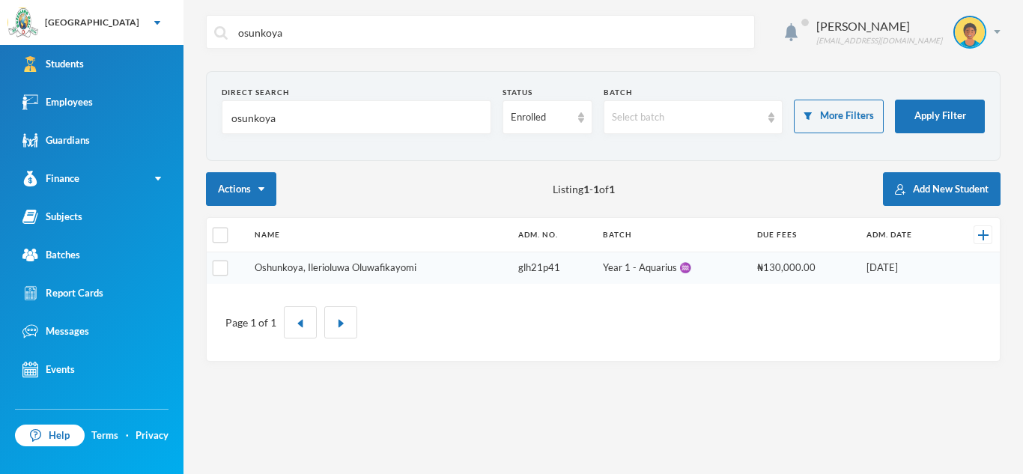
click at [361, 270] on link "Oshunkoya, Ilerioluwa Oluwafikayomi" at bounding box center [336, 267] width 162 height 12
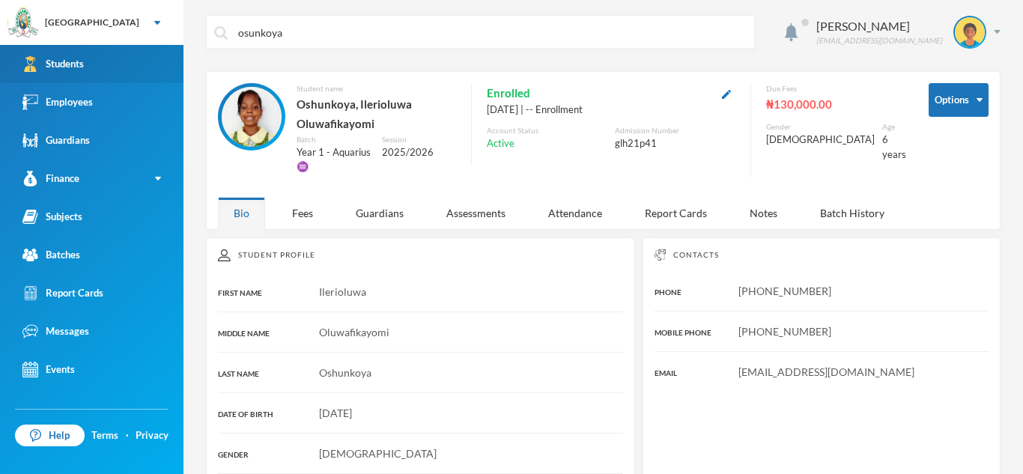
click at [166, 76] on link "Students" at bounding box center [91, 64] width 183 height 38
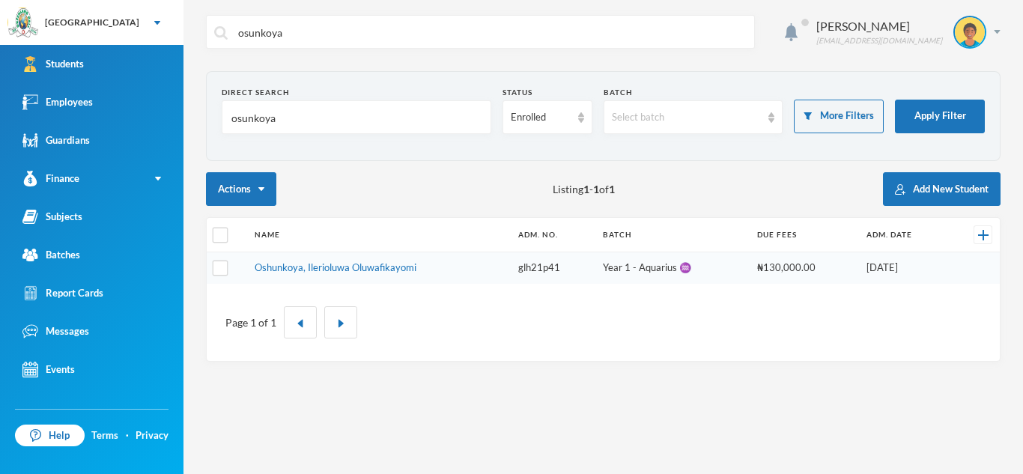
click at [292, 126] on input "osunkoya" at bounding box center [356, 118] width 253 height 34
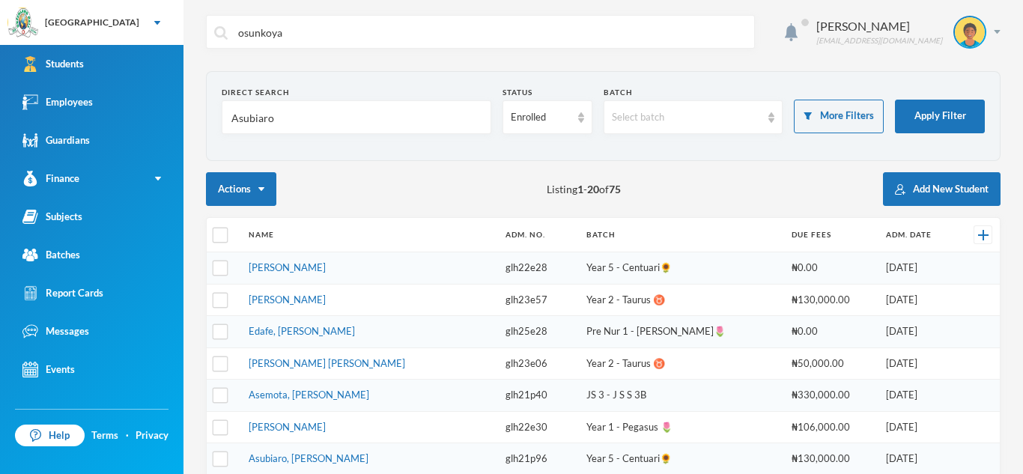
type input "Asubiaro"
click at [922, 133] on form "Direct Search Asubiaro Status Enrolled Batch Select batch More Filters Apply Fi…" at bounding box center [603, 116] width 763 height 58
click at [922, 124] on button "Apply Filter" at bounding box center [940, 117] width 90 height 34
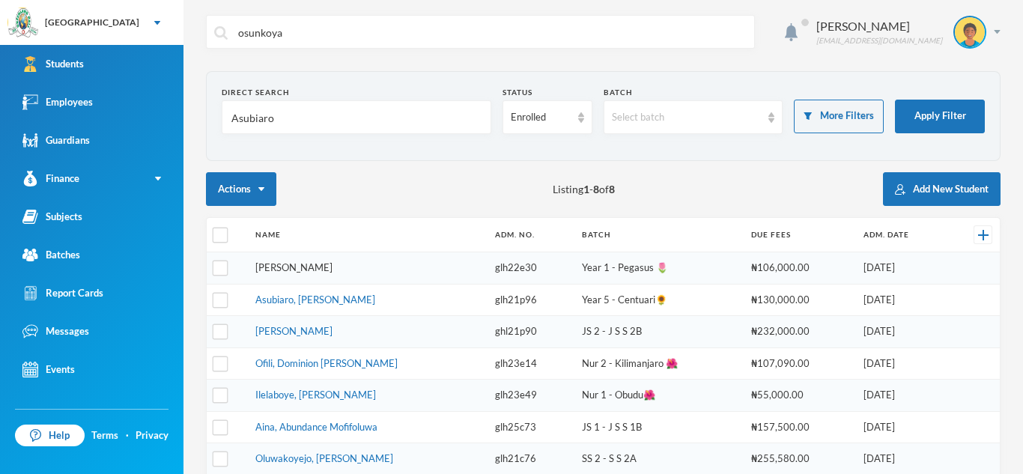
click at [333, 272] on link "[PERSON_NAME]" at bounding box center [293, 267] width 77 height 12
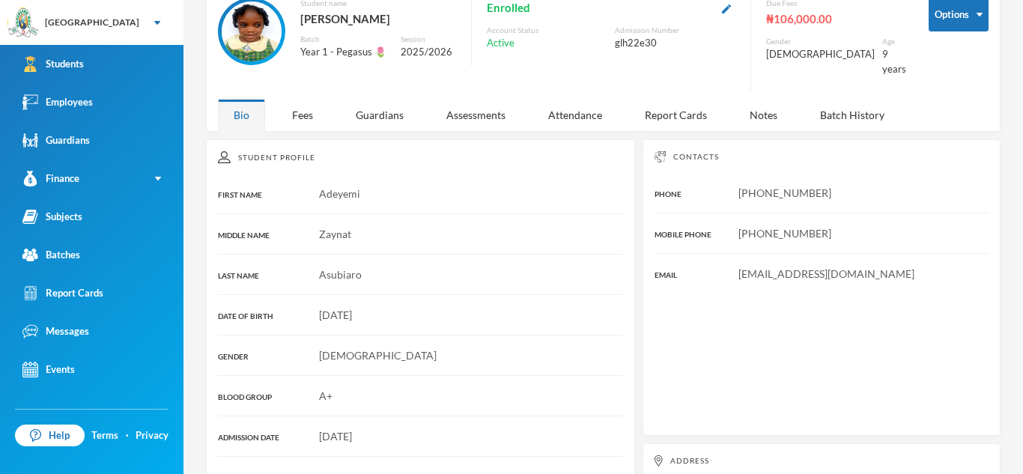
scroll to position [88, 0]
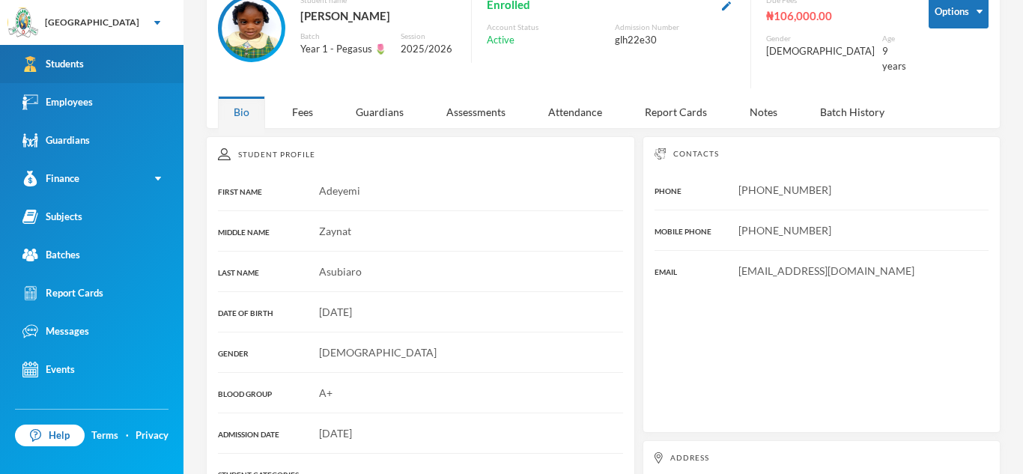
click at [169, 73] on link "Students" at bounding box center [91, 64] width 183 height 38
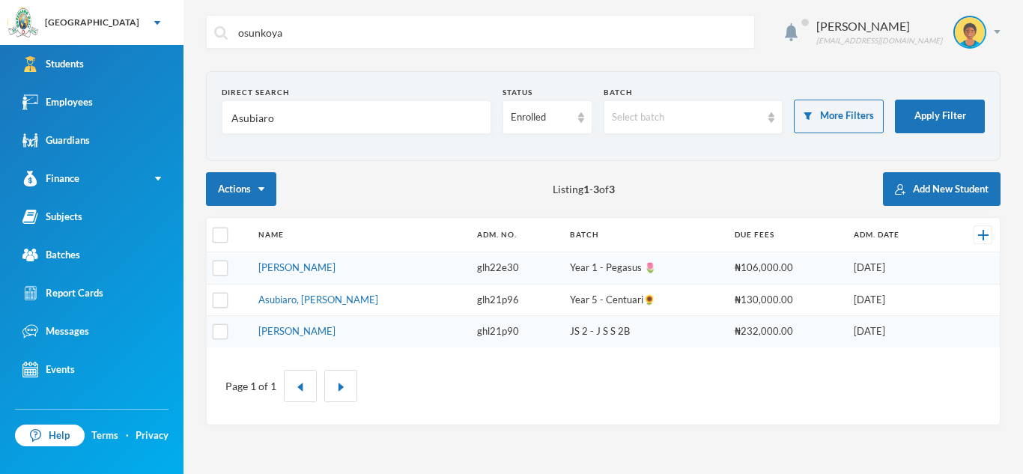
click at [279, 117] on input "Asubiaro" at bounding box center [356, 118] width 253 height 34
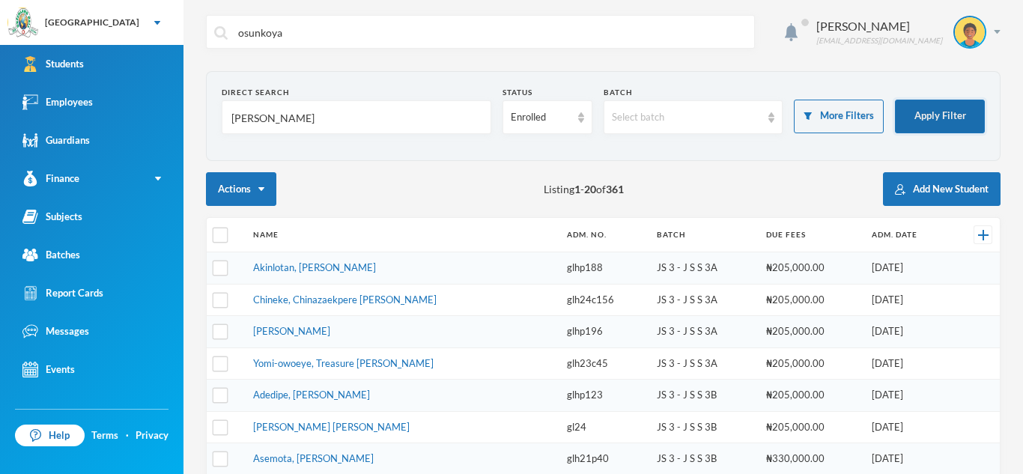
type input "[PERSON_NAME]"
click at [959, 121] on button "Apply Filter" at bounding box center [940, 117] width 90 height 34
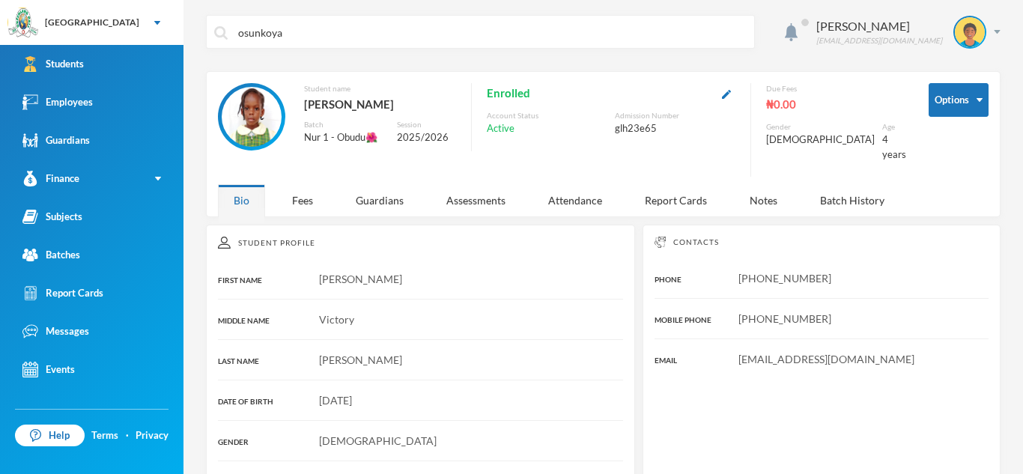
click at [529, 315] on div "Victory" at bounding box center [420, 320] width 405 height 16
